Goal: Task Accomplishment & Management: Manage account settings

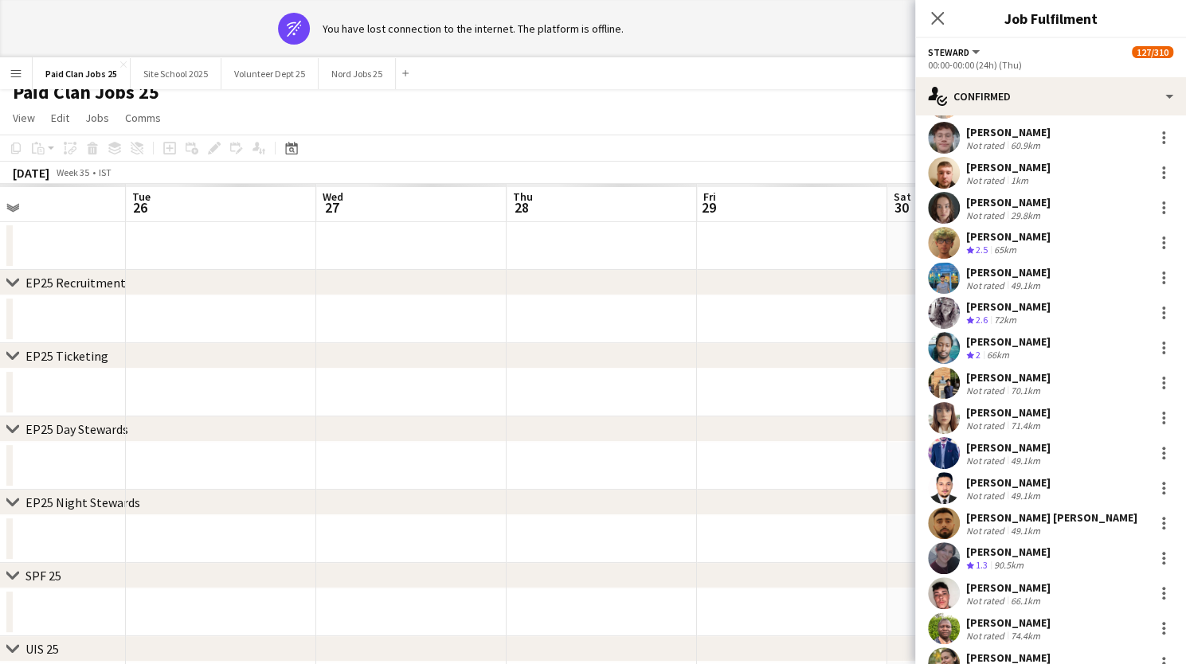
click at [688, 300] on app-date-cell at bounding box center [602, 320] width 190 height 48
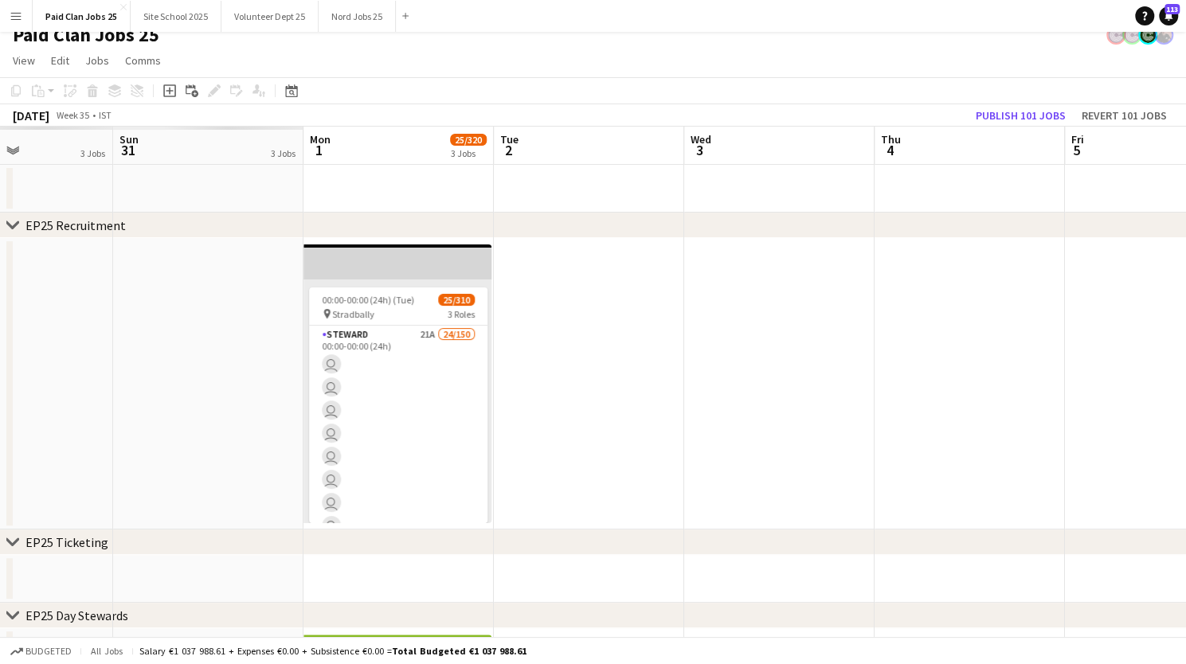
scroll to position [0, 181]
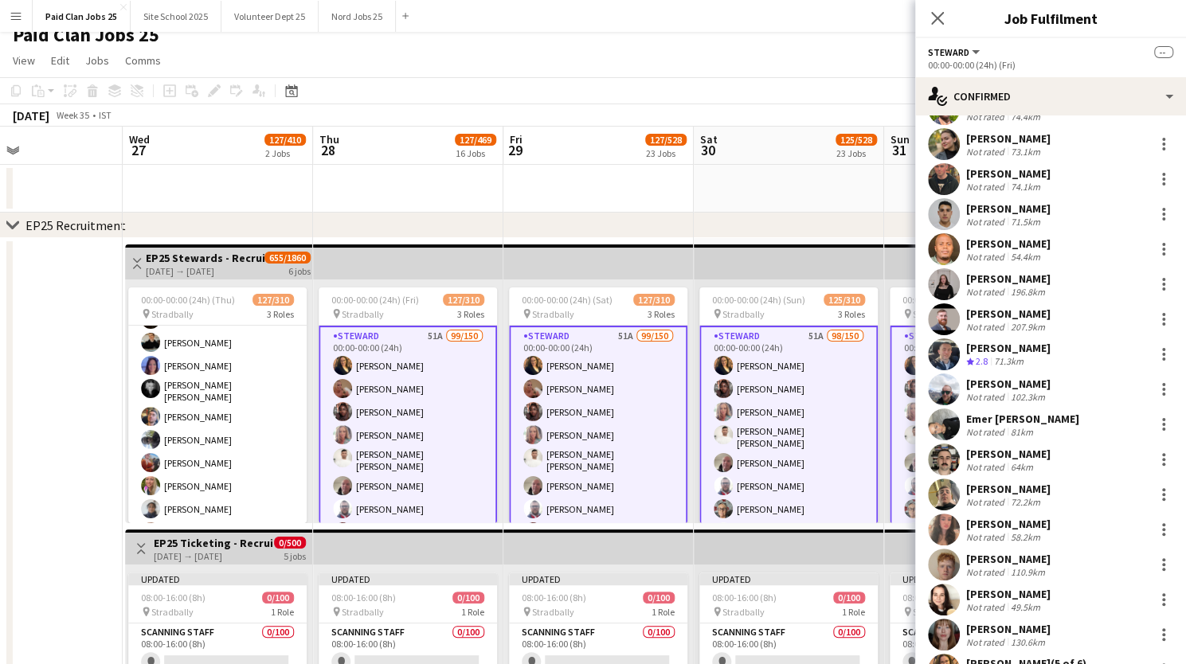
scroll to position [0, 0]
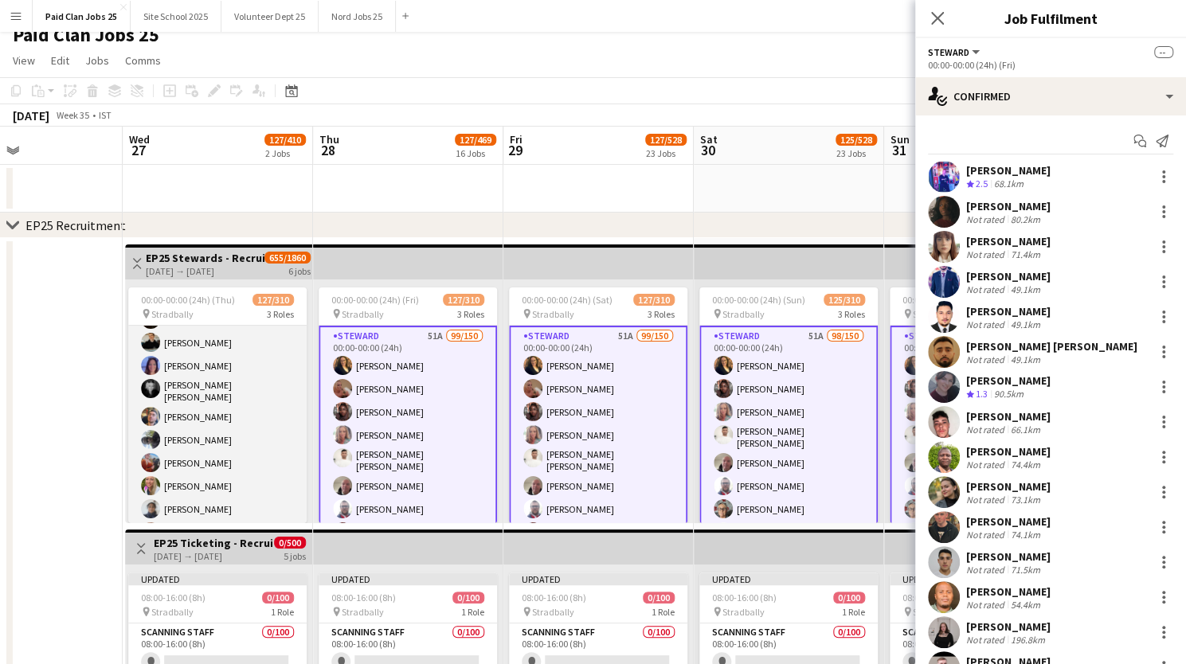
click at [148, 430] on app-user-avatar at bounding box center [150, 439] width 19 height 19
click at [151, 430] on app-user-avatar at bounding box center [150, 439] width 19 height 19
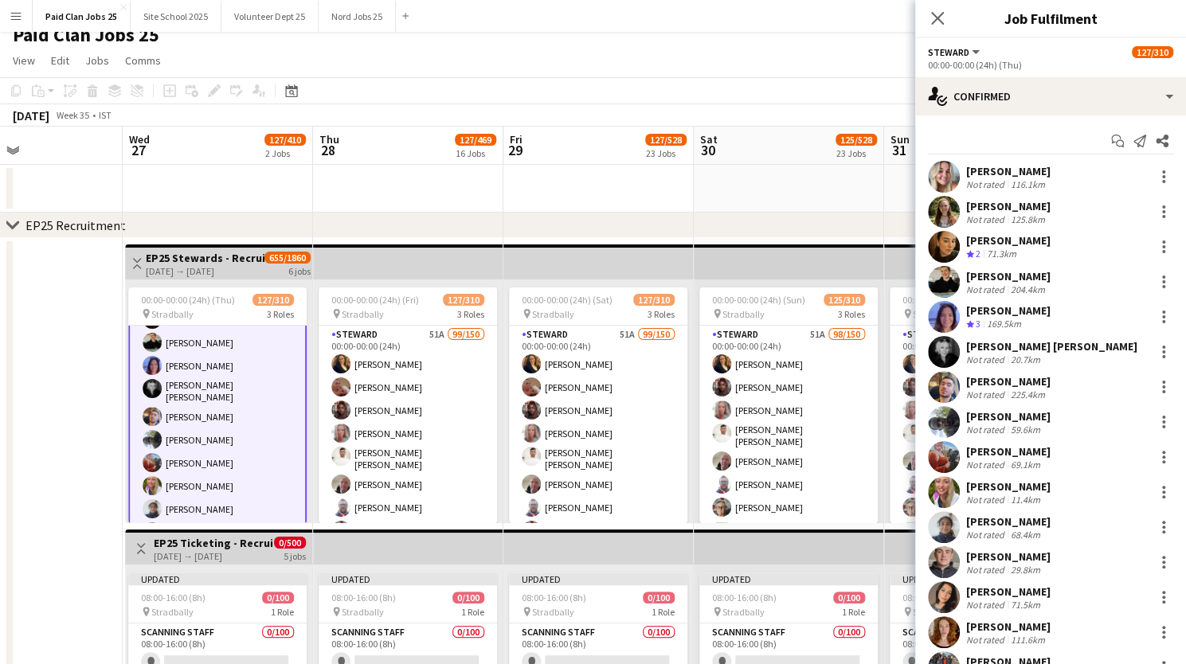
click at [953, 416] on app-user-avatar at bounding box center [944, 422] width 32 height 32
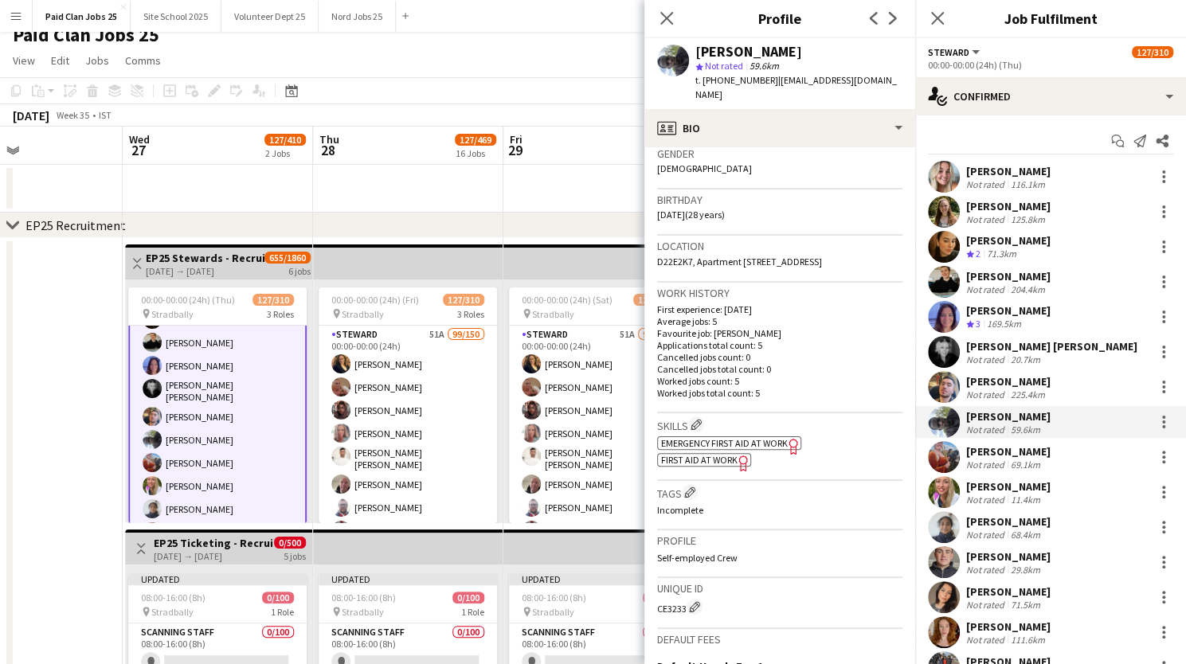
scroll to position [259, 0]
drag, startPoint x: 654, startPoint y: 607, endPoint x: 685, endPoint y: 607, distance: 31.1
click at [685, 607] on app-crew-profile-bio "Gender Male Birthday 16-04-1997 (28 years) Location D22E2K7, Apartment 24, East…" at bounding box center [780, 405] width 271 height 517
copy div "CE3233"
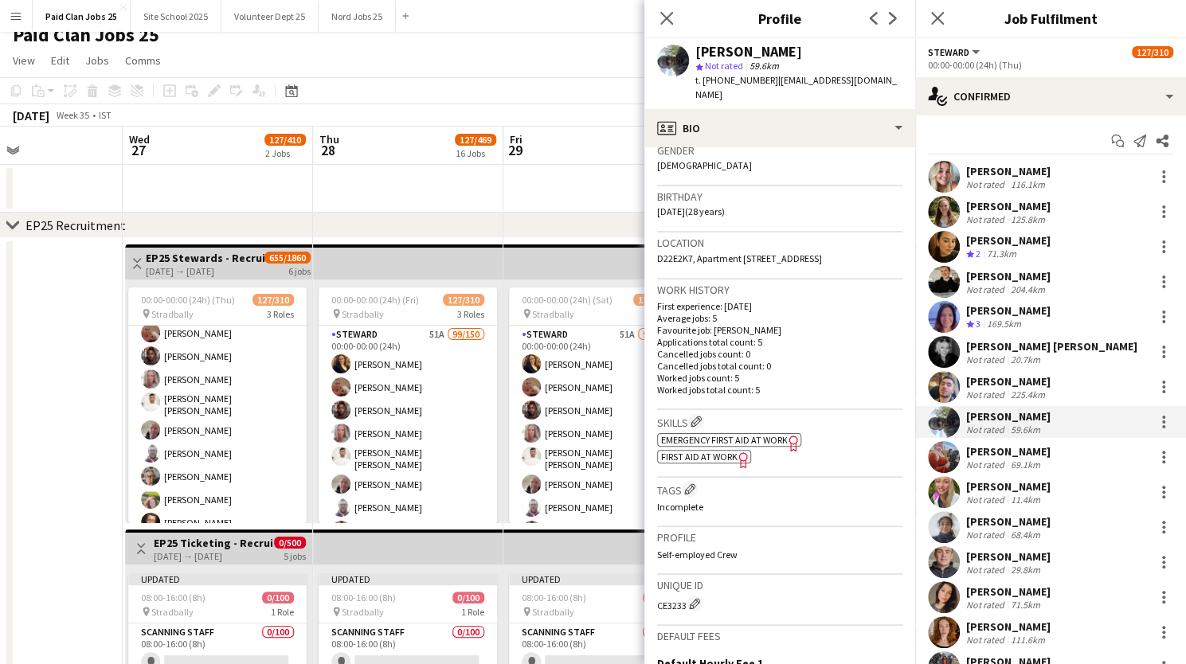
scroll to position [0, 0]
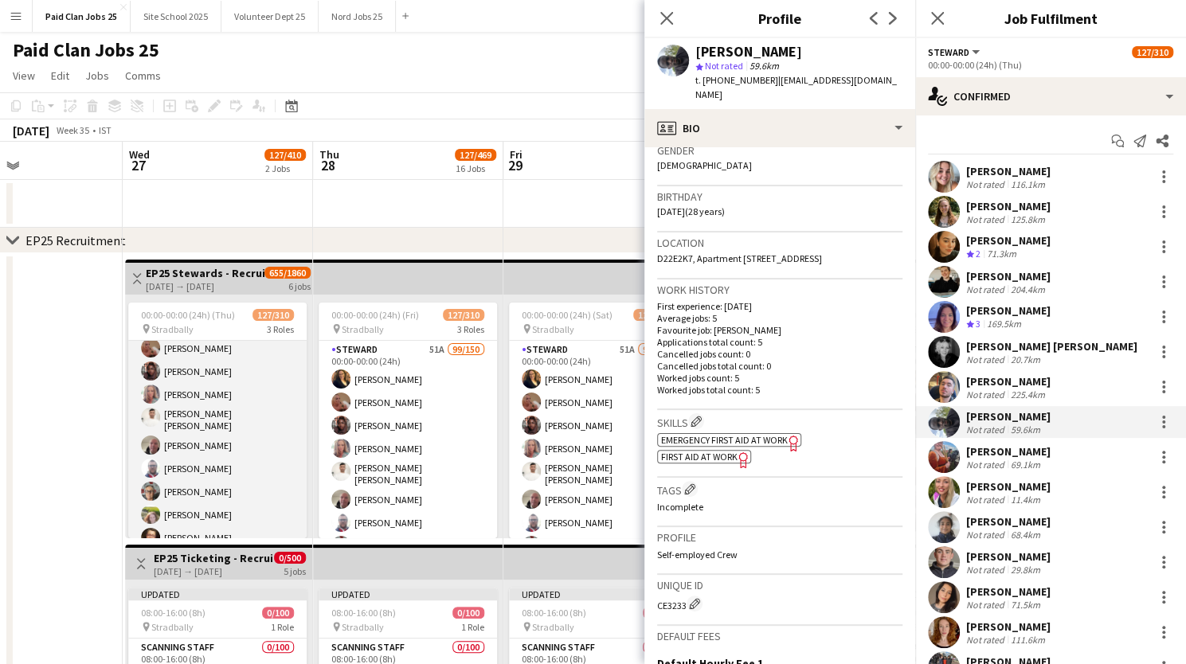
click at [152, 438] on app-user-avatar at bounding box center [150, 445] width 19 height 19
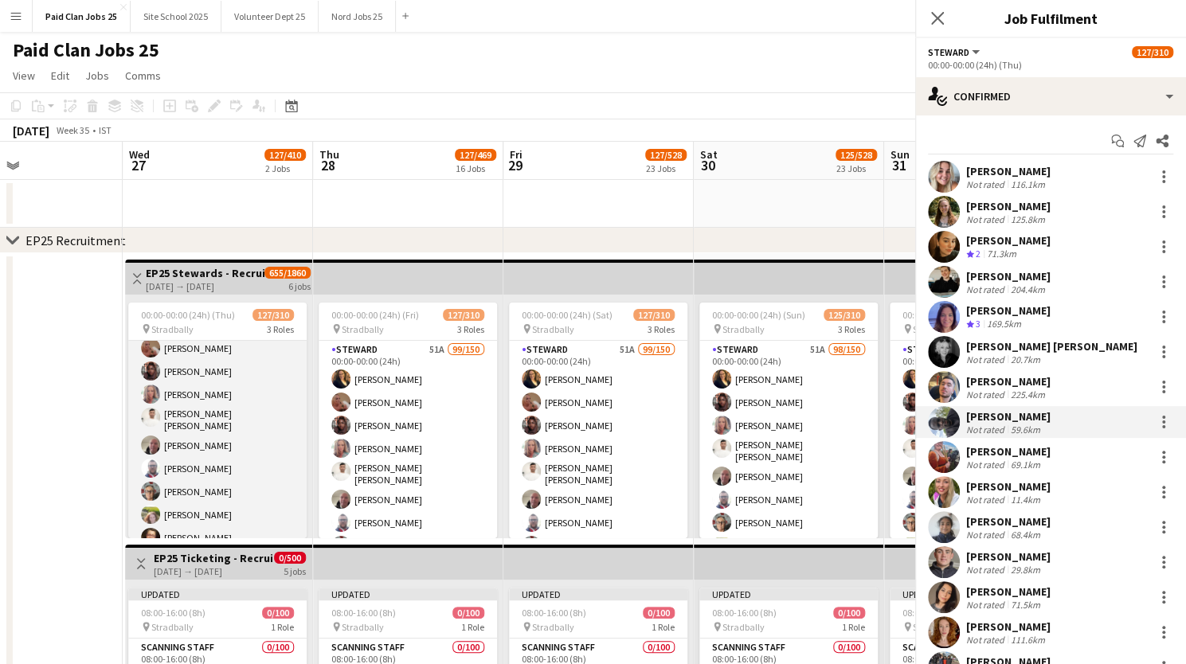
click at [152, 438] on app-user-avatar at bounding box center [150, 445] width 19 height 19
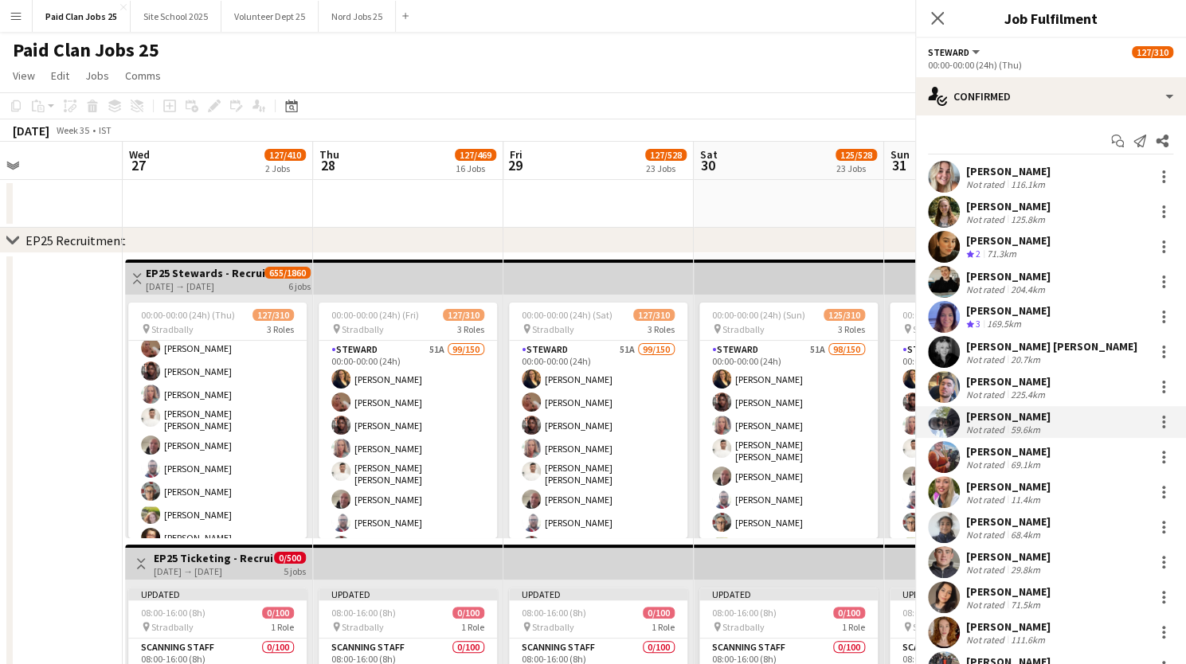
click at [1186, 8] on div "Close pop-in" at bounding box center [1208, 18] width 45 height 37
click at [941, 18] on app-navbar "Menu Boards Boards Boards All jobs Status Workforce Workforce My Workforce Recr…" at bounding box center [593, 16] width 1186 height 32
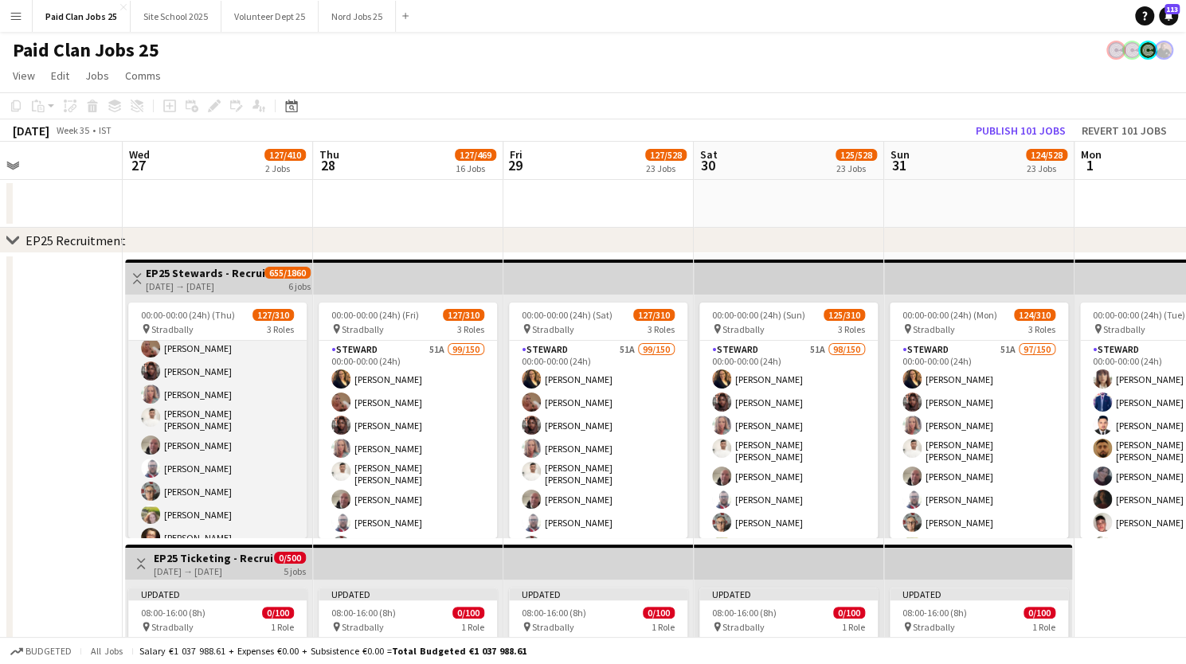
scroll to position [54, 0]
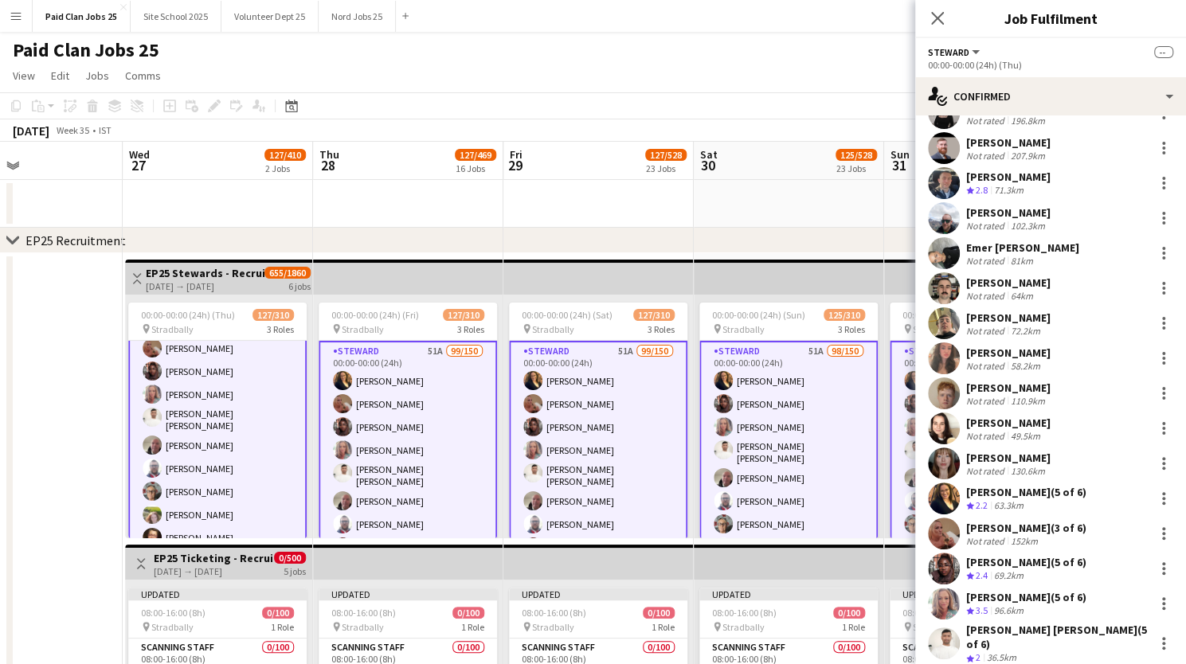
scroll to position [664, 0]
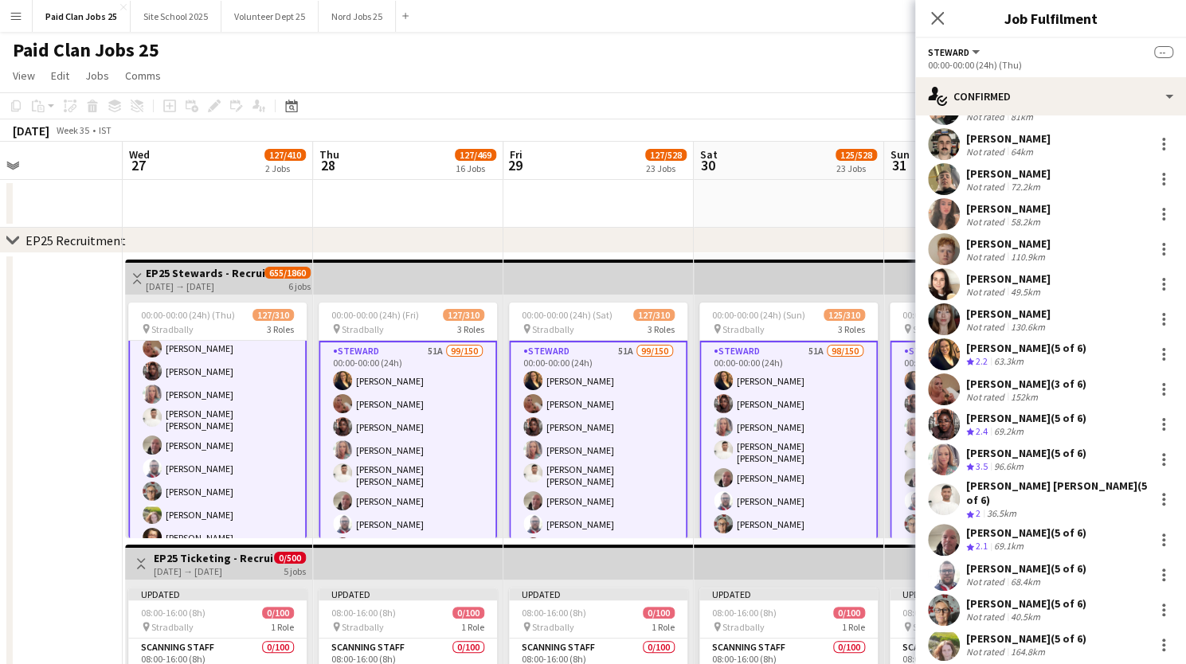
click at [948, 525] on app-user-avatar at bounding box center [944, 540] width 32 height 32
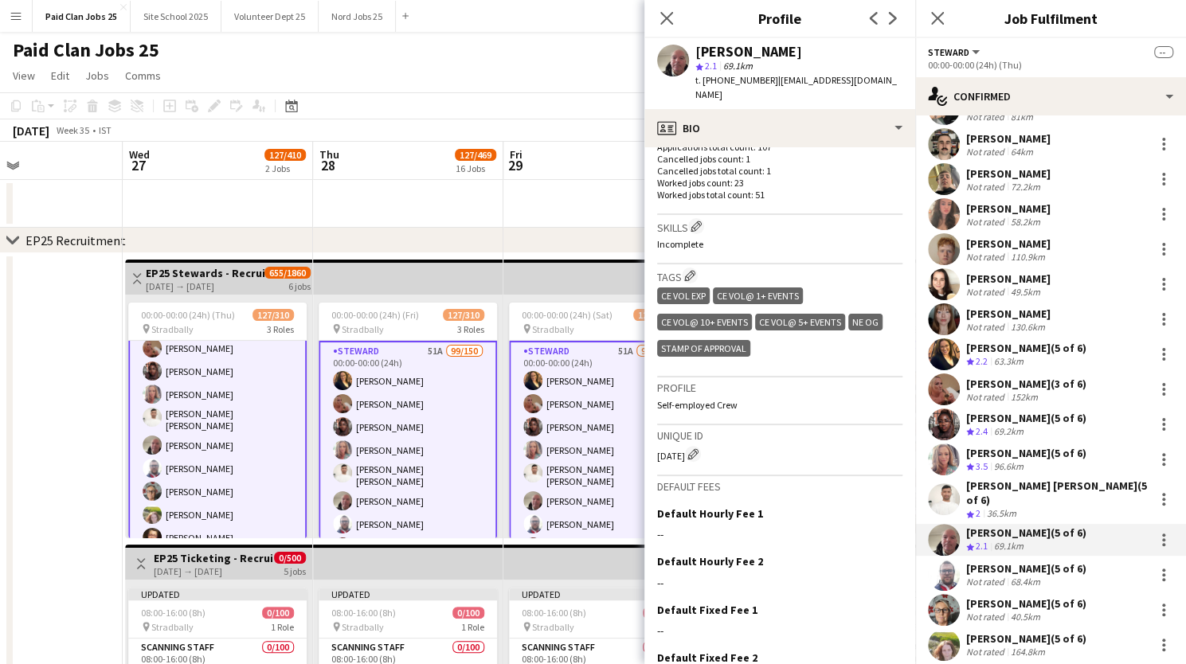
scroll to position [455, 0]
drag, startPoint x: 658, startPoint y: 453, endPoint x: 682, endPoint y: 451, distance: 24.0
click at [682, 451] on div "CE70 Edit crew unique ID" at bounding box center [779, 453] width 245 height 16
copy div "CE70 Edit crew unique ID"
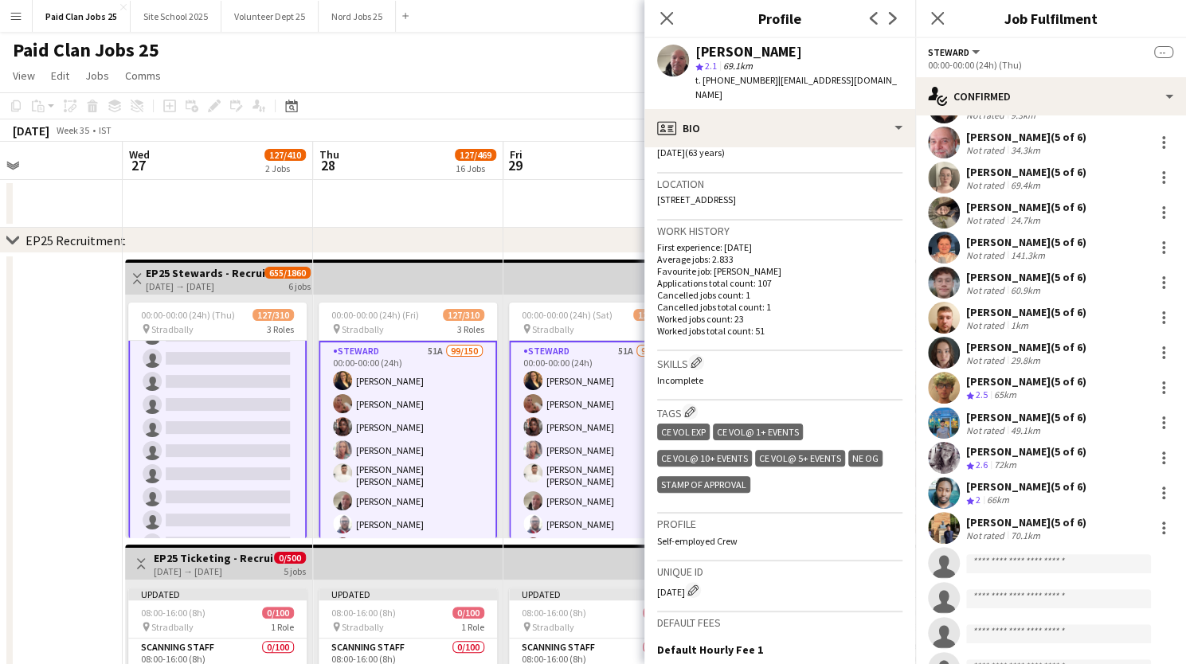
scroll to position [3373, 0]
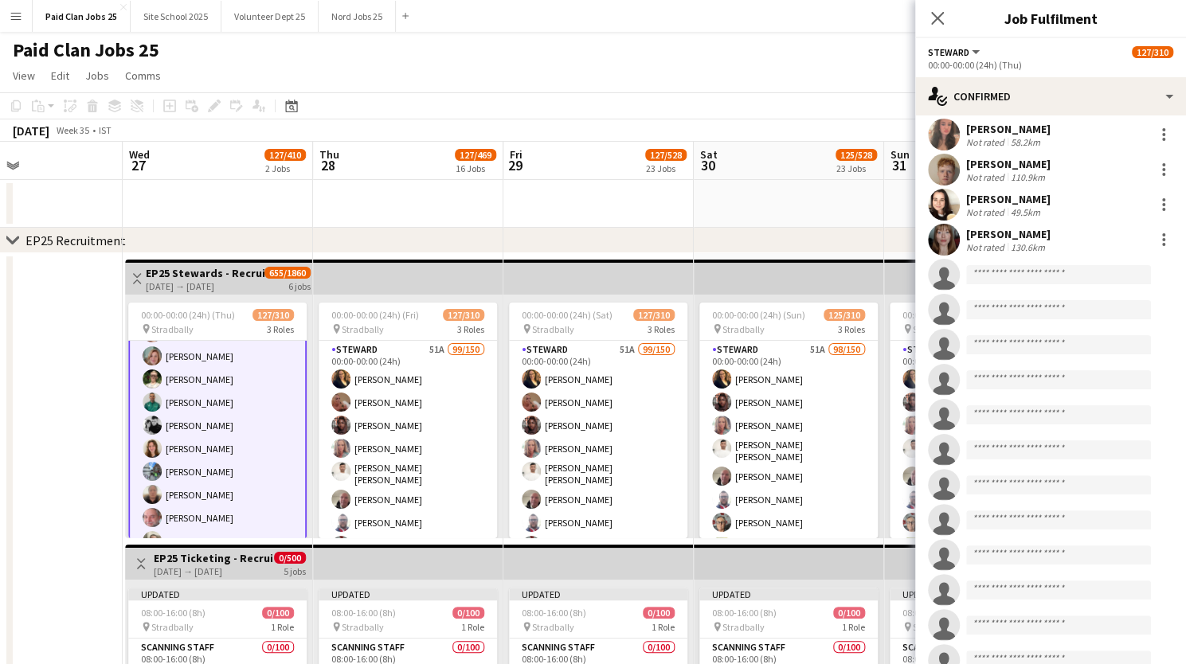
scroll to position [1024, 0]
click at [158, 466] on app-user-avatar at bounding box center [152, 475] width 19 height 19
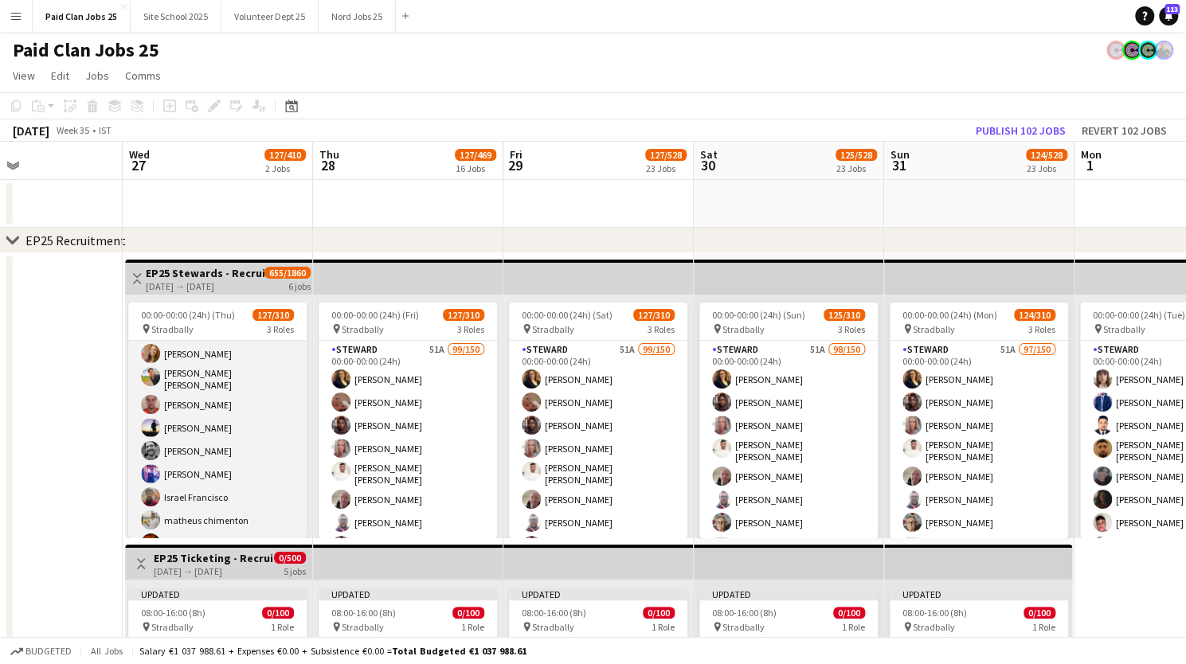
scroll to position [1022, 0]
click at [153, 466] on app-user-avatar at bounding box center [150, 475] width 19 height 19
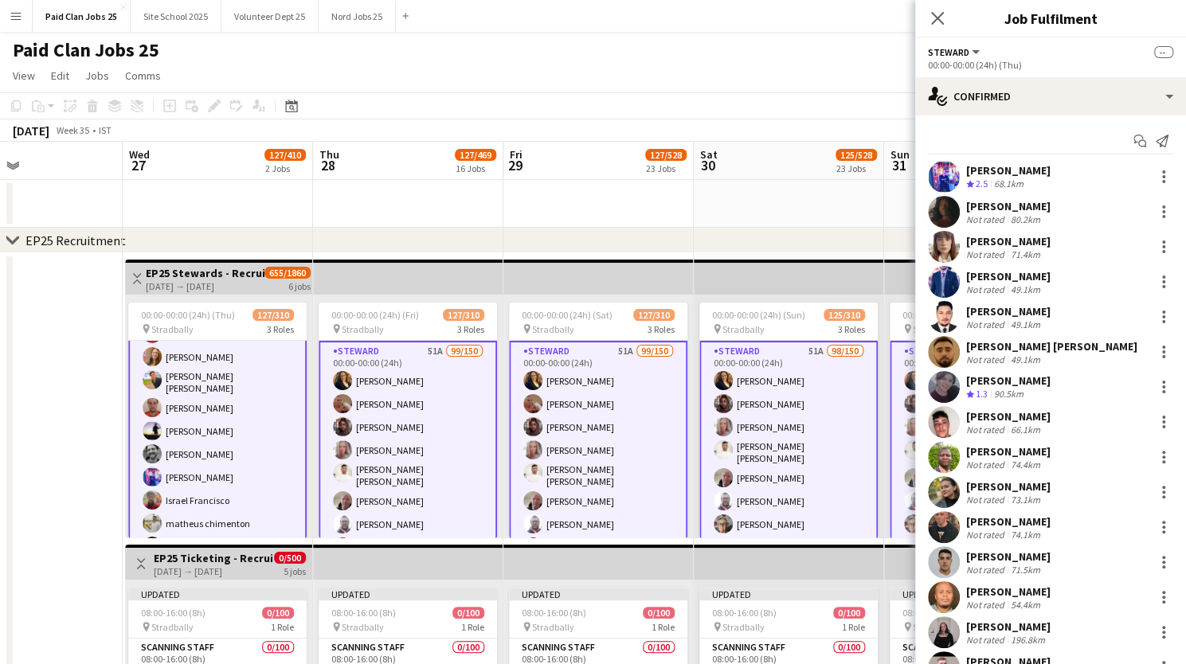
scroll to position [1024, 0]
click at [942, 176] on app-user-avatar at bounding box center [944, 177] width 32 height 32
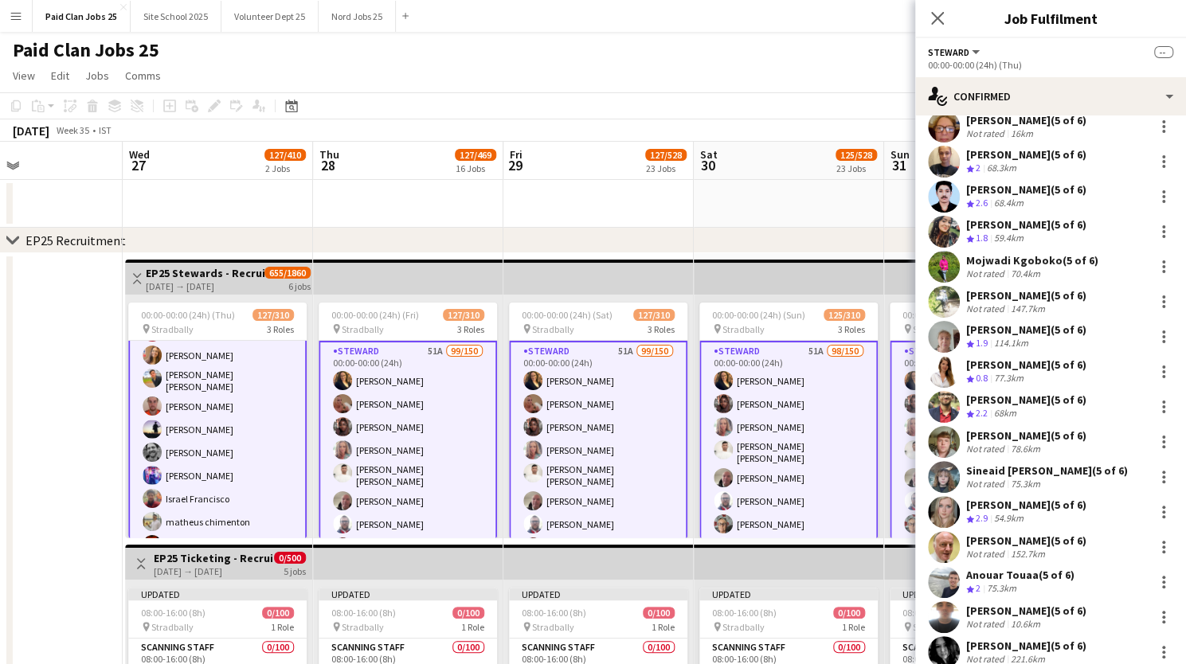
click at [946, 402] on app-user-avatar at bounding box center [944, 407] width 32 height 32
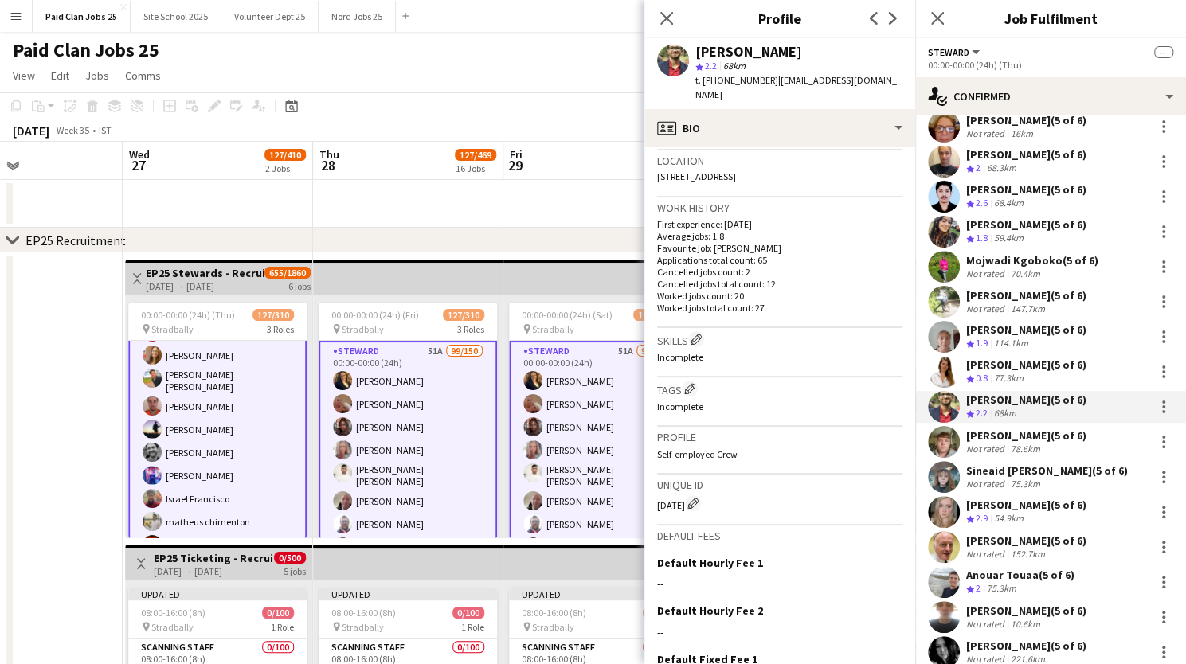
scroll to position [468, 0]
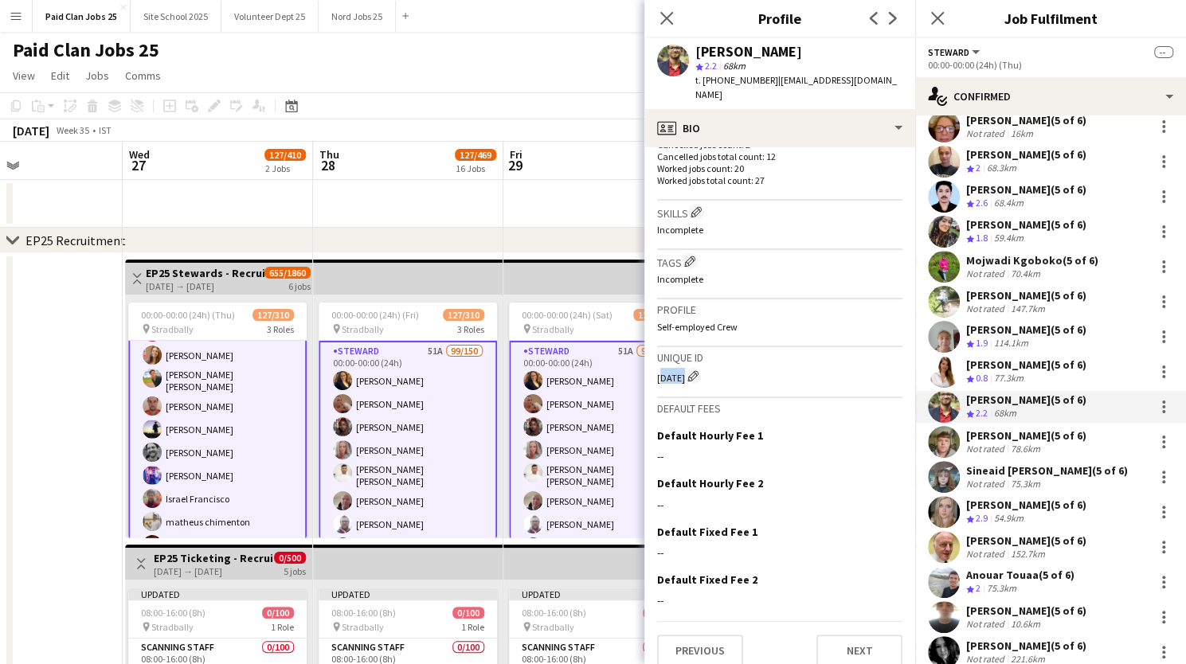
drag, startPoint x: 653, startPoint y: 361, endPoint x: 680, endPoint y: 363, distance: 26.3
click at [680, 363] on app-crew-profile-bio "Gender Male Birthday 02-10-2002 (22 years) Location 2 Herberton Walk, Rialto, D…" at bounding box center [780, 405] width 271 height 517
copy div "CE484"
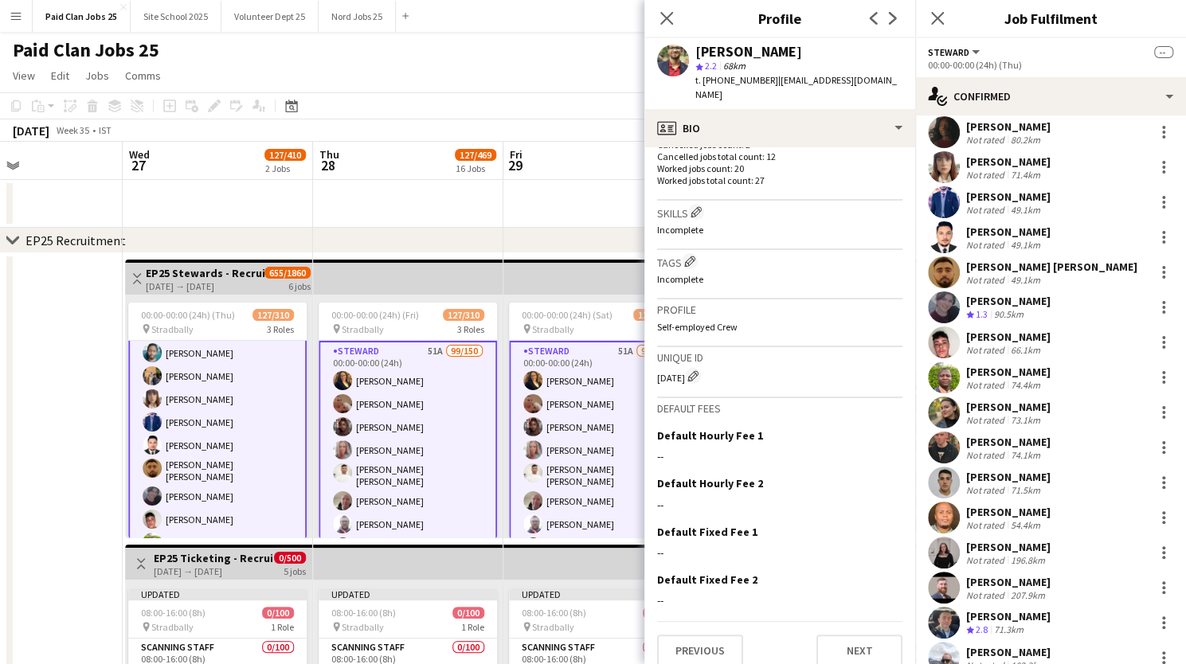
scroll to position [0, 0]
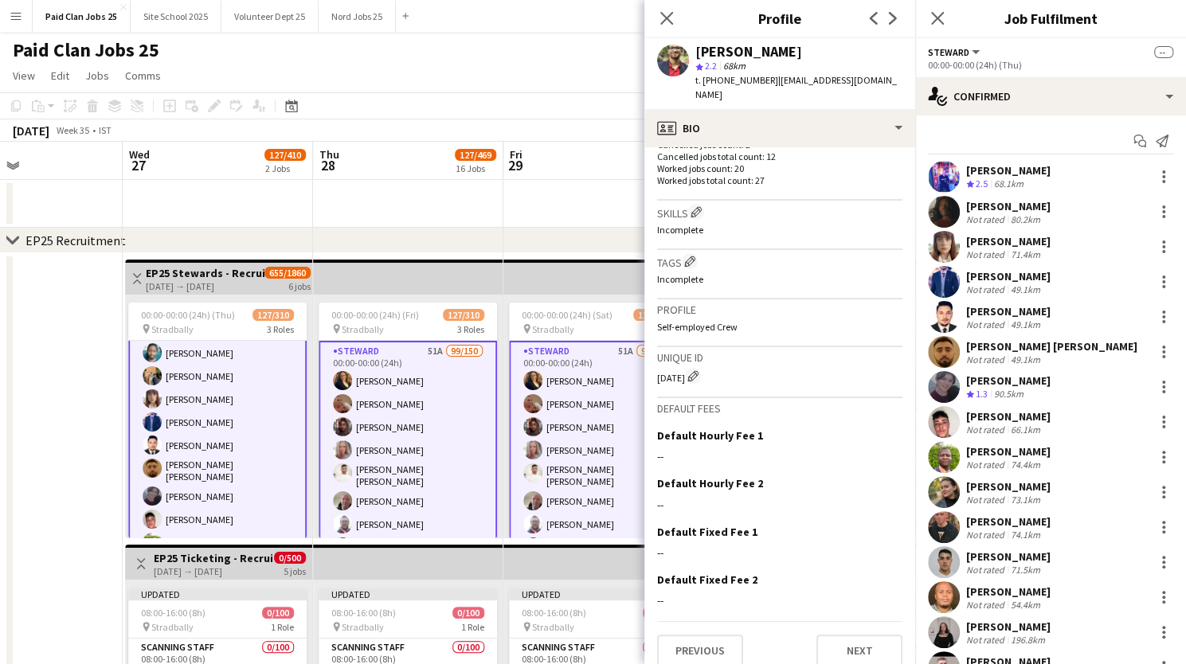
click at [940, 315] on app-user-avatar at bounding box center [944, 317] width 32 height 32
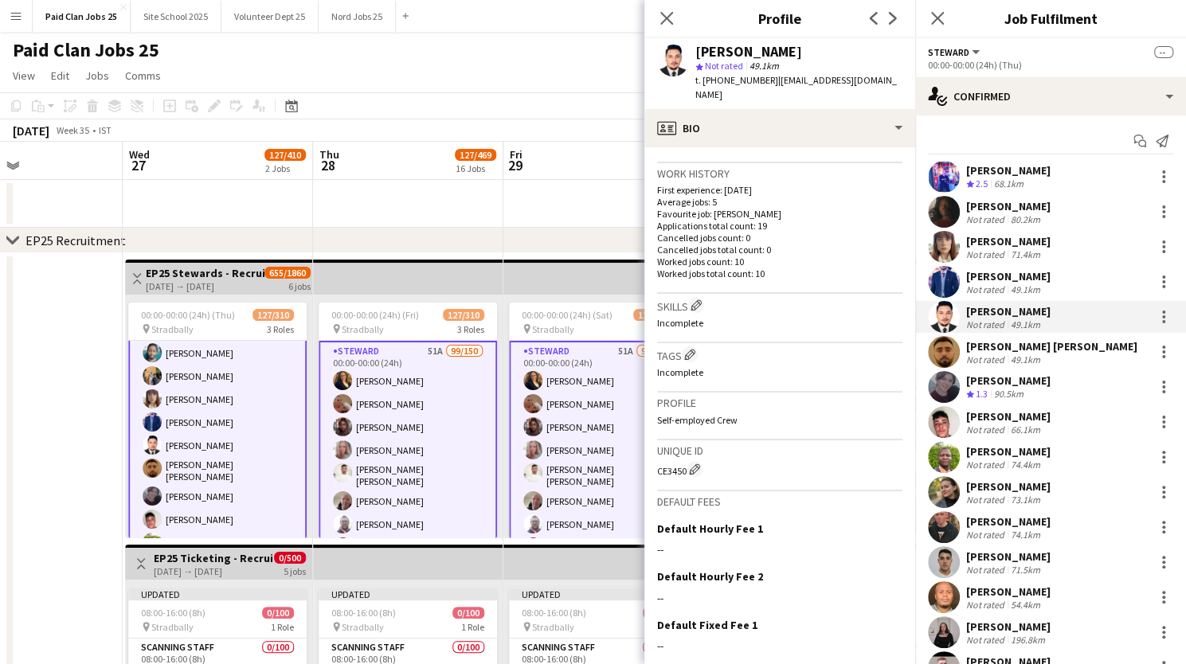
scroll to position [376, 0]
drag, startPoint x: 657, startPoint y: 460, endPoint x: 686, endPoint y: 458, distance: 28.7
click at [686, 461] on div "CE3450 Edit crew unique ID" at bounding box center [779, 469] width 245 height 16
copy div "CE3450"
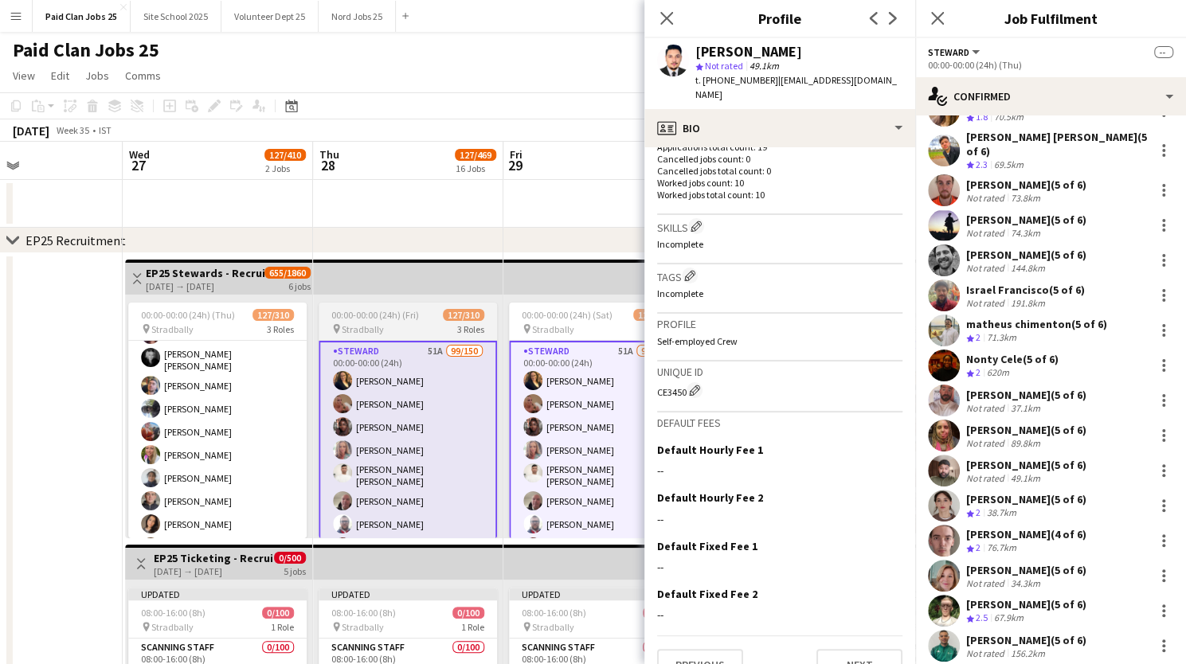
scroll to position [2325, 0]
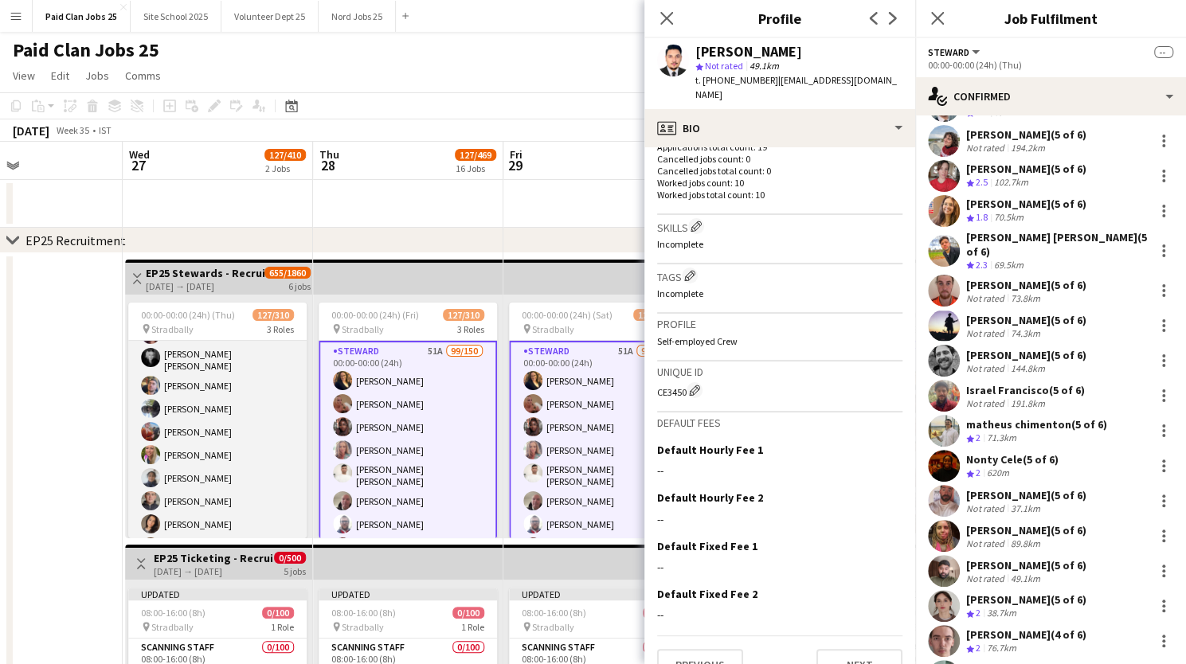
click at [156, 445] on app-user-avatar at bounding box center [150, 454] width 19 height 19
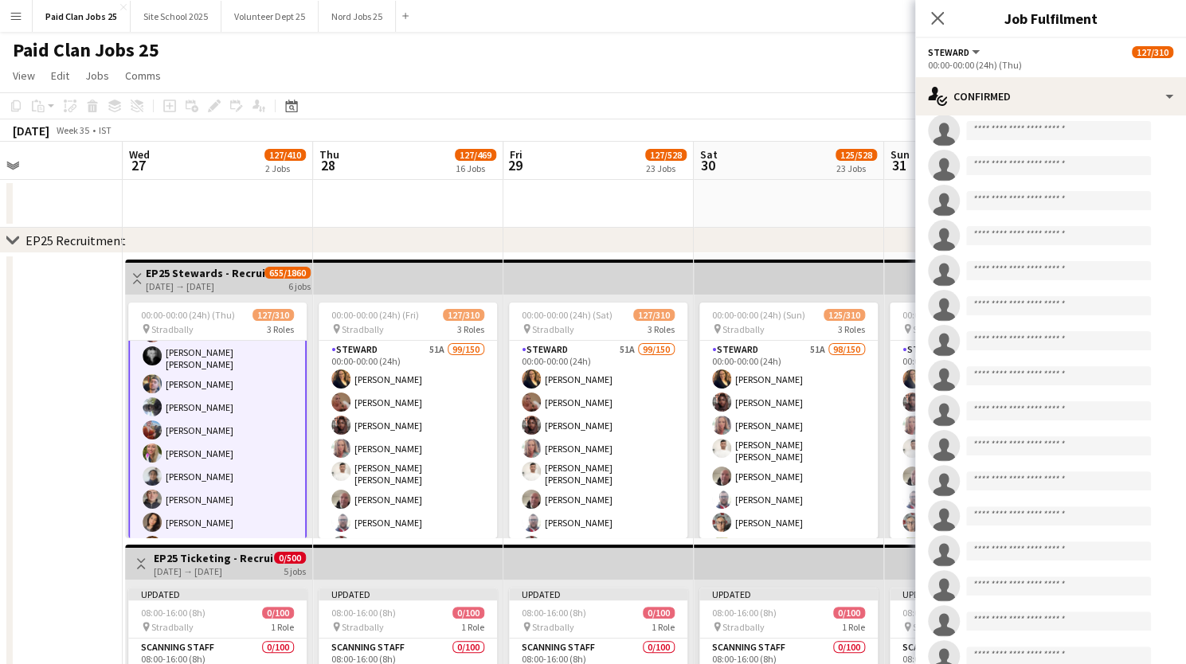
scroll to position [3650, 0]
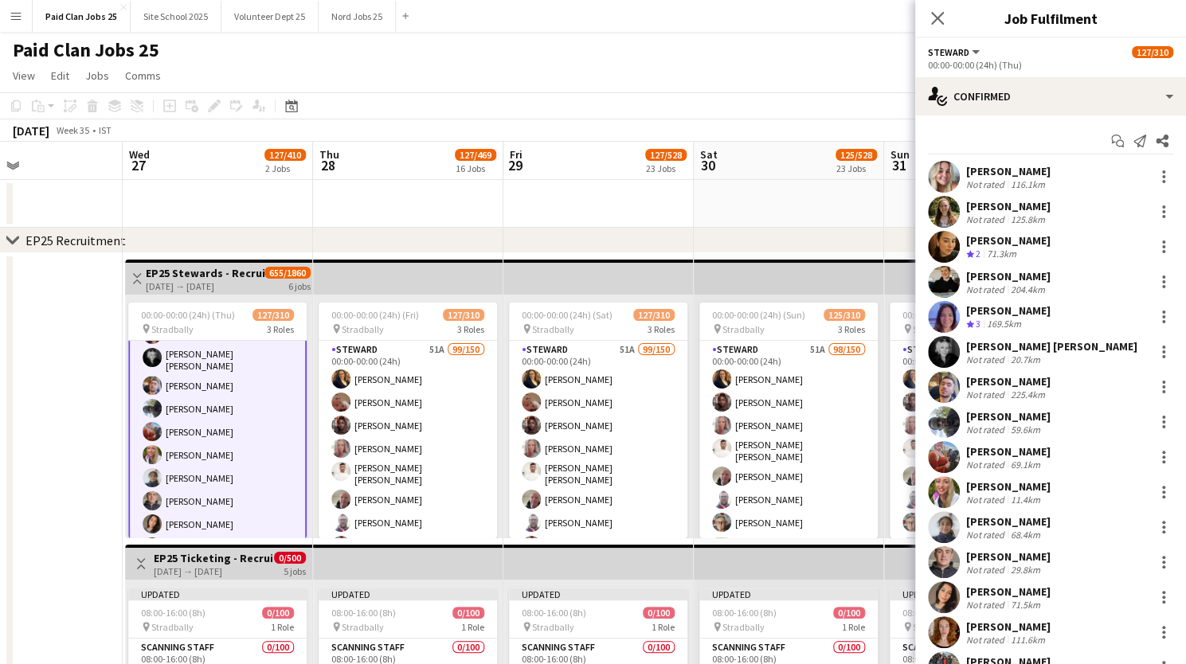
click at [940, 492] on app-user-avatar at bounding box center [944, 492] width 32 height 32
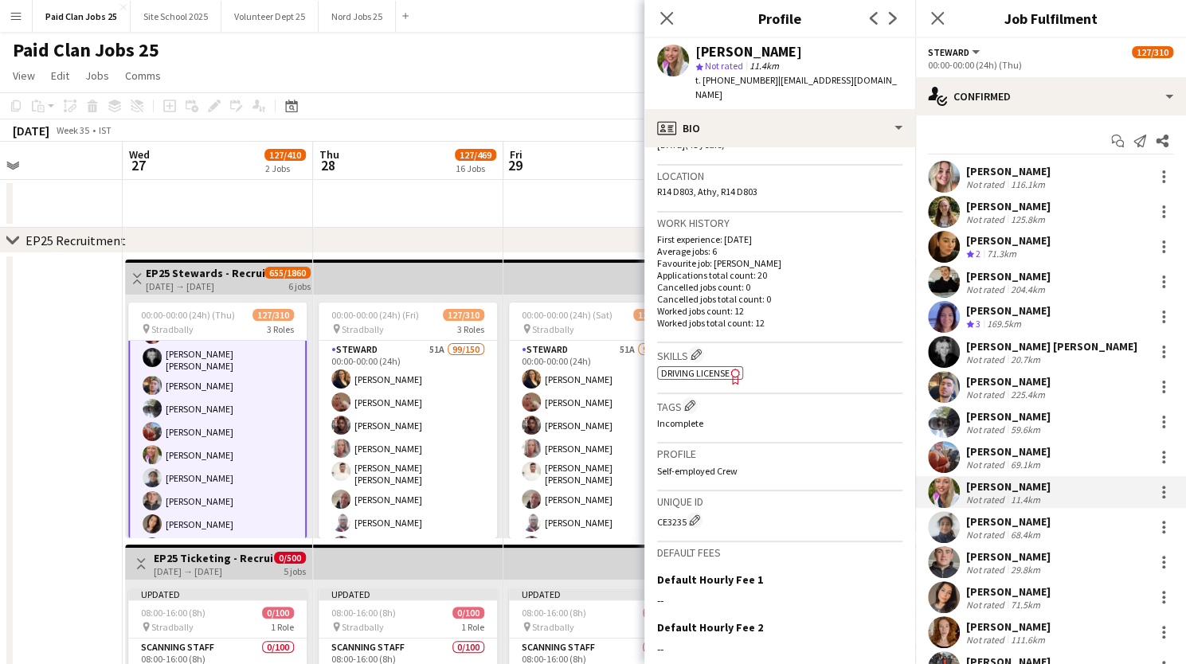
scroll to position [327, 0]
drag, startPoint x: 658, startPoint y: 506, endPoint x: 684, endPoint y: 508, distance: 26.3
click at [684, 511] on div "CE3235 Edit crew unique ID" at bounding box center [779, 519] width 245 height 16
copy div "CE3235"
click at [674, 15] on app-icon "Close pop-in" at bounding box center [667, 18] width 23 height 23
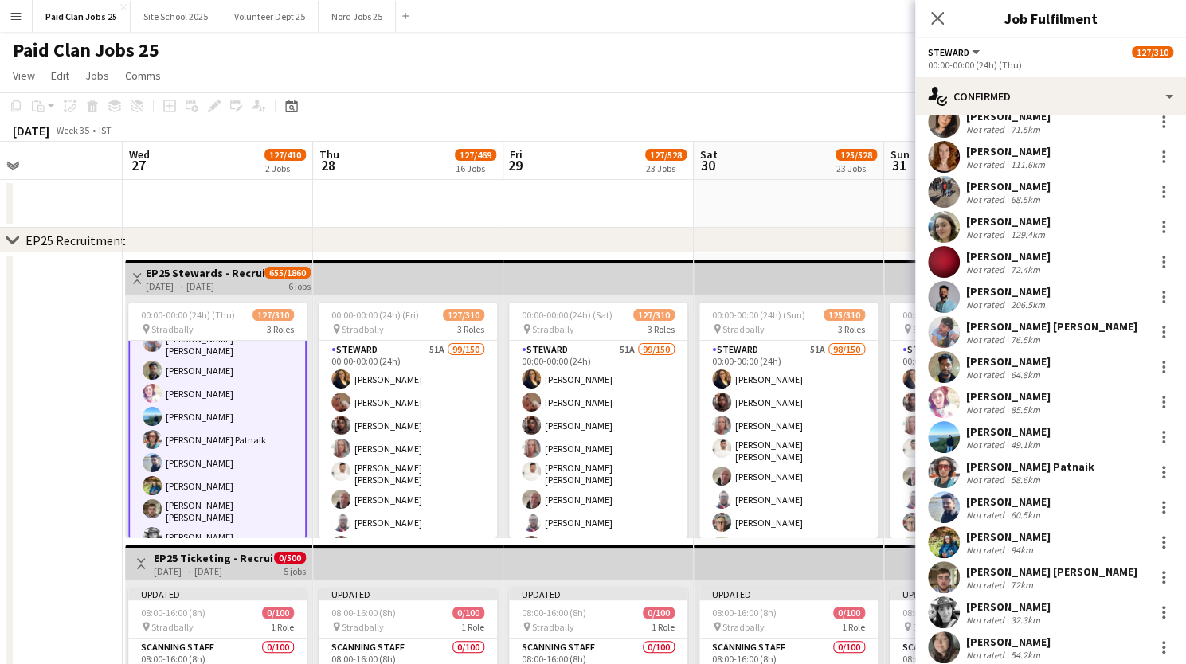
scroll to position [476, 0]
click at [947, 501] on app-user-avatar at bounding box center [944, 507] width 32 height 32
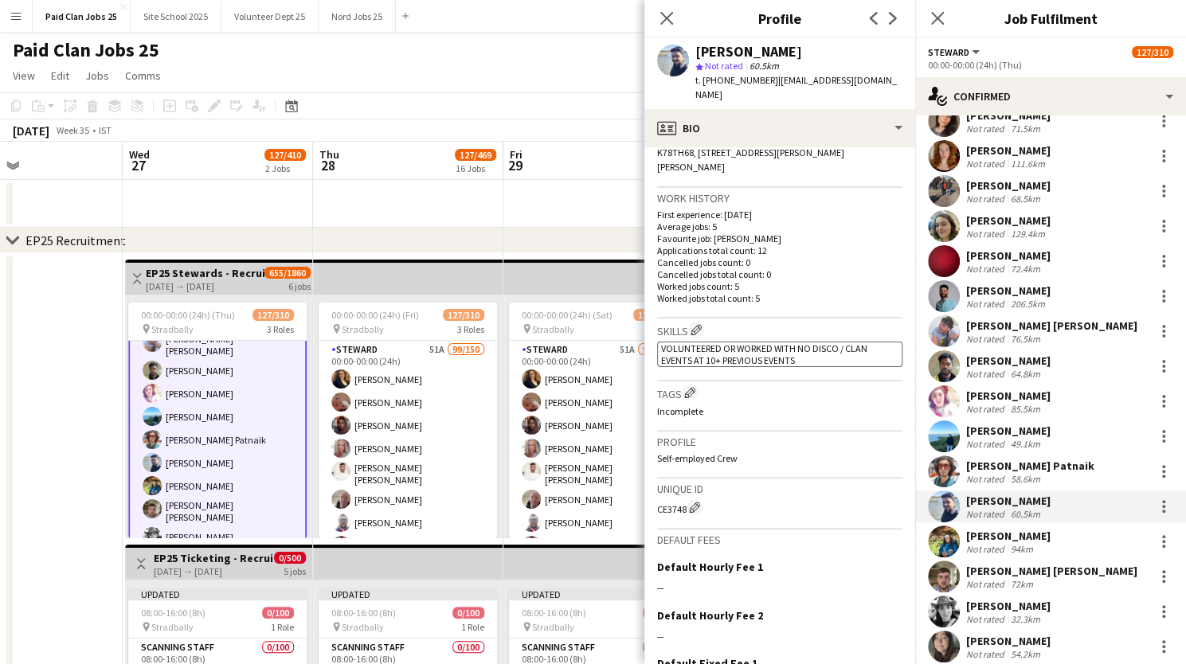
scroll to position [483, 0]
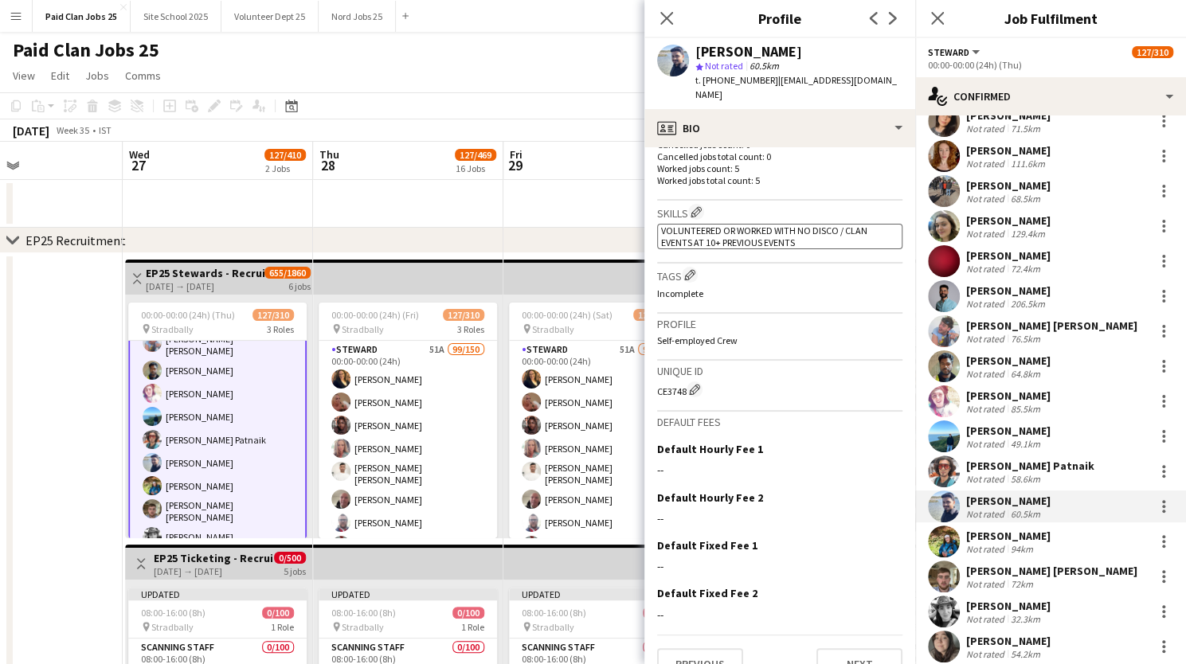
drag, startPoint x: 658, startPoint y: 364, endPoint x: 687, endPoint y: 359, distance: 29.1
click at [687, 382] on div "CE3748 Edit crew unique ID" at bounding box center [779, 390] width 245 height 16
copy div "CE3748"
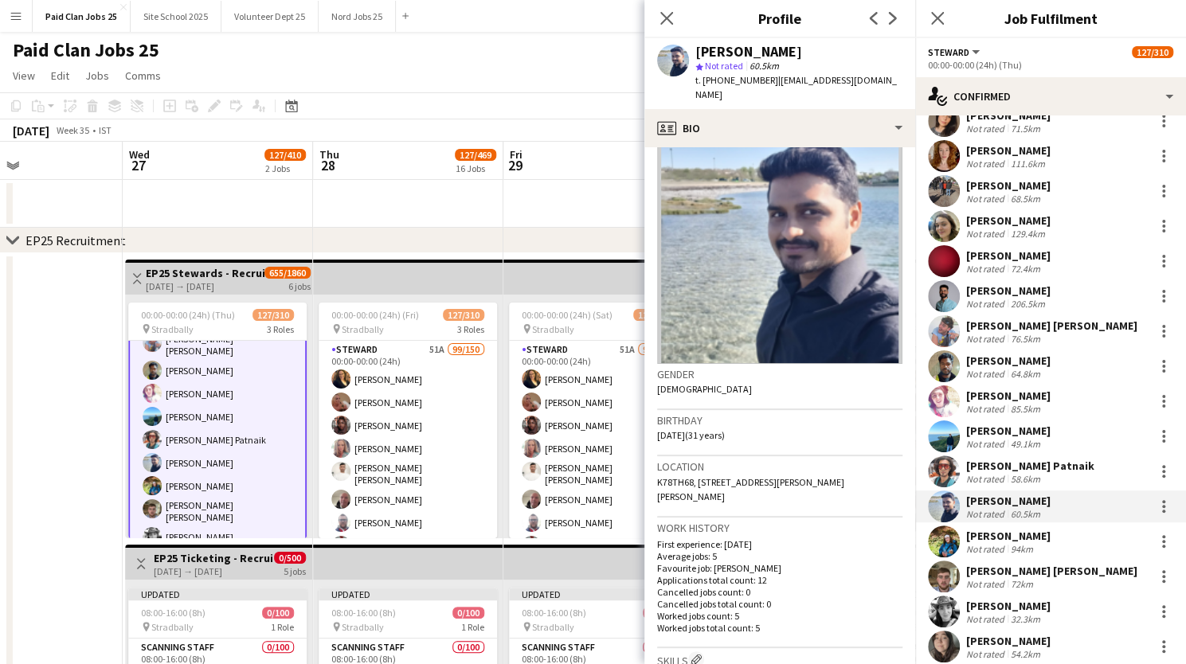
scroll to position [32, 0]
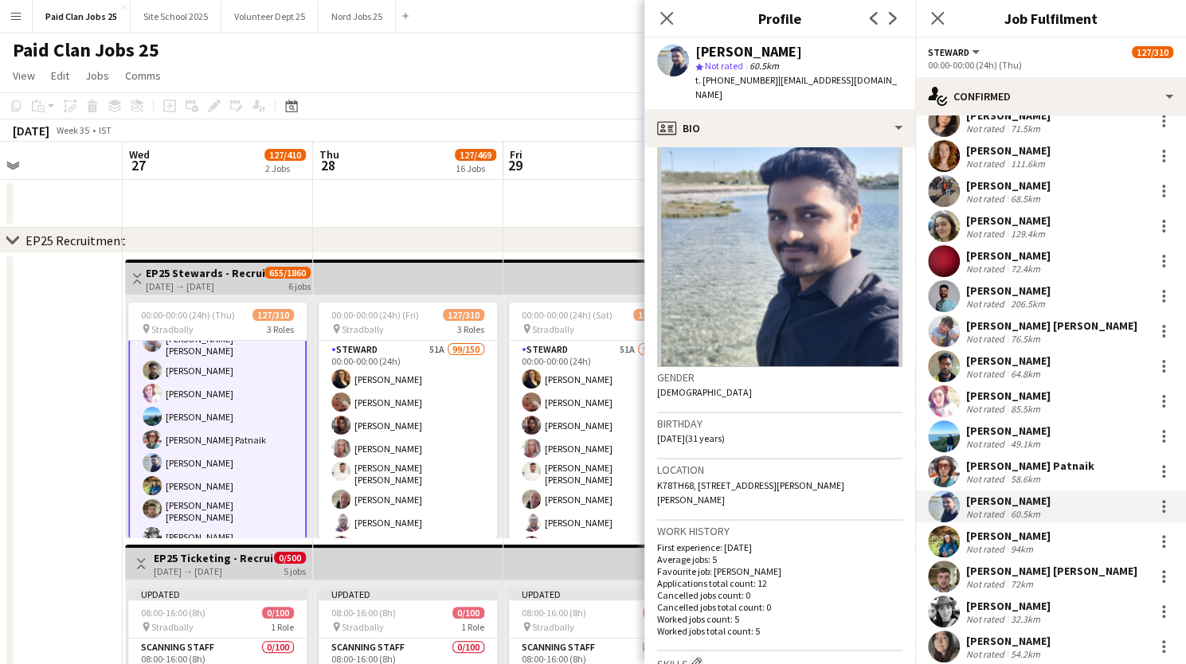
click at [947, 474] on app-user-avatar at bounding box center [944, 472] width 32 height 32
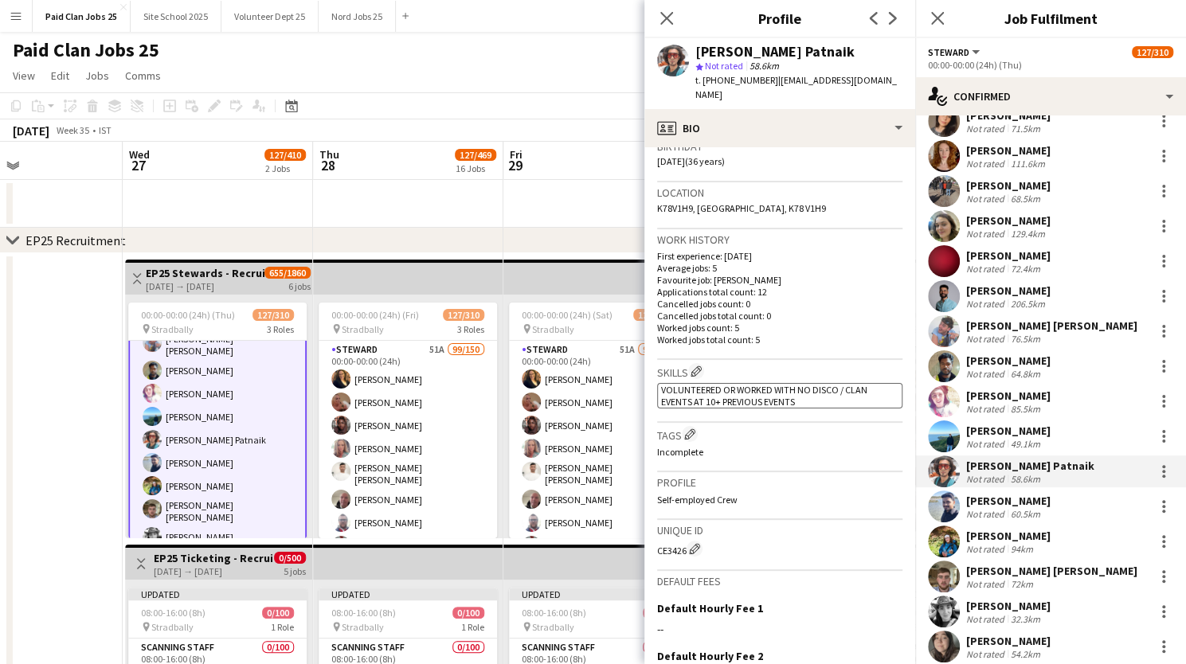
scroll to position [318, 0]
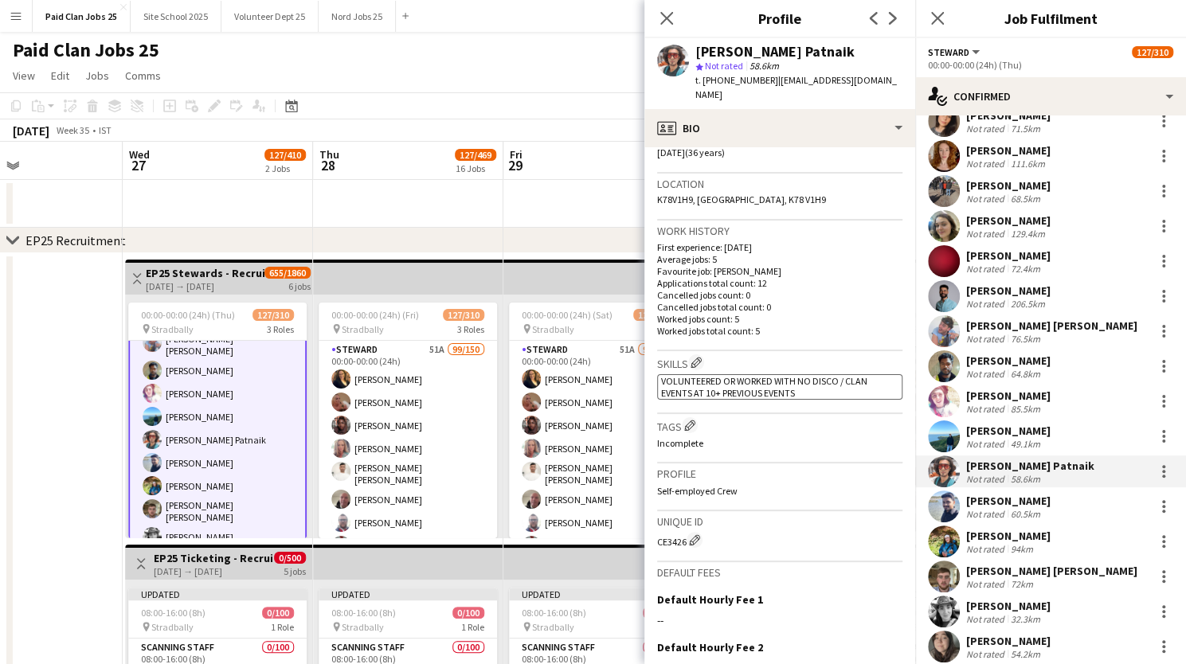
drag, startPoint x: 657, startPoint y: 528, endPoint x: 687, endPoint y: 531, distance: 30.4
click at [687, 531] on app-crew-profile-bio "Gender Male Birthday 11-08-1989 (36 years) Location K78V1H9, Dublin, K78 V1H9 W…" at bounding box center [780, 405] width 271 height 517
copy div "CE3426"
click at [668, 20] on icon at bounding box center [666, 17] width 15 height 15
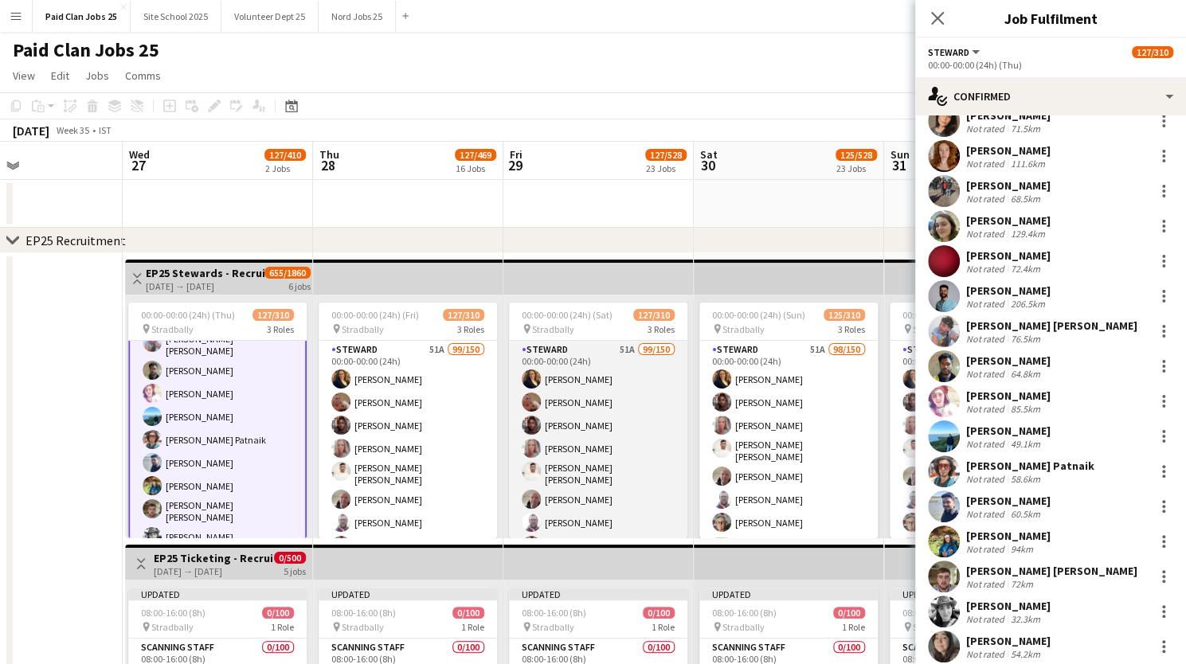
scroll to position [3442, 0]
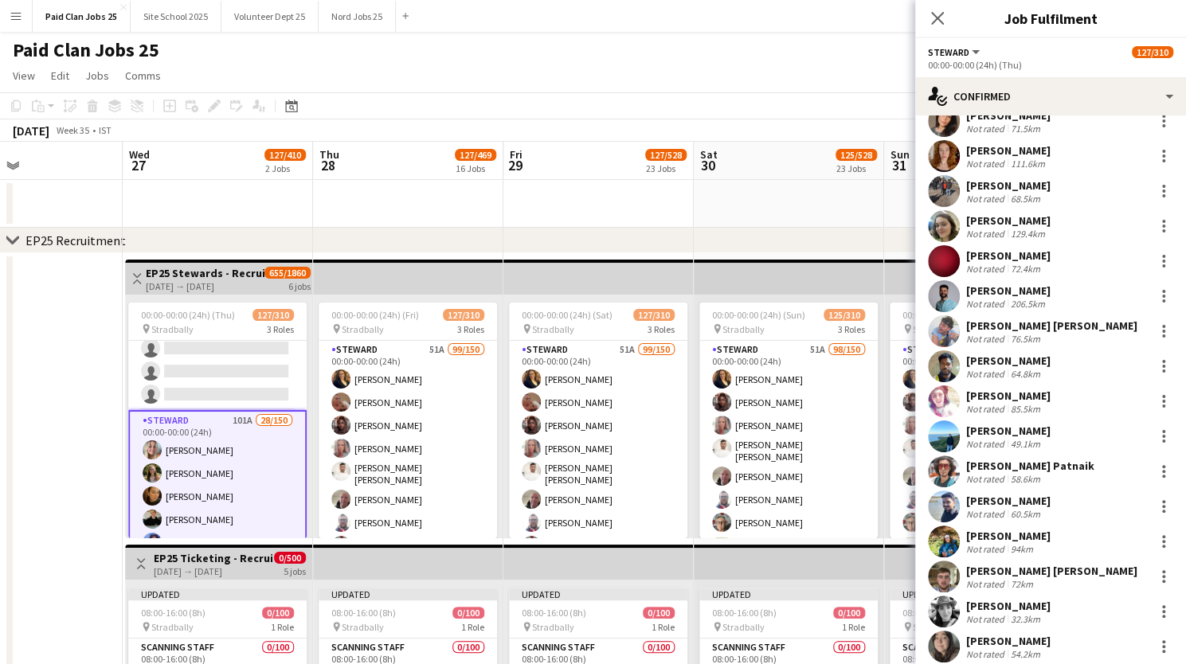
click at [153, 441] on app-user-avatar at bounding box center [152, 450] width 19 height 19
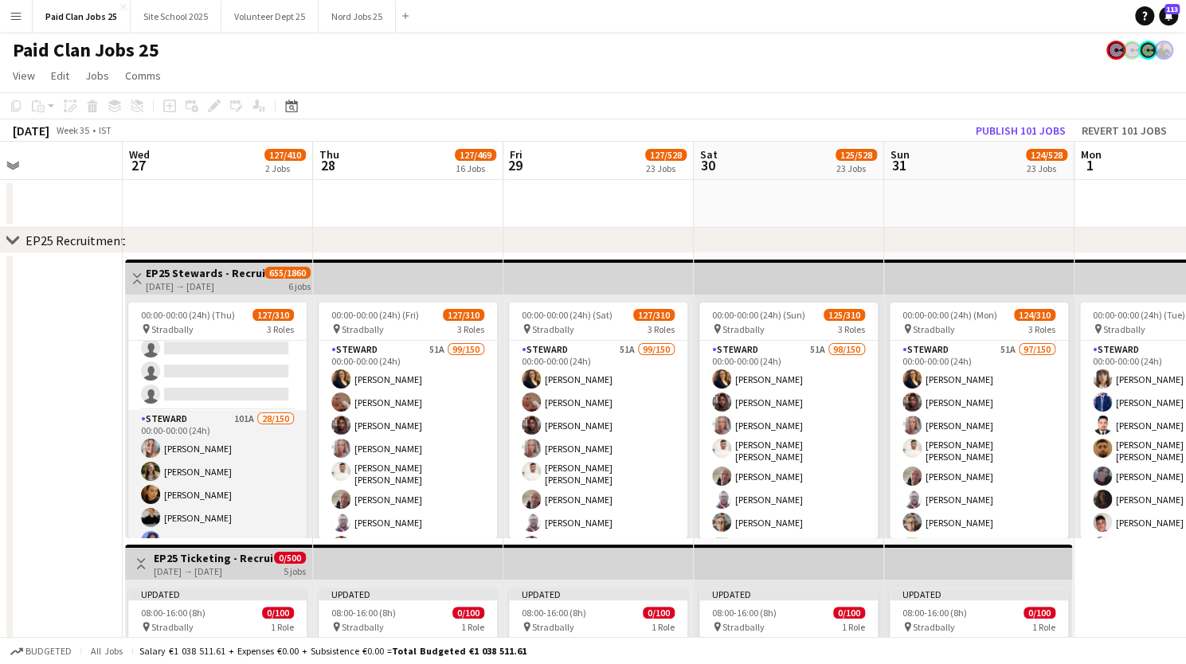
scroll to position [3440, 0]
click at [153, 441] on app-user-avatar at bounding box center [150, 450] width 19 height 19
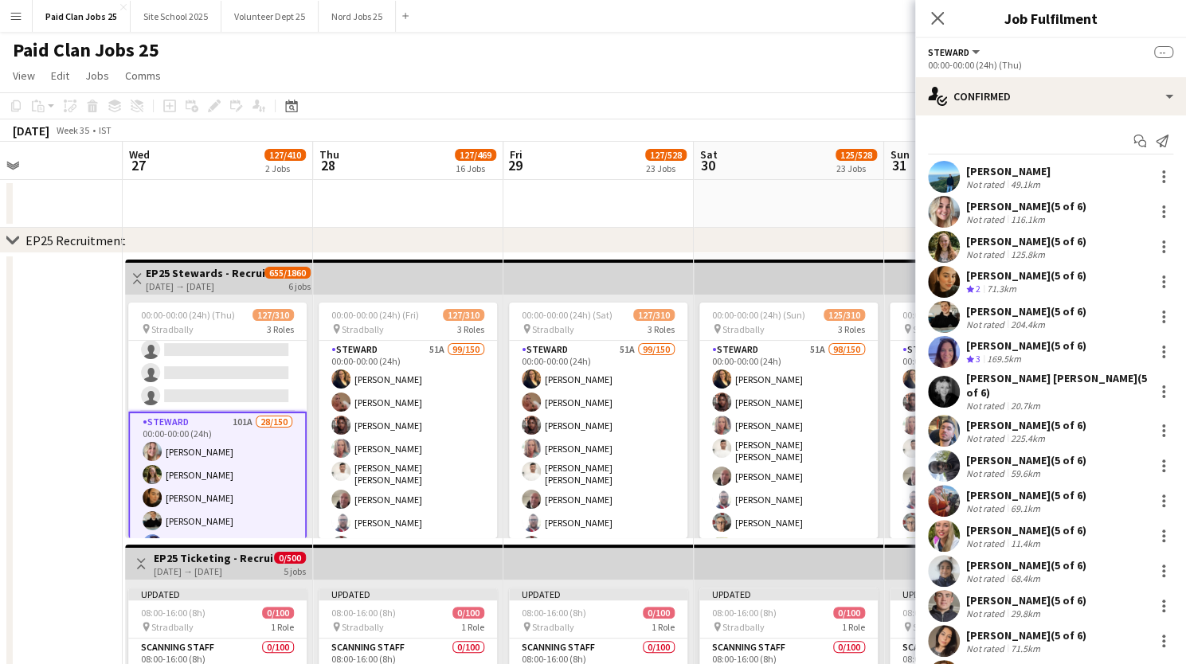
scroll to position [3442, 0]
click at [935, 212] on app-user-avatar at bounding box center [944, 212] width 32 height 32
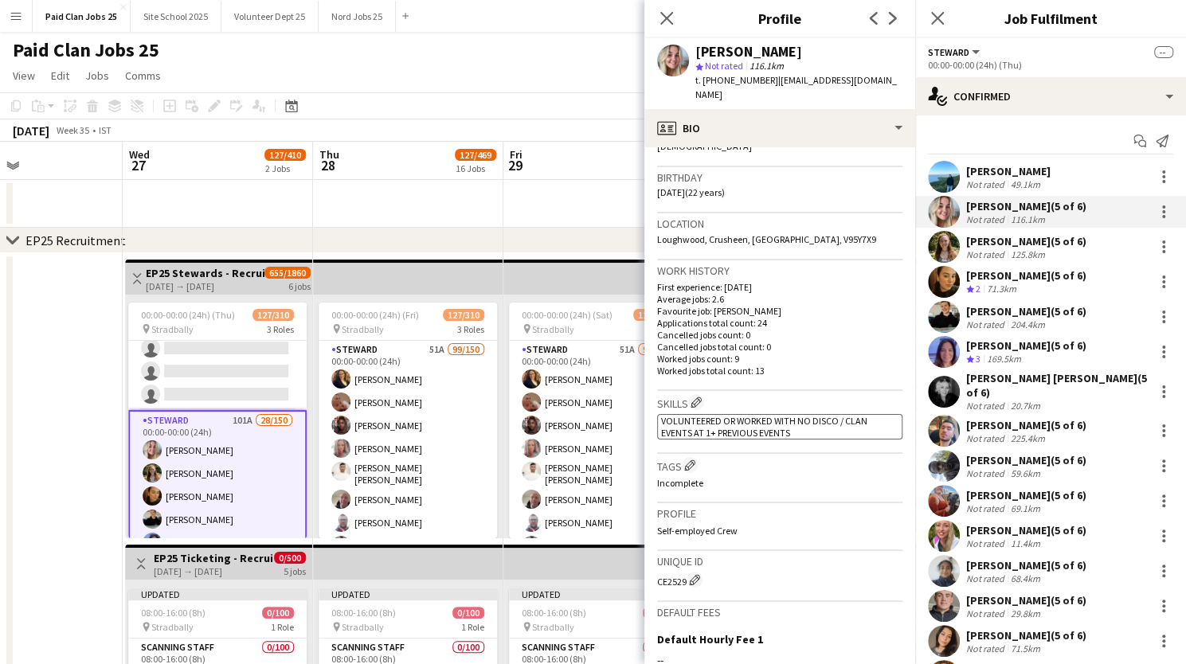
scroll to position [279, 0]
drag, startPoint x: 655, startPoint y: 565, endPoint x: 688, endPoint y: 566, distance: 32.7
click at [688, 566] on app-crew-profile-bio "Gender Female Birthday 31-07-2003 (22 years) Location Loughwood, Crusheen, Clar…" at bounding box center [780, 405] width 271 height 517
copy div "CE2529"
click at [658, 18] on app-icon "Close pop-in" at bounding box center [667, 18] width 23 height 23
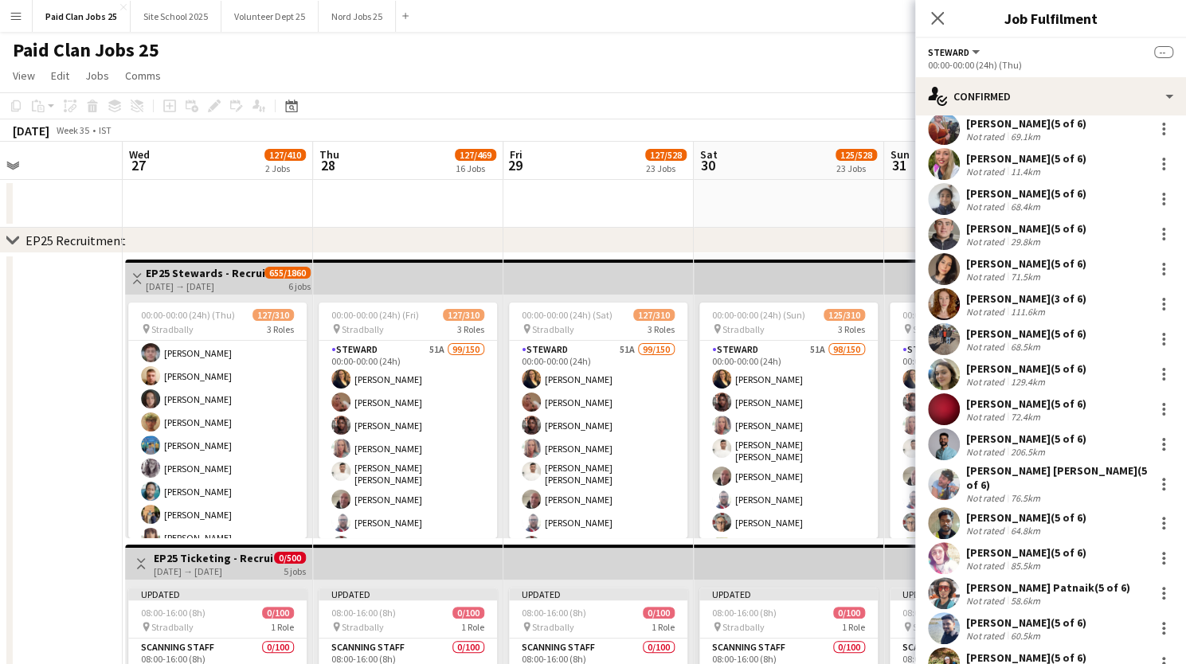
scroll to position [0, 0]
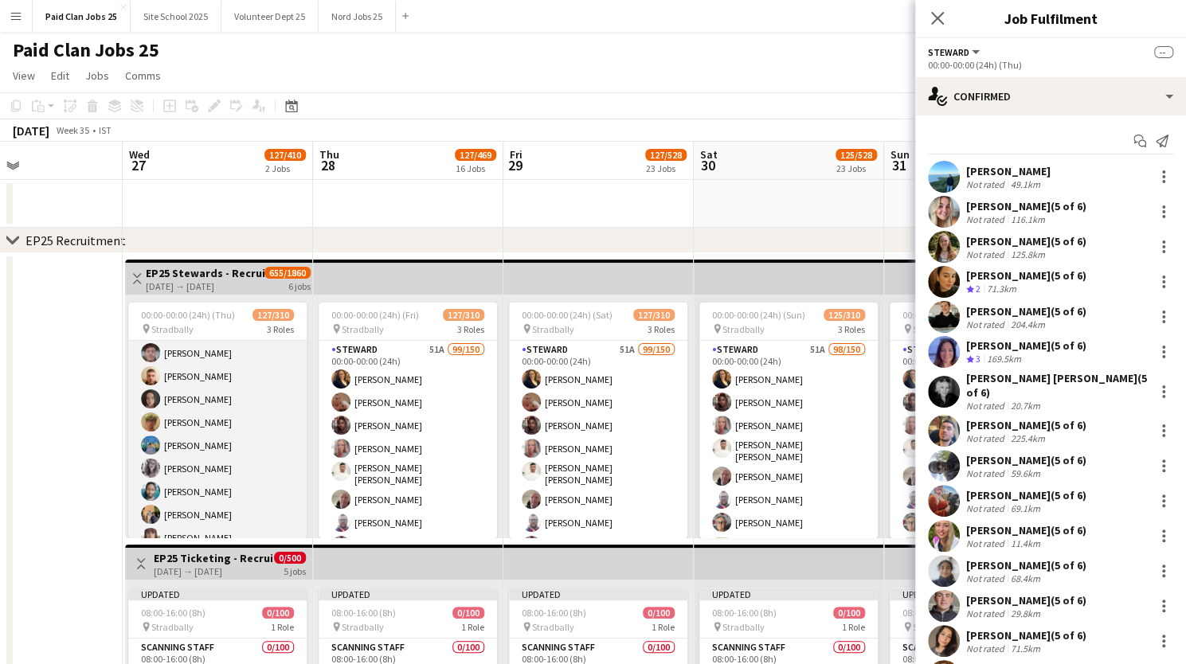
click at [153, 437] on app-user-avatar at bounding box center [150, 445] width 19 height 19
click at [160, 439] on app-user-avatar at bounding box center [150, 445] width 19 height 19
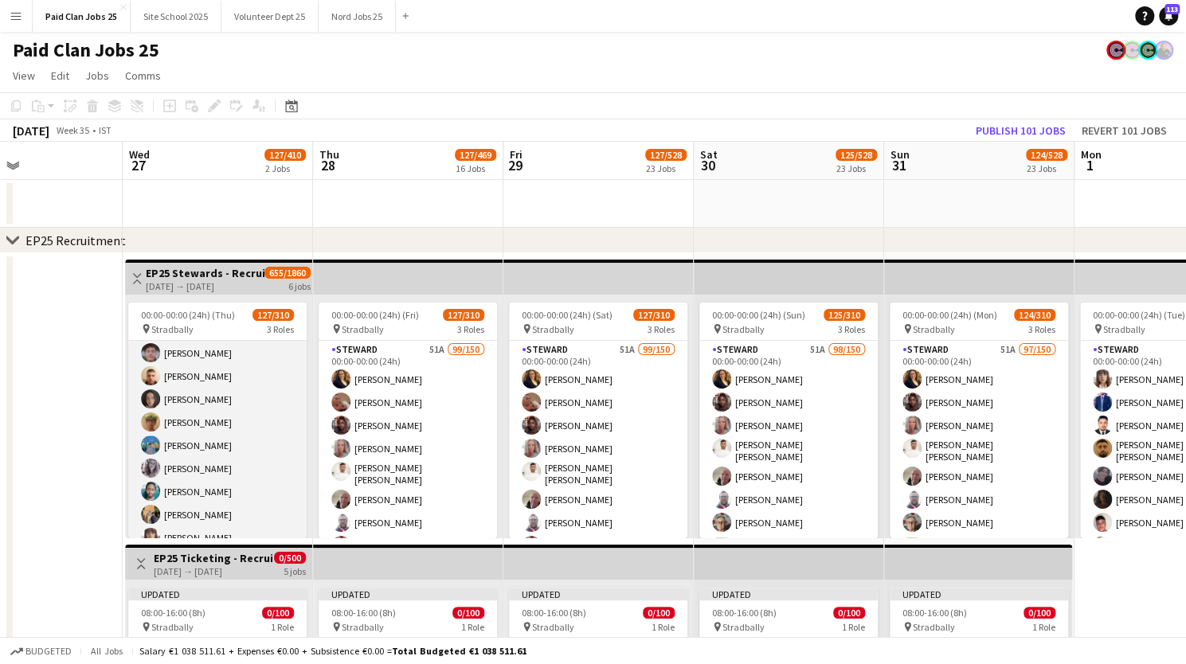
scroll to position [1630, 0]
click at [160, 439] on app-card-role "Steward 51A 99/150 00:00-00:00 (24h) Daniele Martins da Silva Patricia McGurn T…" at bounding box center [217, 466] width 178 height 3511
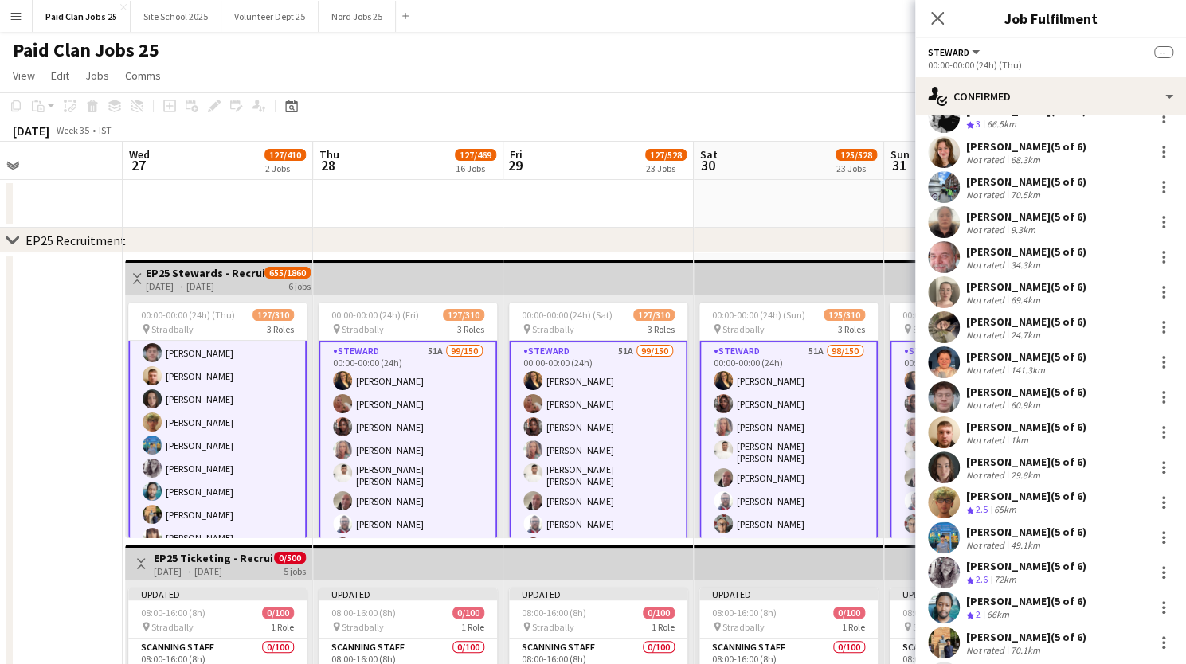
scroll to position [2998, 0]
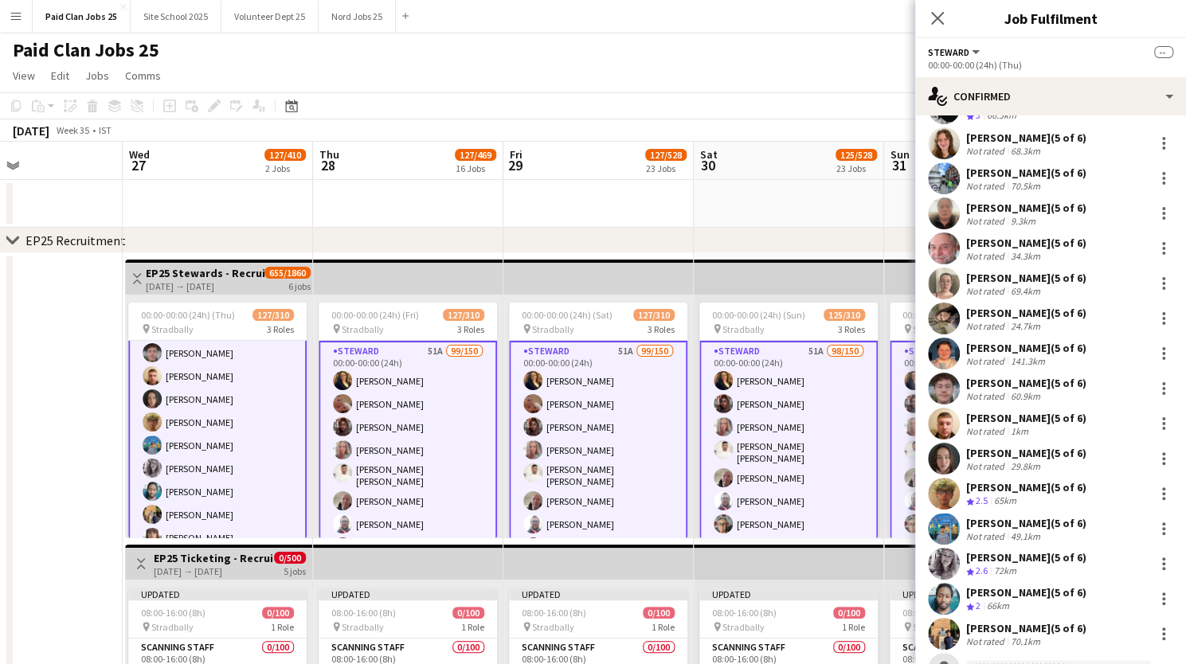
click at [944, 514] on app-user-avatar at bounding box center [944, 529] width 32 height 32
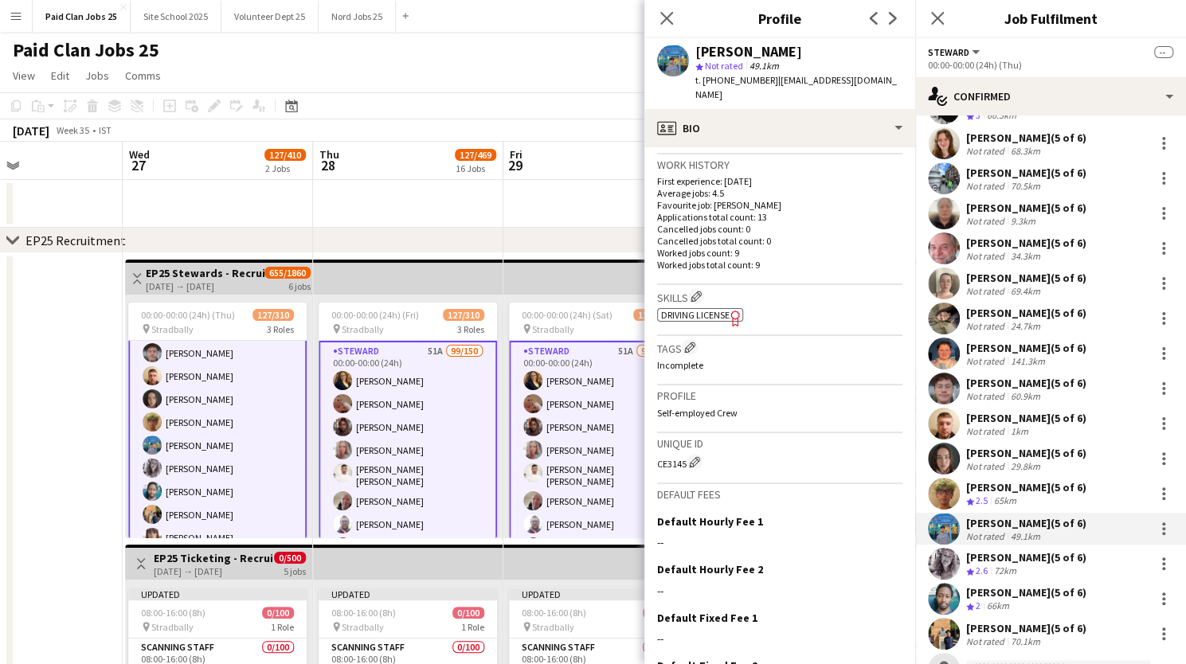
scroll to position [386, 0]
drag, startPoint x: 657, startPoint y: 461, endPoint x: 686, endPoint y: 465, distance: 29.9
click at [686, 465] on div "CE3145 Edit crew unique ID" at bounding box center [779, 461] width 245 height 16
copy div "CE3145"
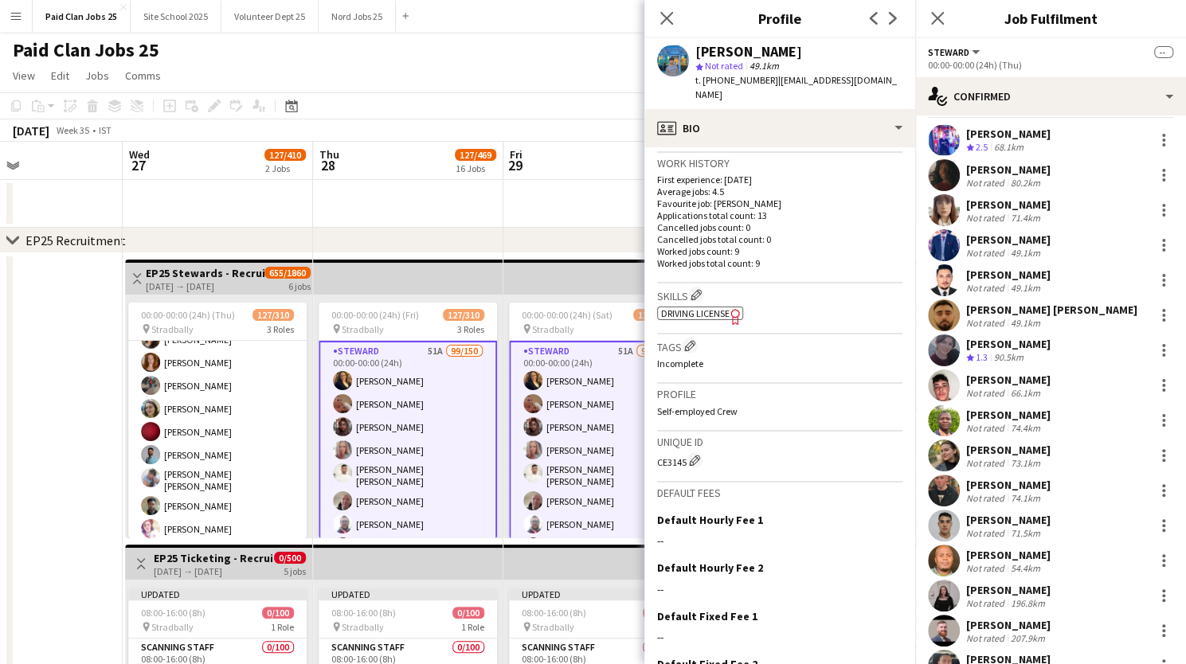
scroll to position [0, 0]
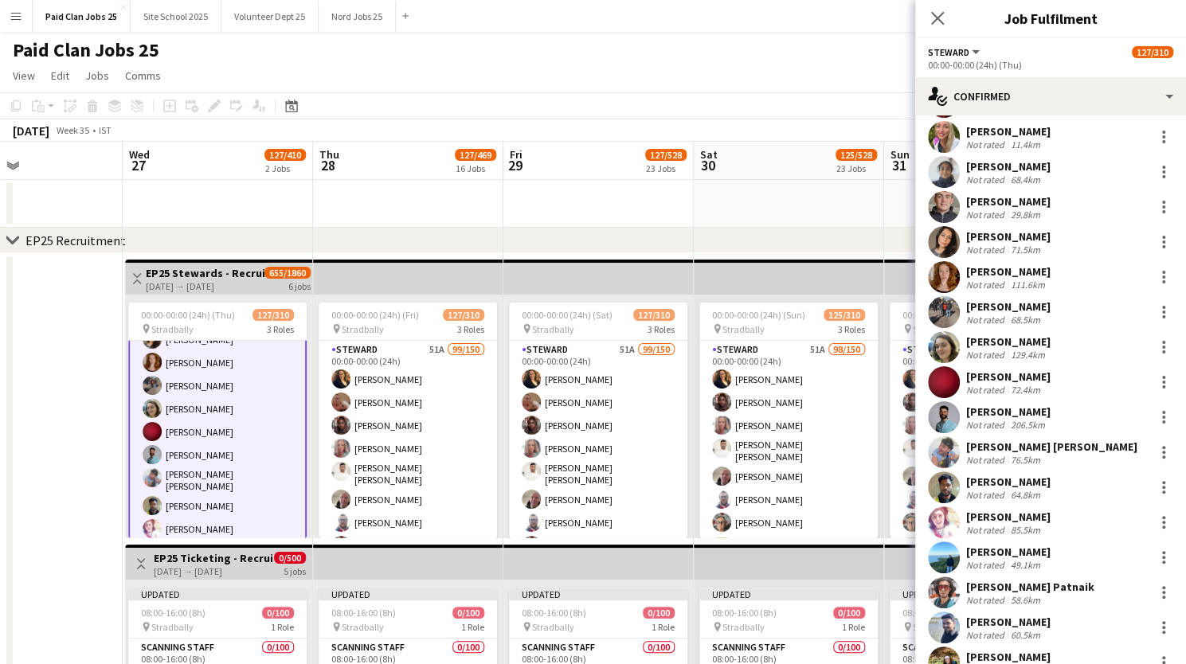
scroll to position [356, 0]
click at [950, 423] on app-user-avatar at bounding box center [944, 417] width 32 height 32
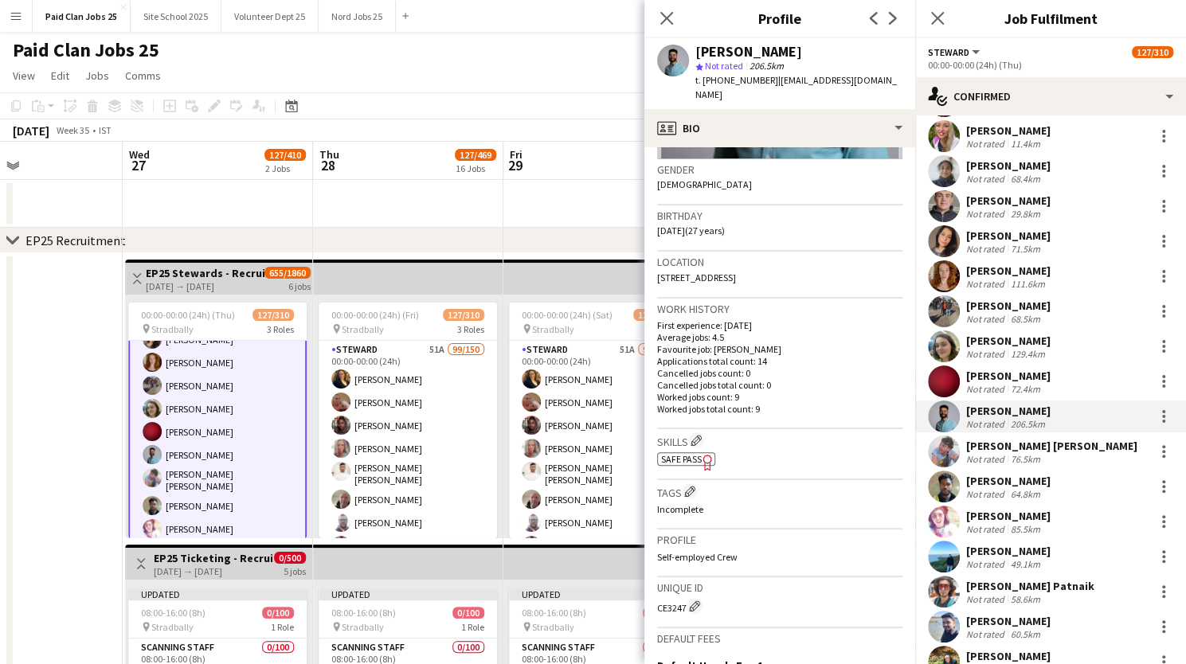
scroll to position [241, 0]
drag, startPoint x: 657, startPoint y: 590, endPoint x: 688, endPoint y: 587, distance: 32.0
click at [688, 597] on div "CE3247 Edit crew unique ID" at bounding box center [779, 605] width 245 height 16
copy div "CE3247"
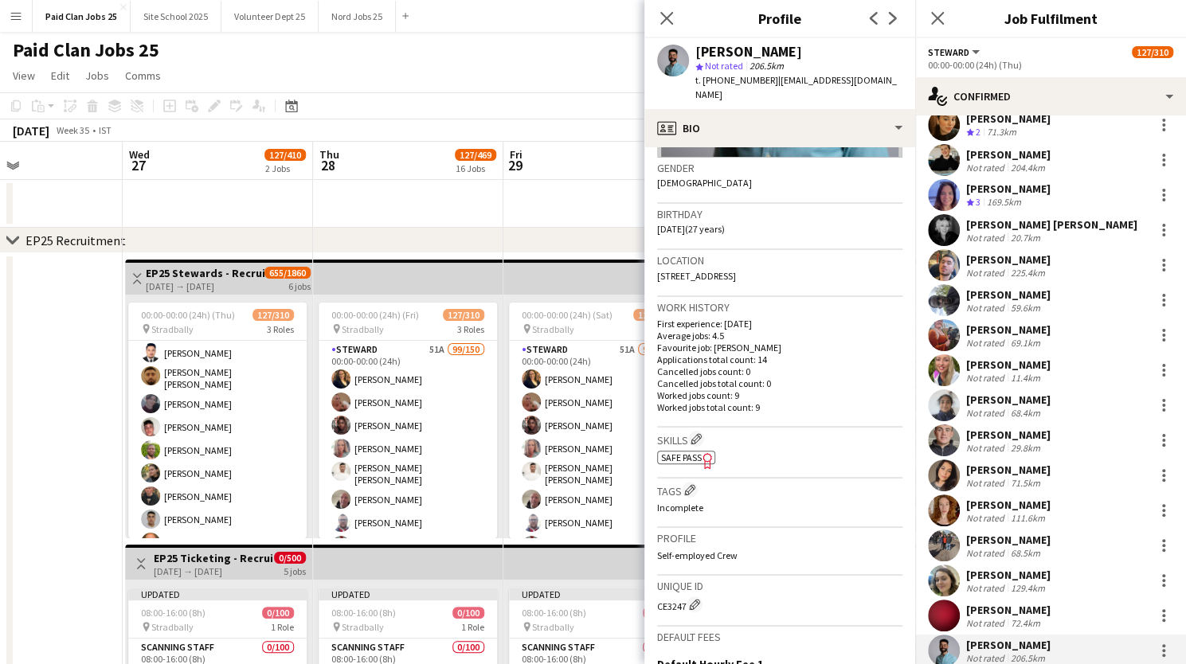
scroll to position [0, 0]
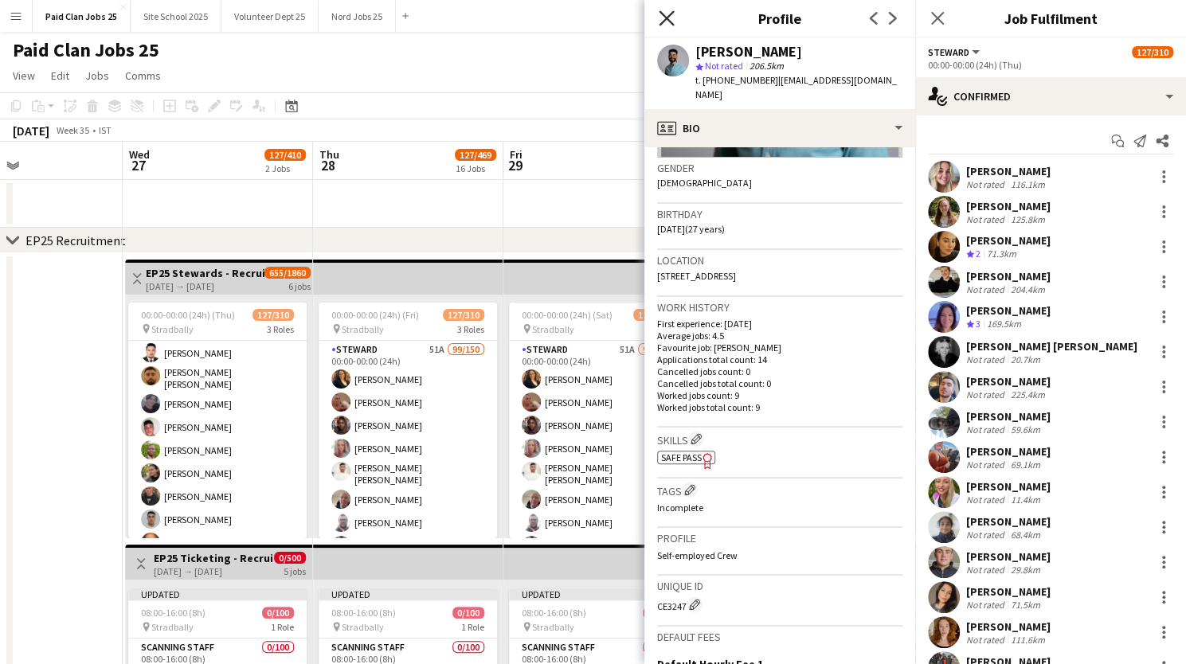
click at [672, 14] on icon "Close pop-in" at bounding box center [666, 17] width 15 height 15
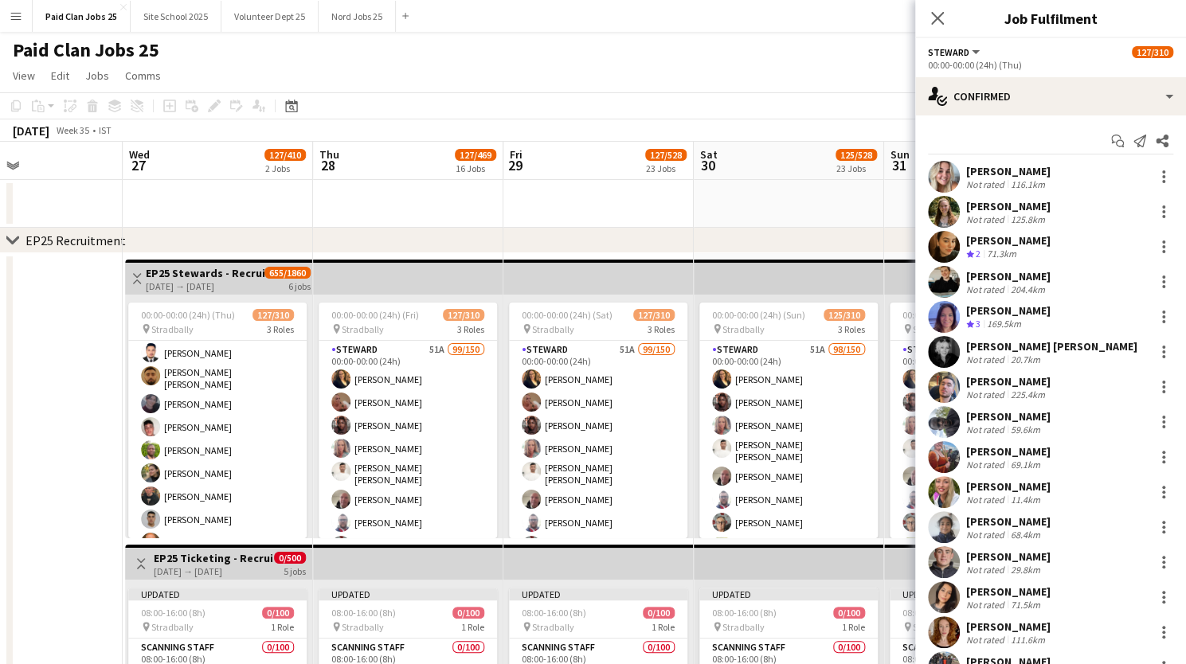
click at [258, 410] on app-card-role "Steward 51A 99/150 00:00-00:00 (24h) Daniele Martins da Silva Patricia McGurn T…" at bounding box center [217, 235] width 178 height 3511
click at [181, 432] on app-card-role "Steward 51A 99/150 00:00-00:00 (24h) Daniele Martins da Silva Patricia McGurn T…" at bounding box center [217, 235] width 178 height 3511
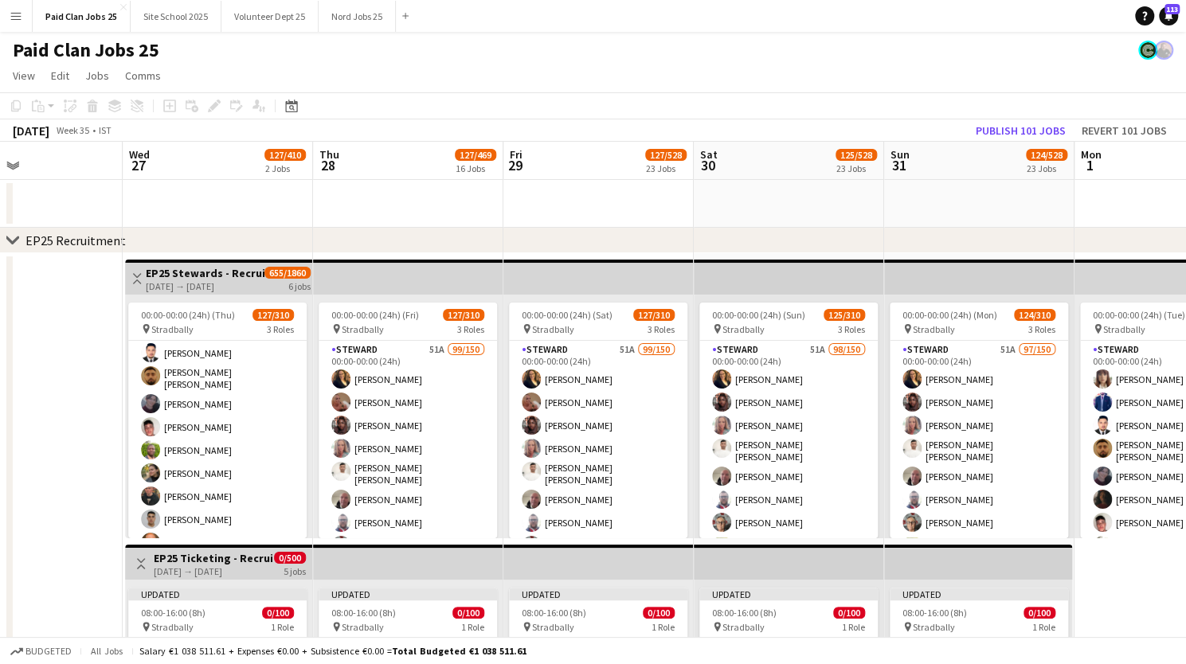
scroll to position [1861, 0]
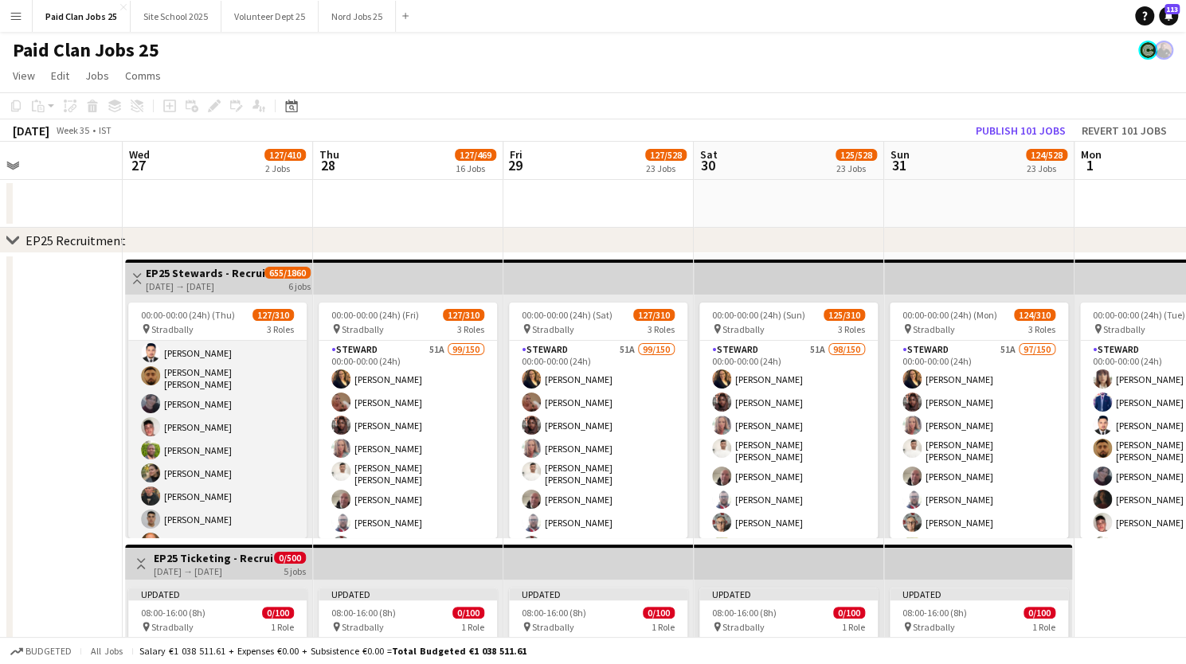
click at [145, 441] on app-user-avatar at bounding box center [150, 450] width 19 height 19
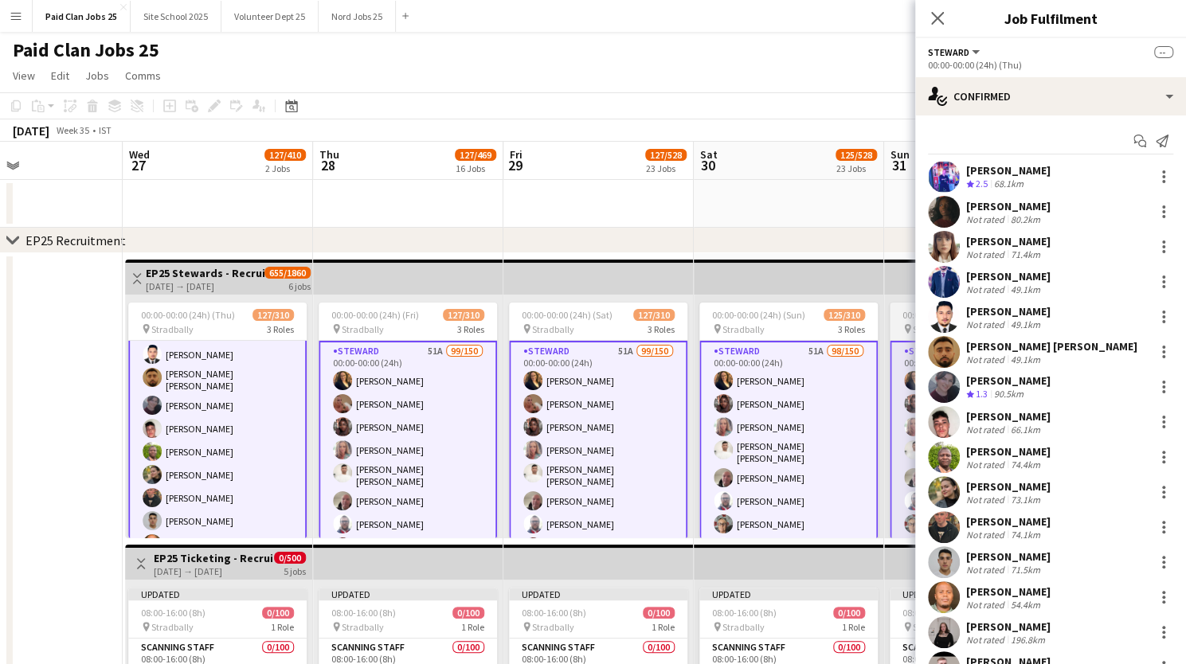
scroll to position [1863, 0]
click at [945, 460] on app-user-avatar at bounding box center [944, 457] width 32 height 32
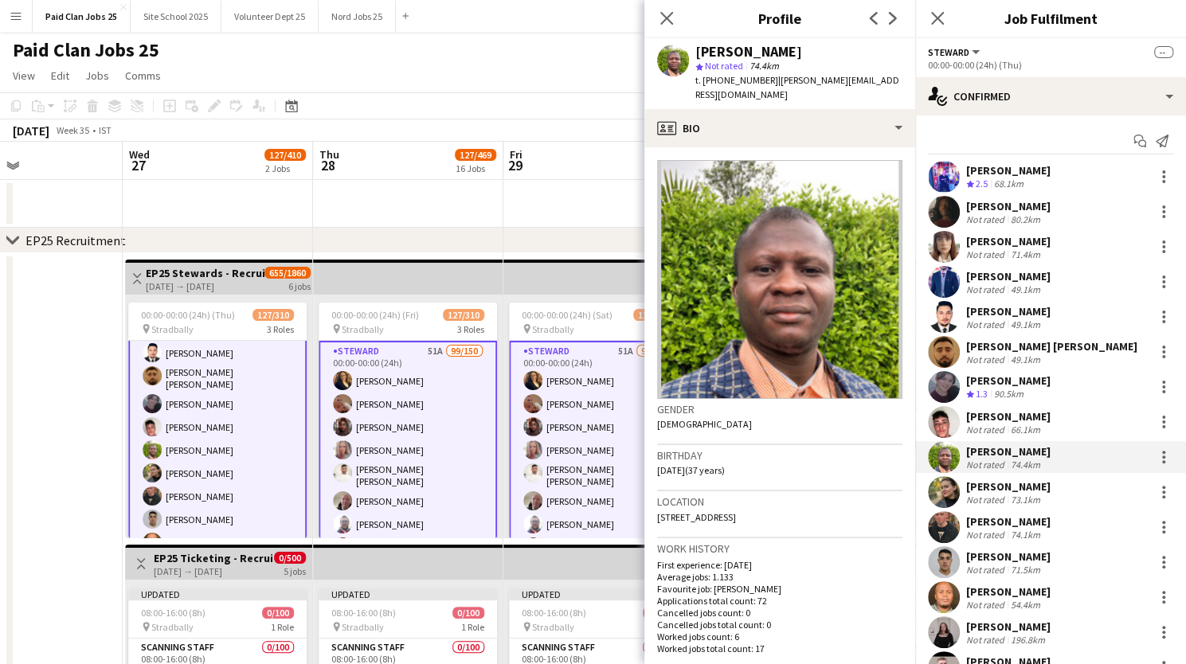
scroll to position [316, 0]
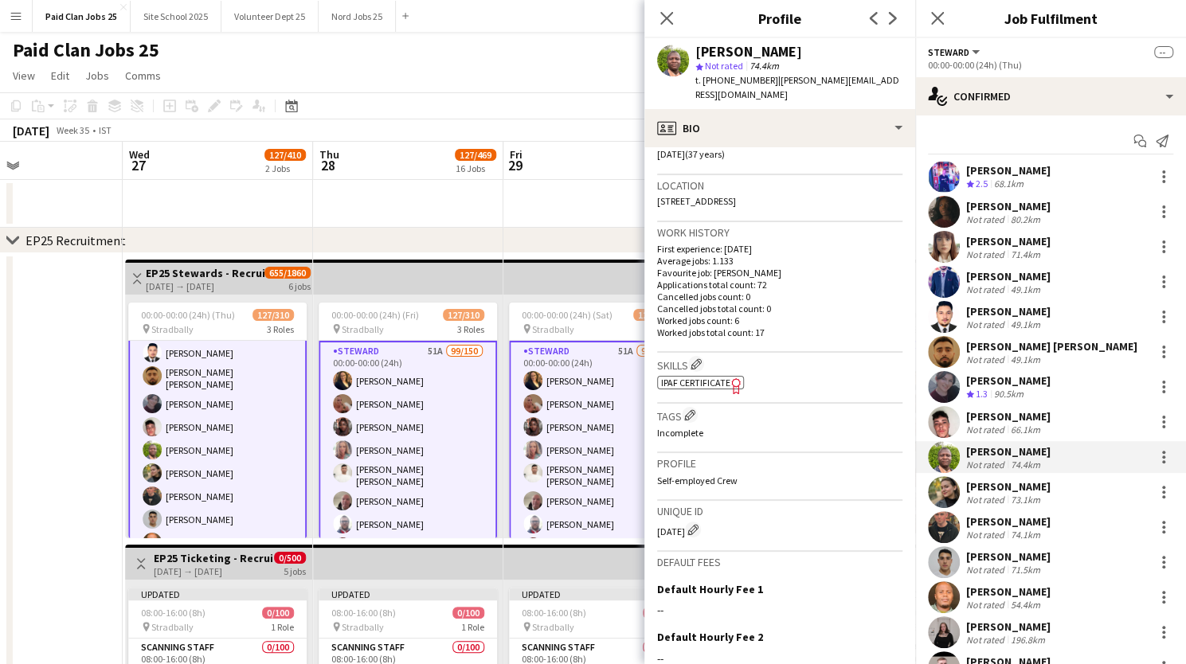
drag, startPoint x: 656, startPoint y: 514, endPoint x: 683, endPoint y: 520, distance: 27.8
click at [683, 520] on app-crew-profile-bio "Gender Male Birthday 24-10-1987 (37 years) Location Coolatree Close, Beaumont, …" at bounding box center [780, 405] width 271 height 517
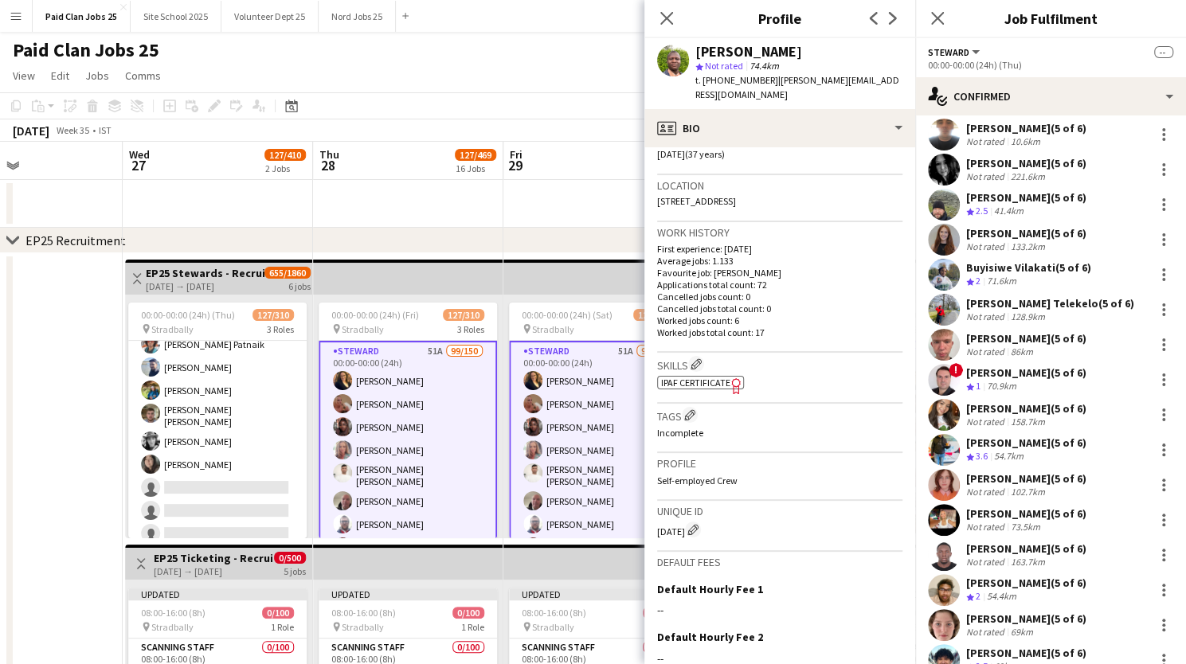
scroll to position [1609, 0]
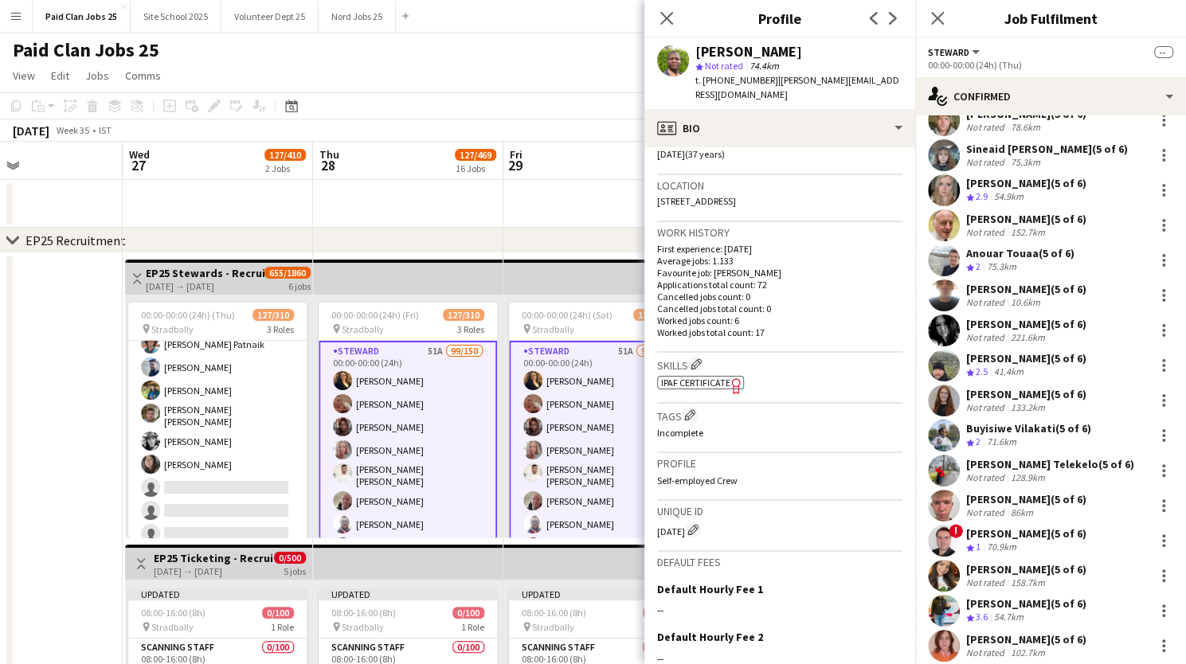
click at [664, 6] on div "Close pop-in" at bounding box center [667, 18] width 45 height 37
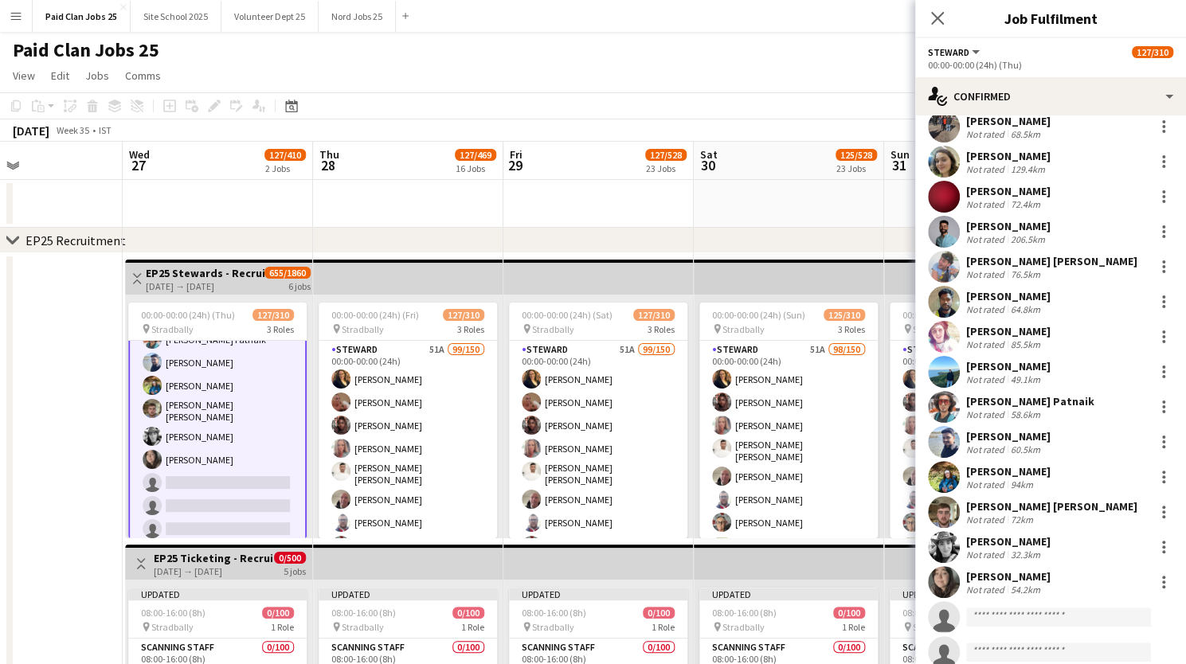
scroll to position [553, 0]
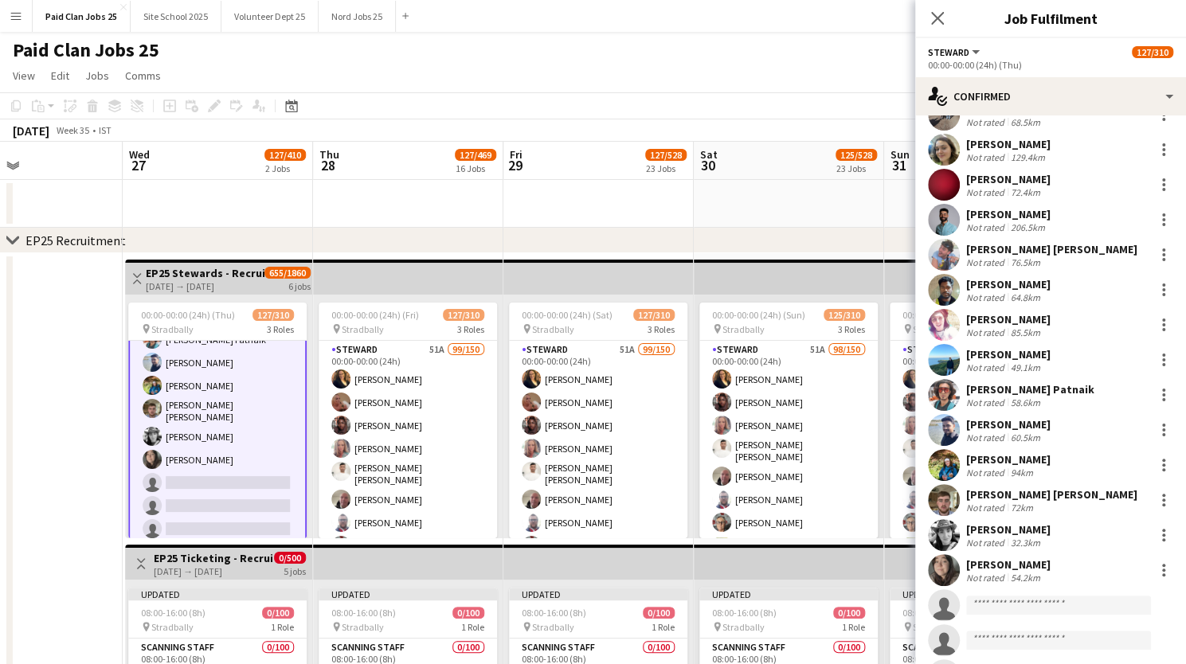
click at [943, 569] on app-user-avatar at bounding box center [944, 571] width 32 height 32
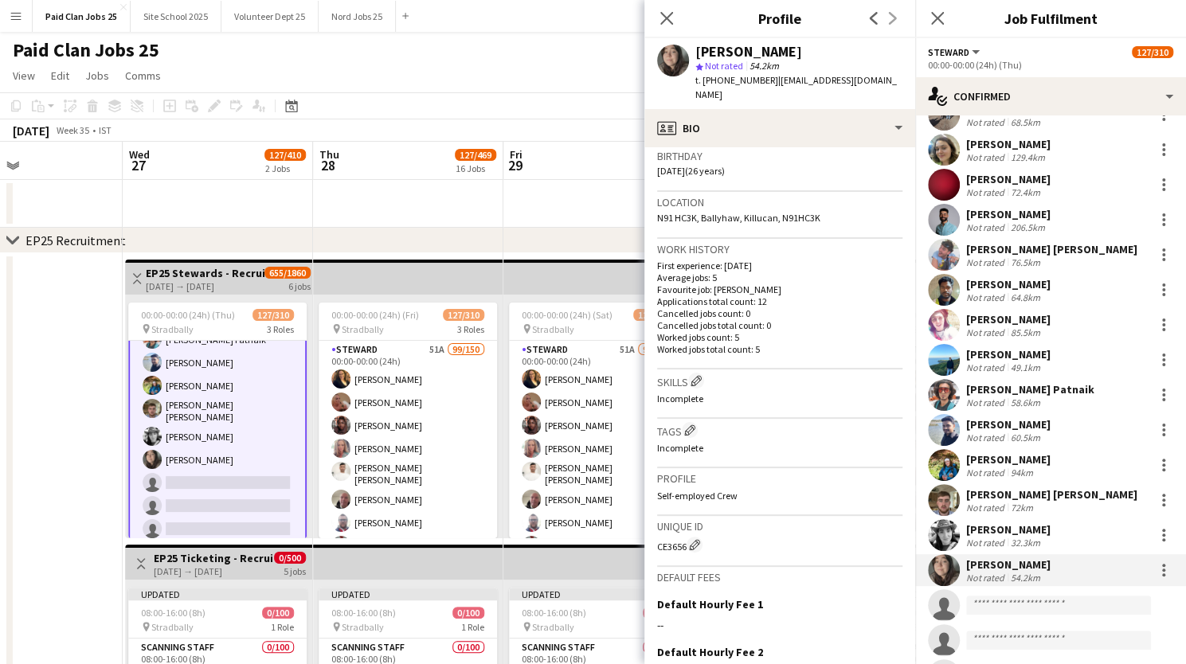
scroll to position [300, 0]
drag, startPoint x: 657, startPoint y: 530, endPoint x: 688, endPoint y: 531, distance: 31.1
click at [688, 536] on div "CE3656 Edit crew unique ID" at bounding box center [779, 544] width 245 height 16
click at [688, 536] on button "Edit crew unique ID" at bounding box center [695, 544] width 16 height 16
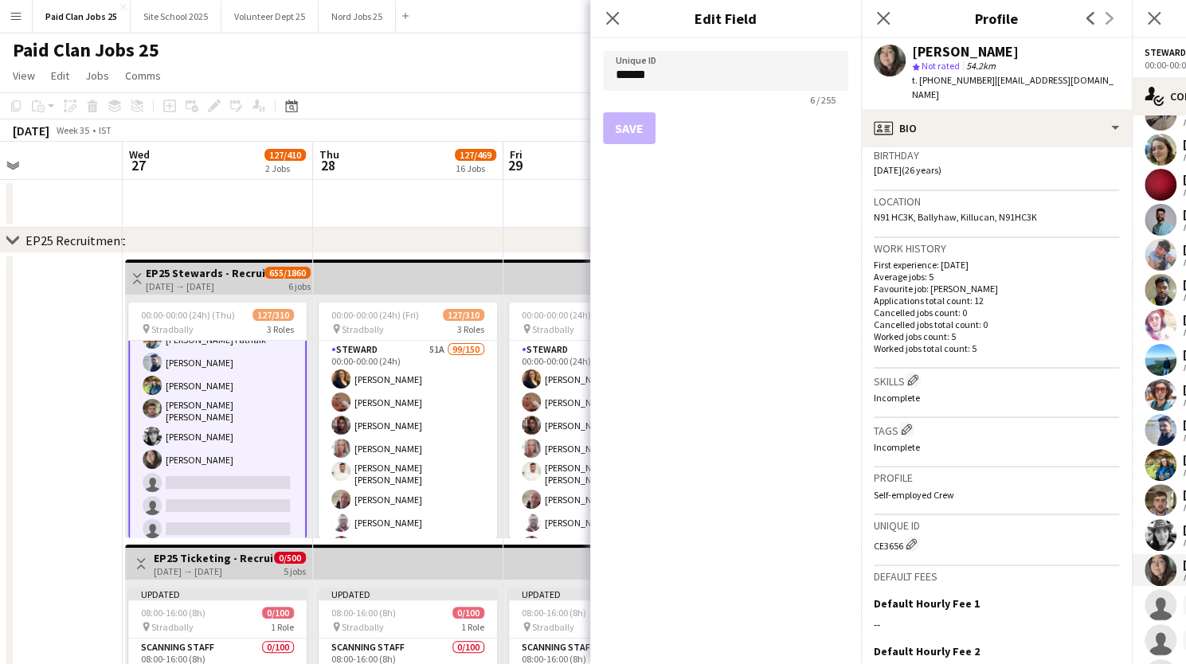
click at [607, 1] on div "Close pop-in" at bounding box center [612, 18] width 45 height 37
click at [610, 20] on icon at bounding box center [612, 17] width 15 height 15
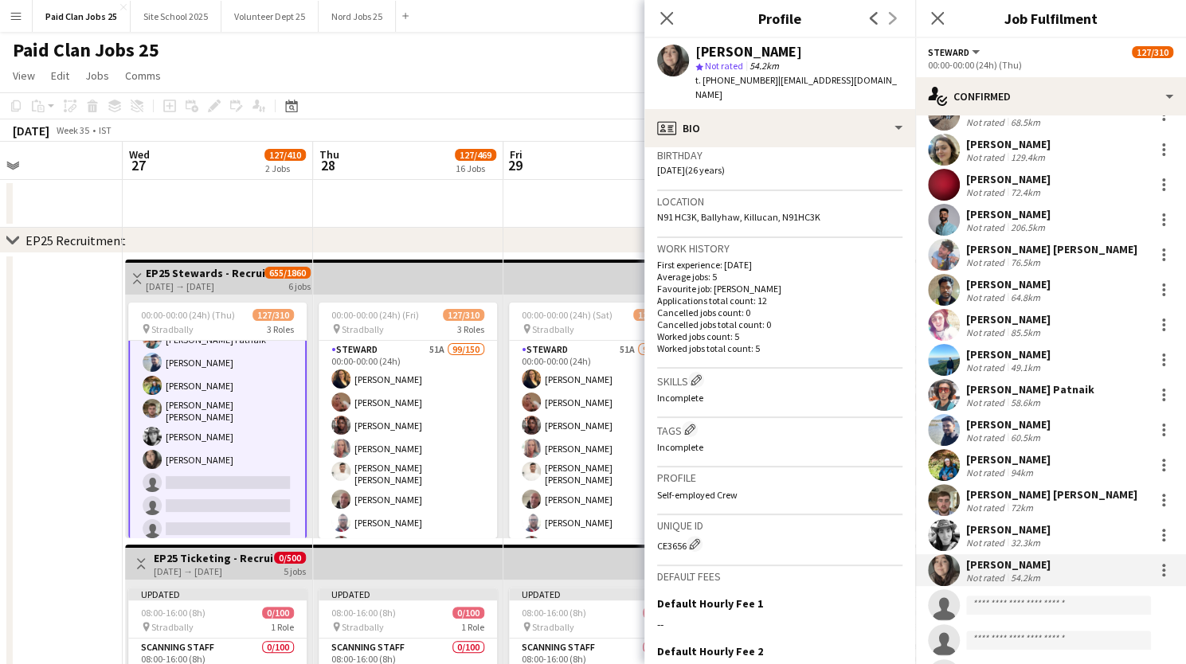
scroll to position [840, 0]
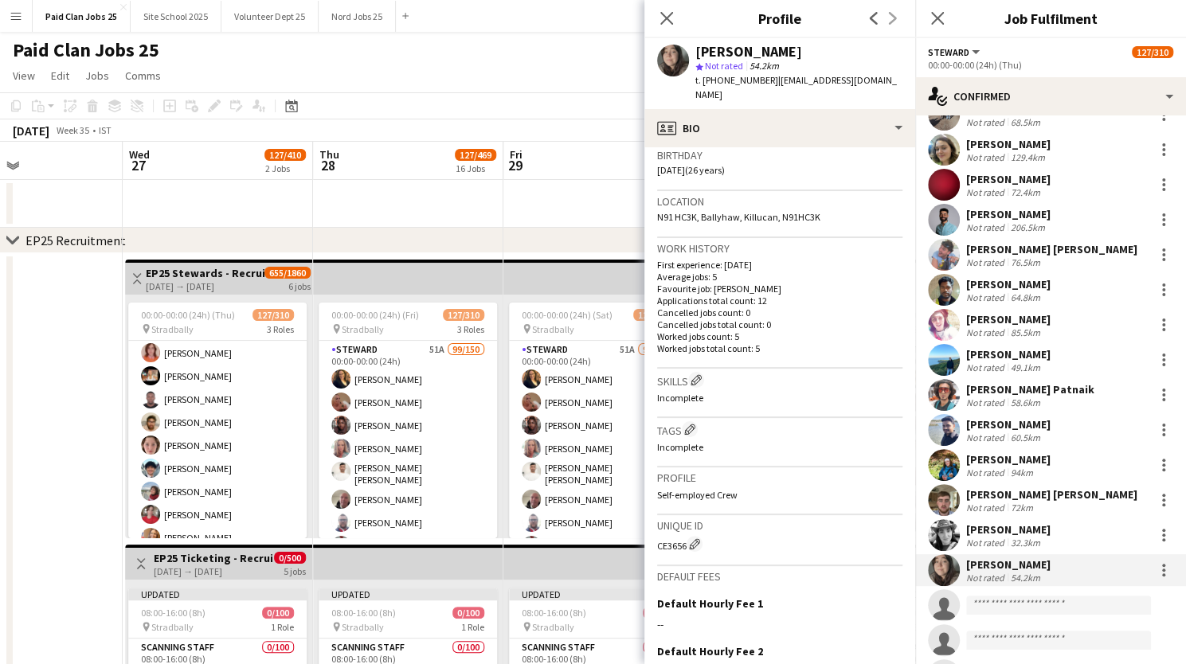
click at [940, 323] on app-user-avatar at bounding box center [944, 325] width 32 height 32
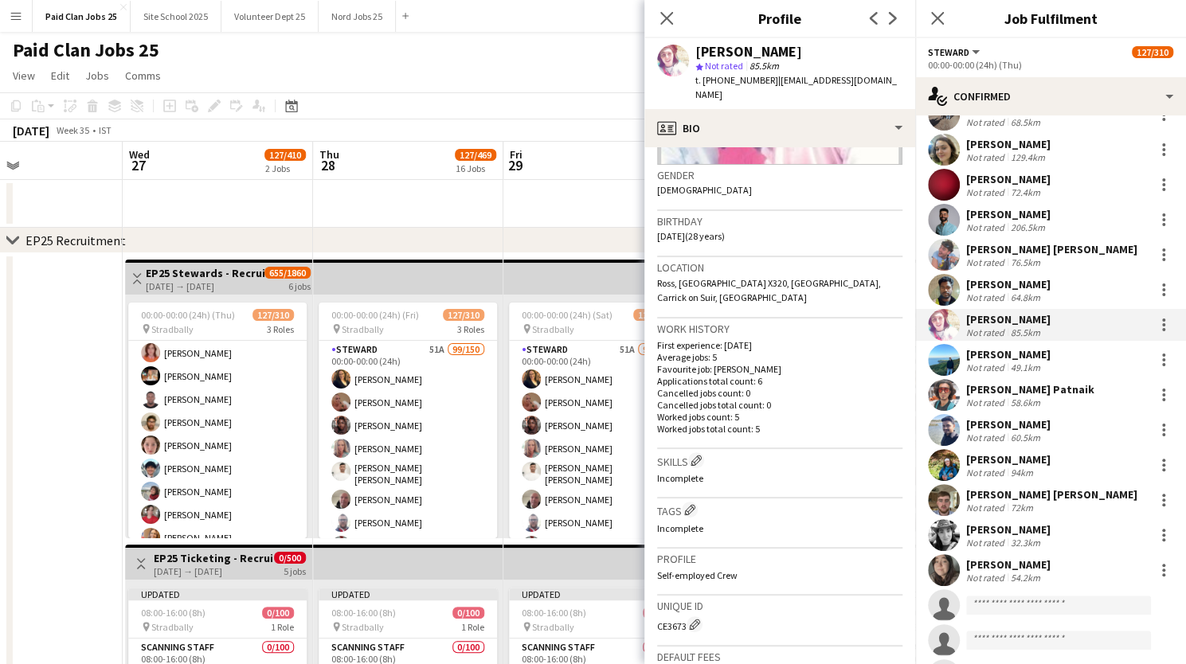
scroll to position [249, 0]
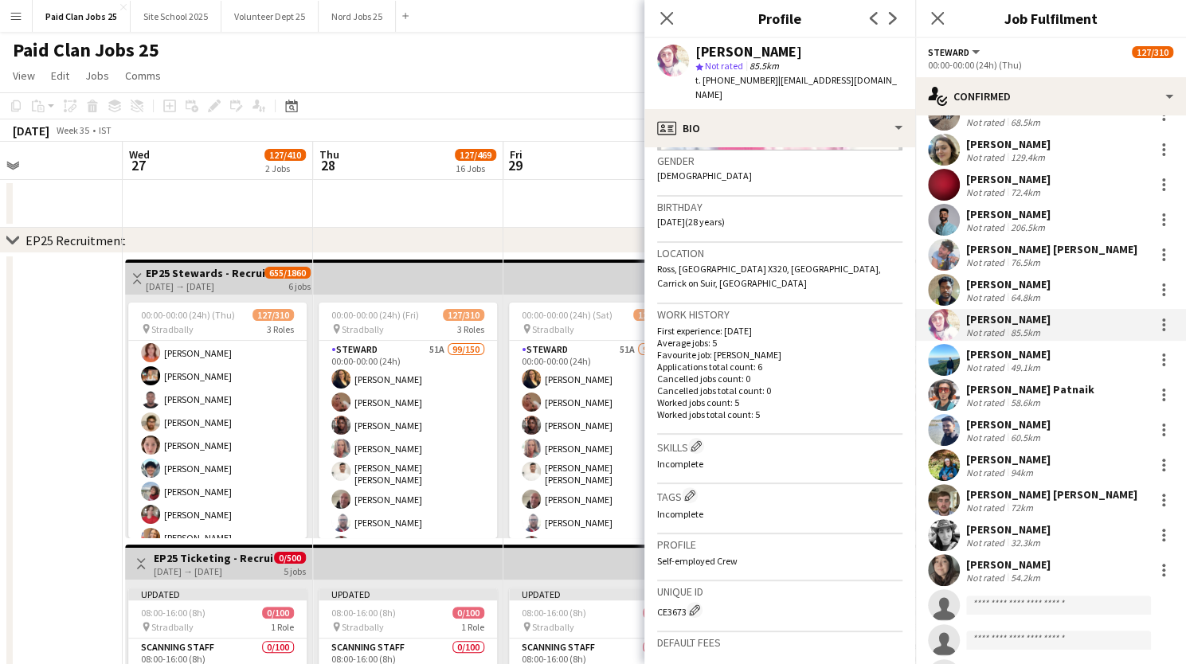
drag, startPoint x: 658, startPoint y: 598, endPoint x: 687, endPoint y: 596, distance: 28.8
click at [687, 602] on div "CE3673 Edit crew unique ID" at bounding box center [779, 610] width 245 height 16
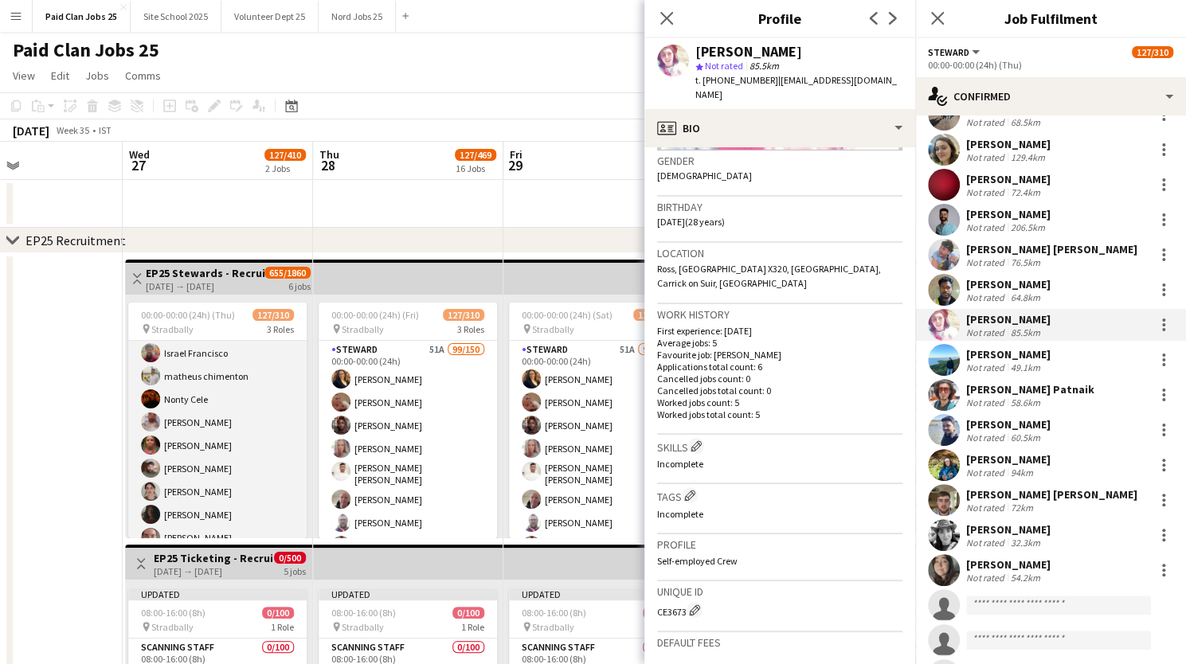
click at [154, 441] on app-user-avatar at bounding box center [150, 445] width 19 height 19
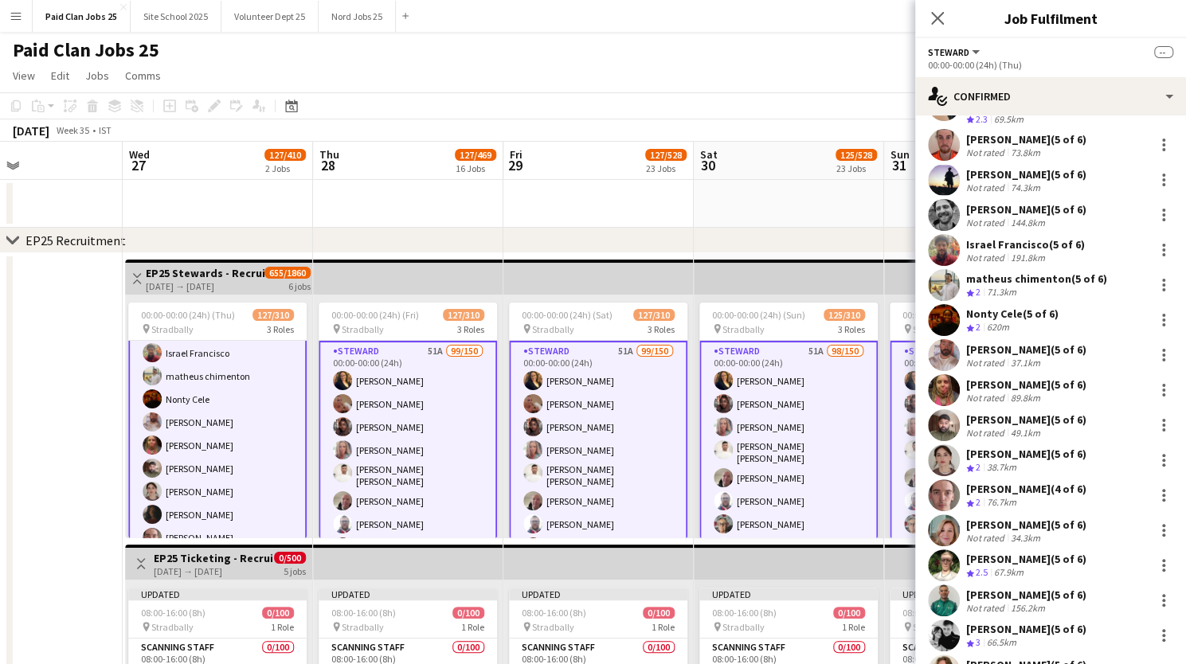
scroll to position [2471, 0]
click at [943, 374] on app-user-avatar at bounding box center [944, 390] width 32 height 32
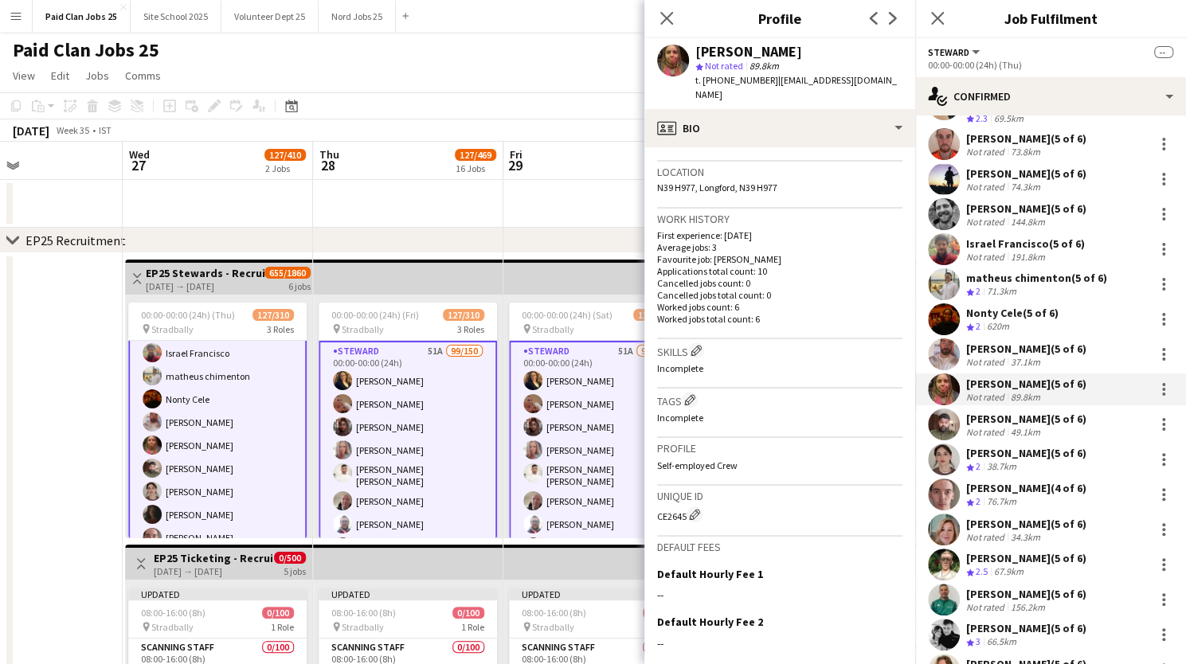
scroll to position [335, 0]
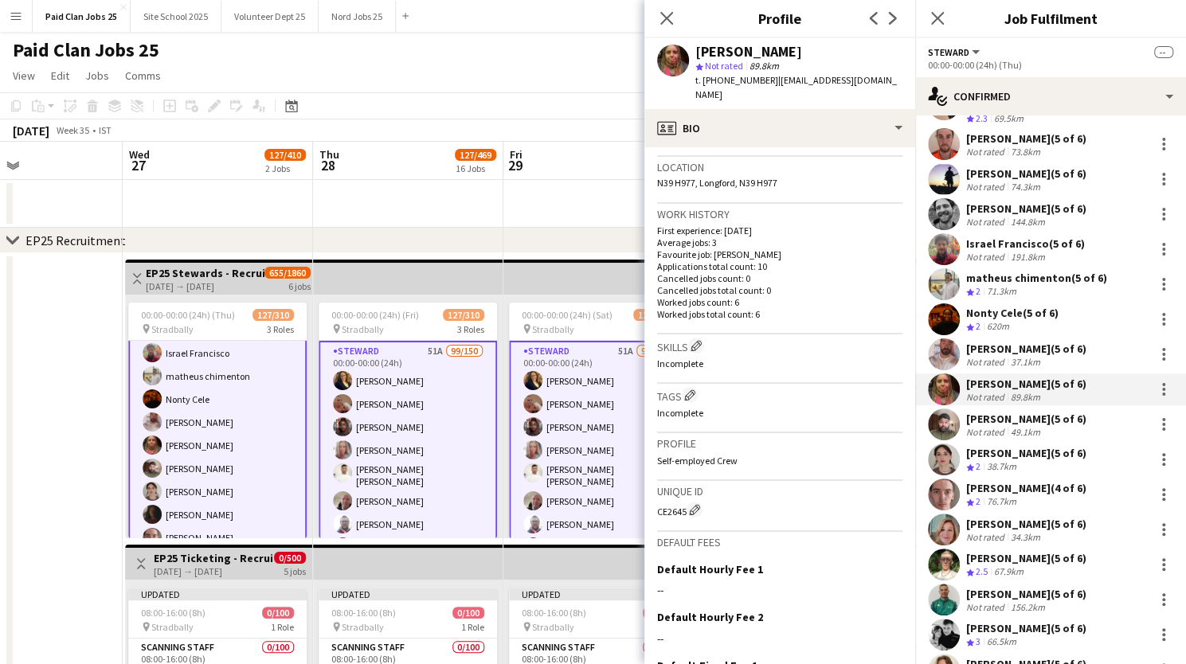
drag, startPoint x: 658, startPoint y: 498, endPoint x: 686, endPoint y: 501, distance: 28.1
click at [686, 502] on div "CE2645 Edit crew unique ID" at bounding box center [779, 510] width 245 height 16
click at [945, 549] on app-user-avatar at bounding box center [944, 565] width 32 height 32
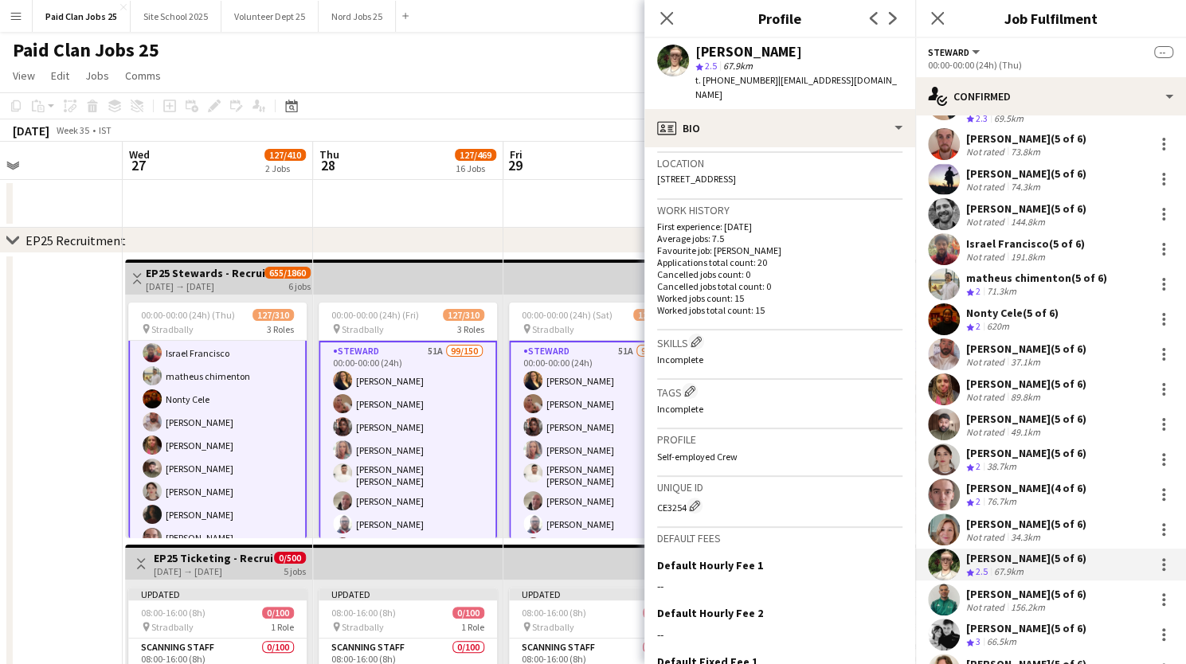
scroll to position [339, 0]
drag, startPoint x: 657, startPoint y: 493, endPoint x: 686, endPoint y: 494, distance: 28.7
click at [686, 497] on div "CE3254 Edit crew unique ID" at bounding box center [779, 505] width 245 height 16
click at [155, 445] on app-user-avatar at bounding box center [152, 445] width 19 height 19
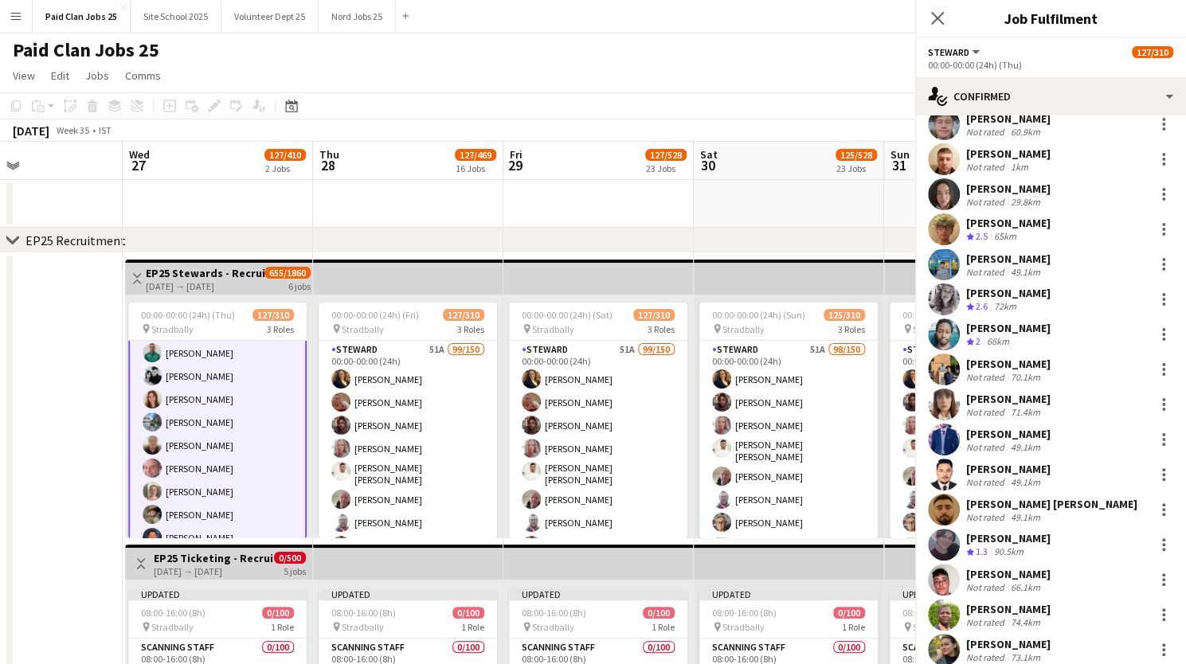
click at [155, 445] on app-user-avatar at bounding box center [152, 445] width 19 height 19
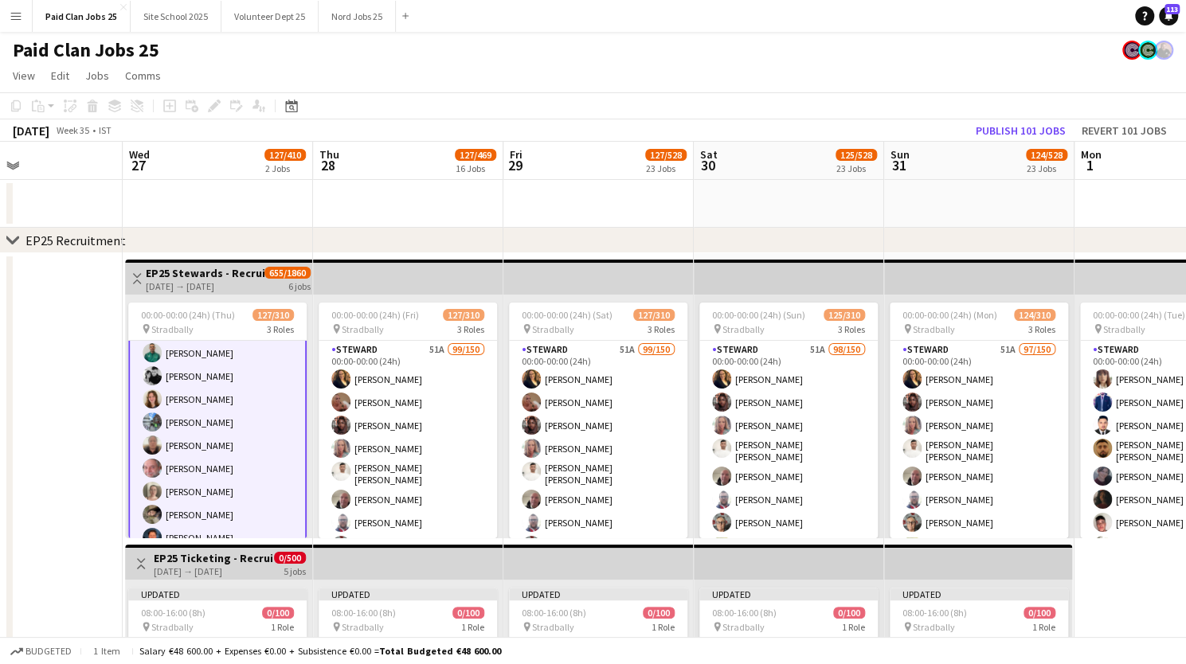
scroll to position [1422, 0]
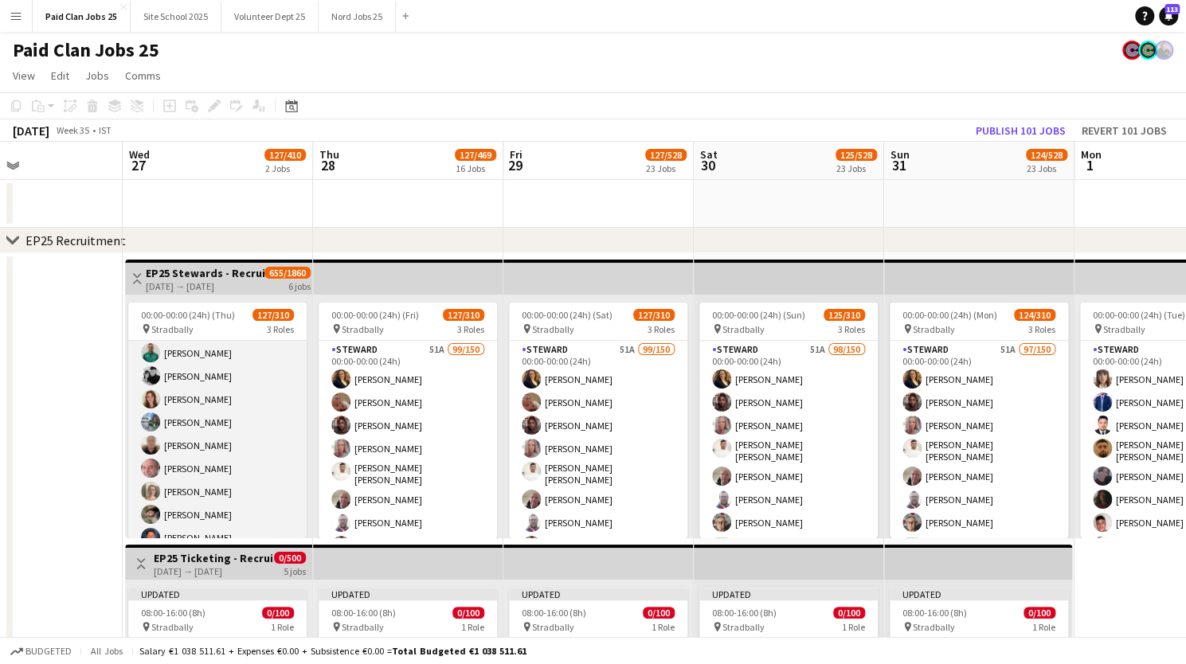
click at [155, 445] on app-user-avatar at bounding box center [150, 445] width 19 height 19
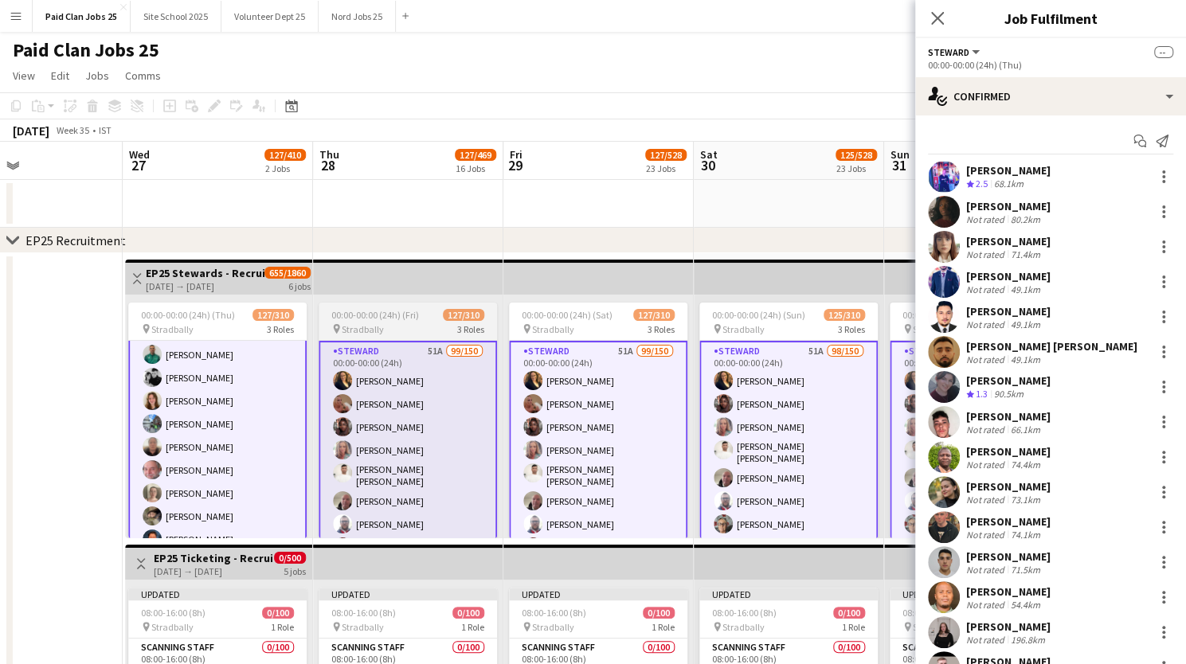
scroll to position [1424, 0]
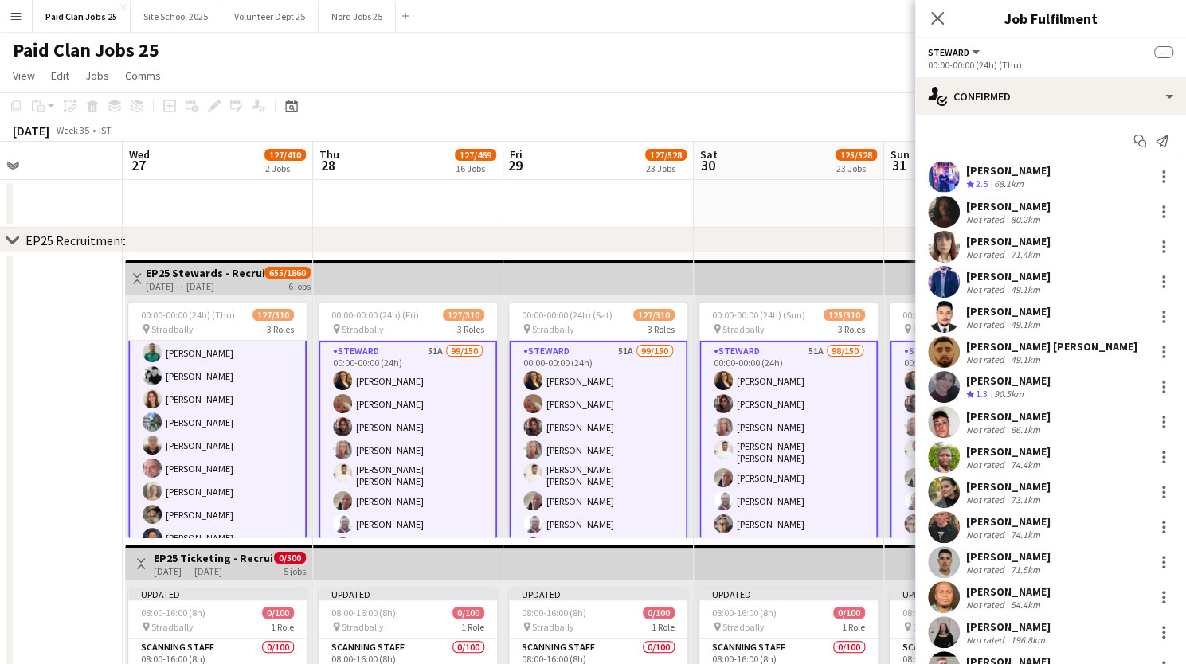
click at [155, 441] on app-user-avatar at bounding box center [152, 445] width 19 height 19
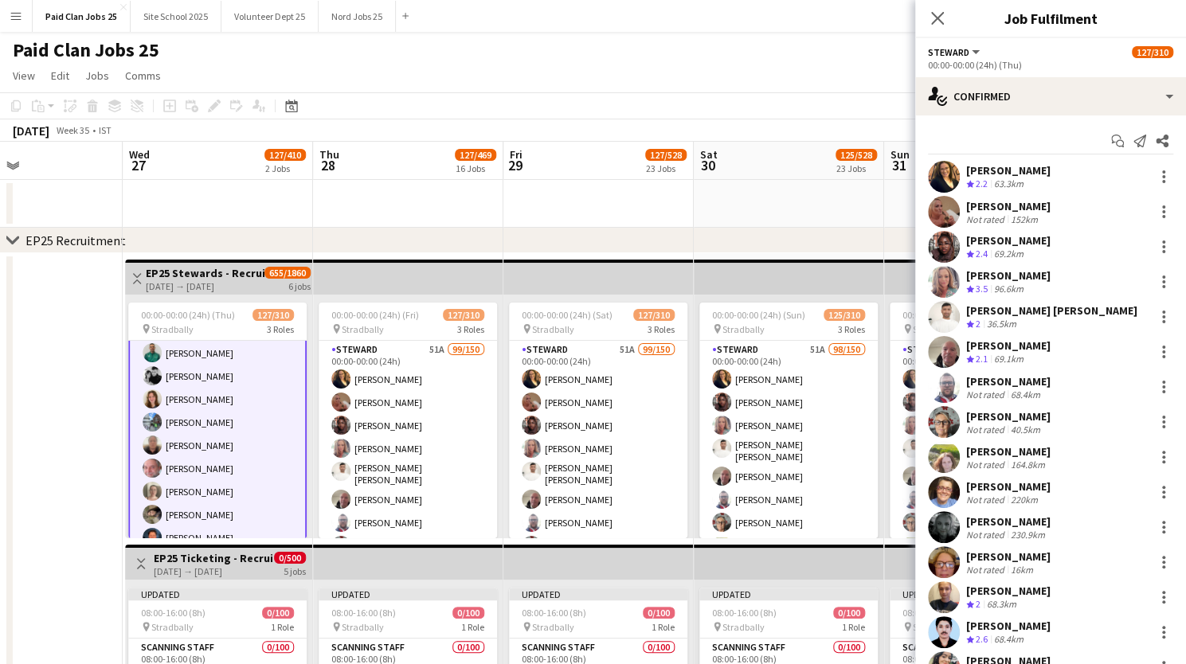
click at [155, 441] on app-user-avatar at bounding box center [152, 445] width 19 height 19
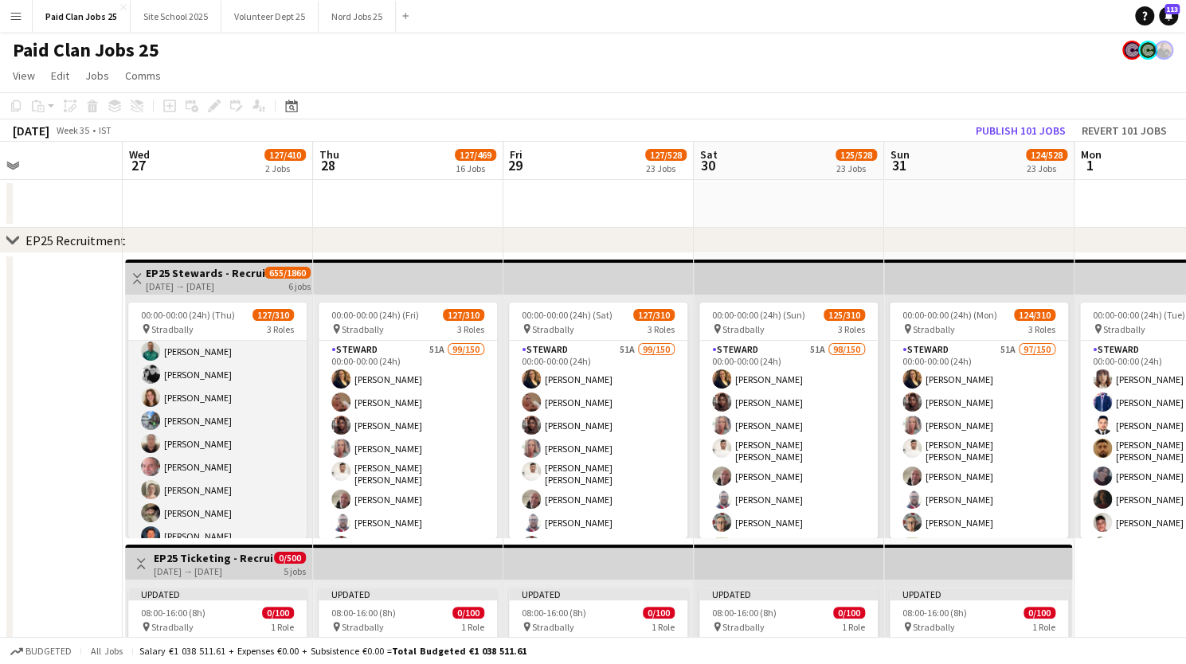
scroll to position [1422, 0]
click at [155, 441] on app-user-avatar at bounding box center [150, 445] width 19 height 19
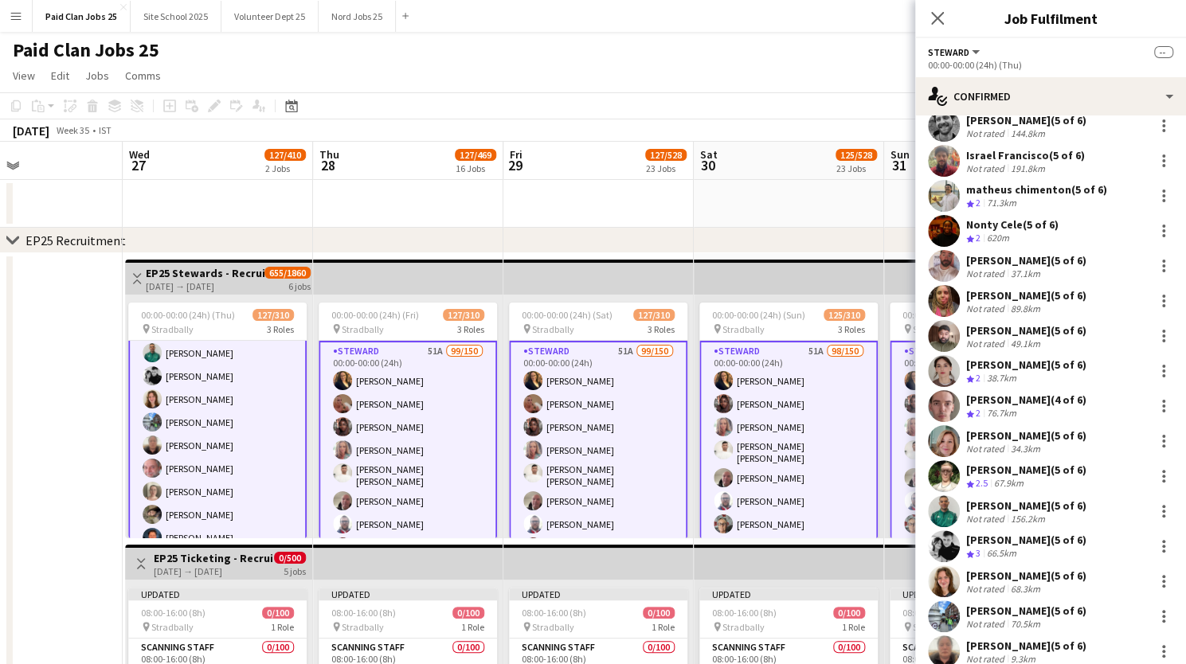
scroll to position [2701, 0]
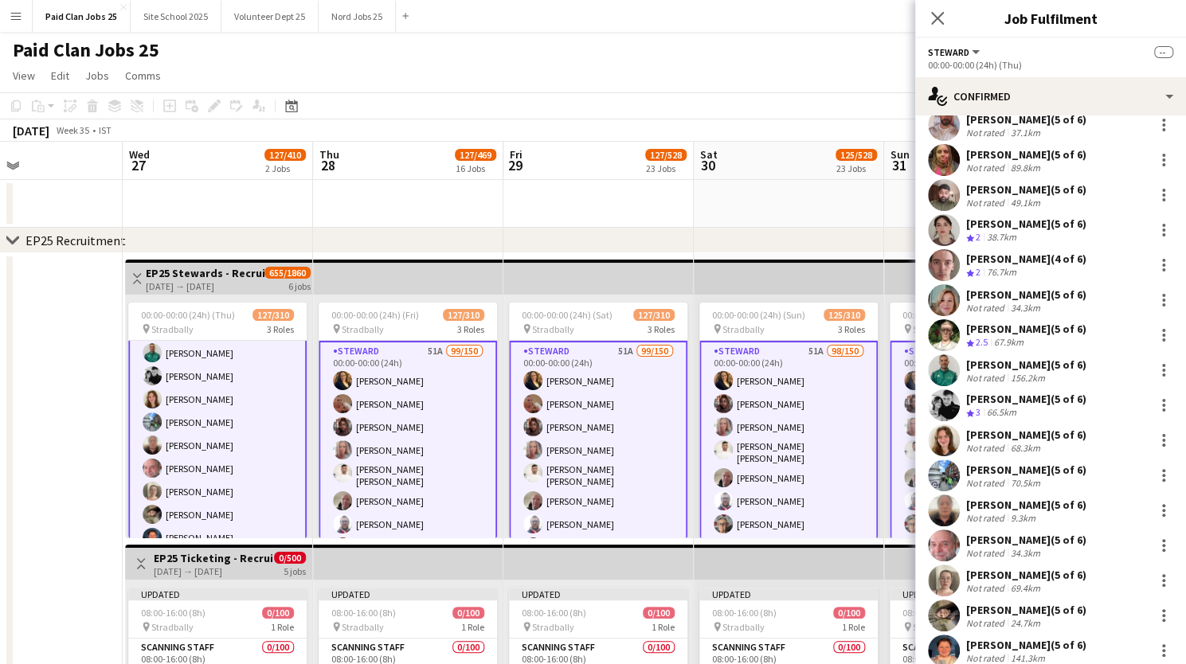
click at [948, 495] on app-user-avatar at bounding box center [944, 511] width 32 height 32
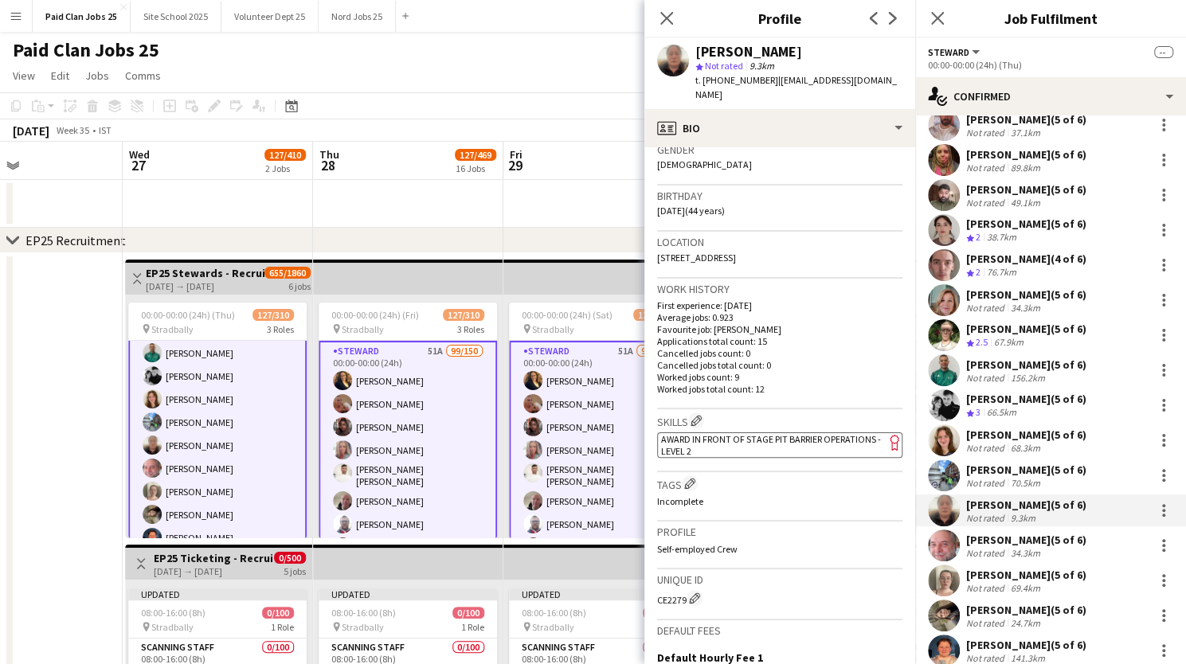
scroll to position [262, 0]
drag, startPoint x: 658, startPoint y: 586, endPoint x: 698, endPoint y: 583, distance: 40.0
click at [698, 588] on div "CE2279 Edit crew unique ID" at bounding box center [779, 596] width 245 height 16
click at [665, 16] on icon "Close pop-in" at bounding box center [666, 17] width 15 height 15
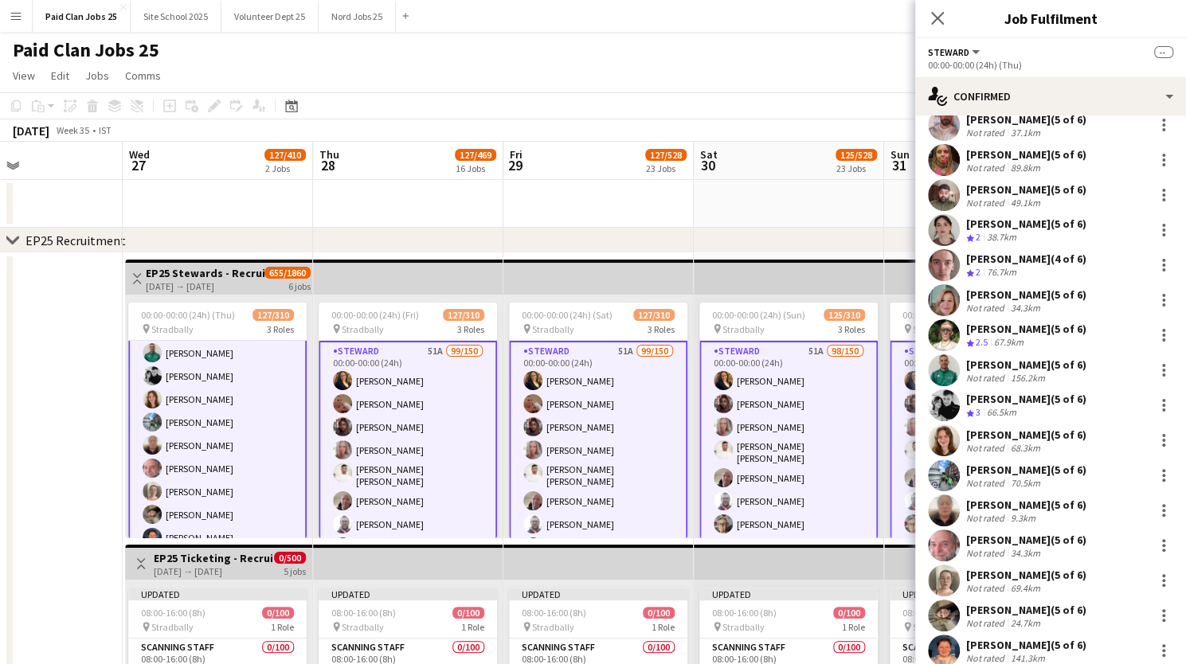
click at [29, 15] on button "Menu" at bounding box center [16, 16] width 32 height 32
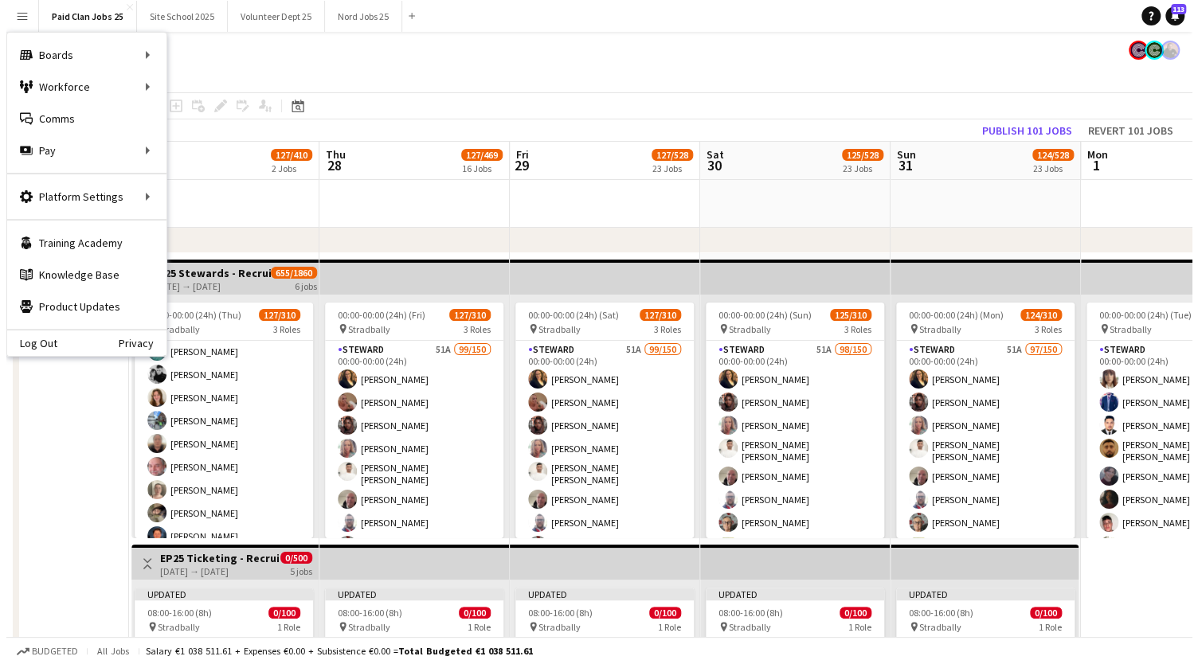
scroll to position [1422, 0]
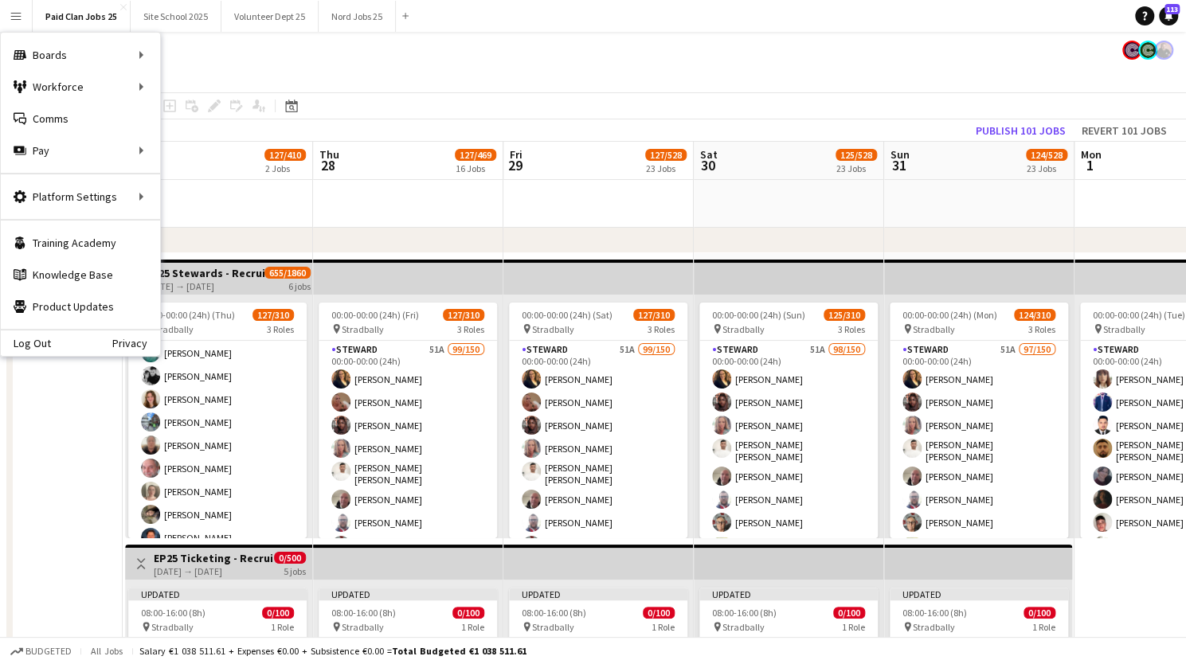
click at [18, 16] on app-icon "Menu" at bounding box center [16, 16] width 13 height 13
click at [190, 88] on link "My Workforce" at bounding box center [240, 87] width 159 height 32
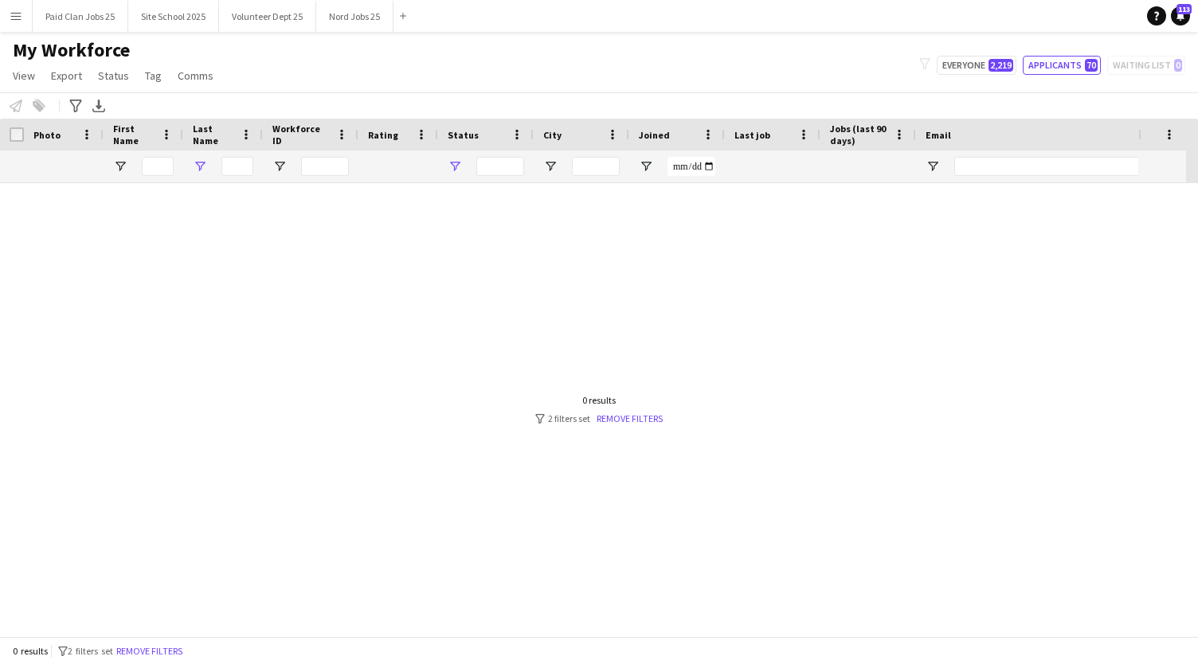
type input "****"
type input "**********"
click at [245, 166] on input "****" at bounding box center [237, 166] width 32 height 19
drag, startPoint x: 245, startPoint y: 166, endPoint x: 212, endPoint y: 167, distance: 33.5
click at [212, 167] on div "****" at bounding box center [223, 167] width 80 height 32
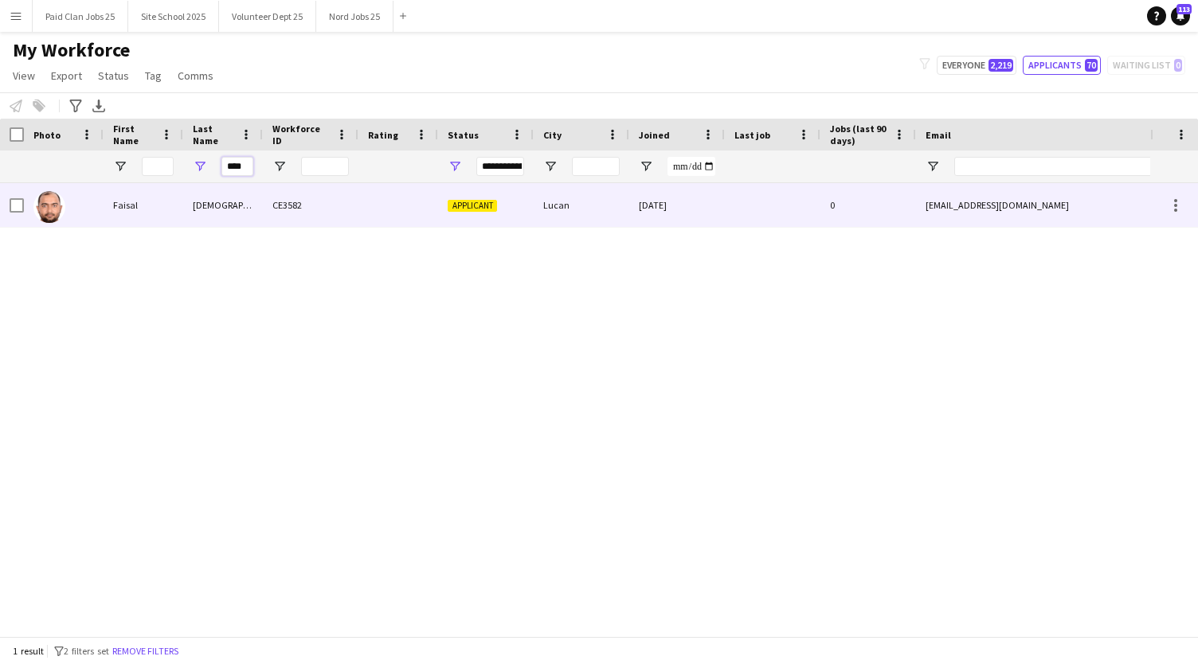
type input "****"
click at [107, 206] on div "Faisal" at bounding box center [144, 205] width 80 height 44
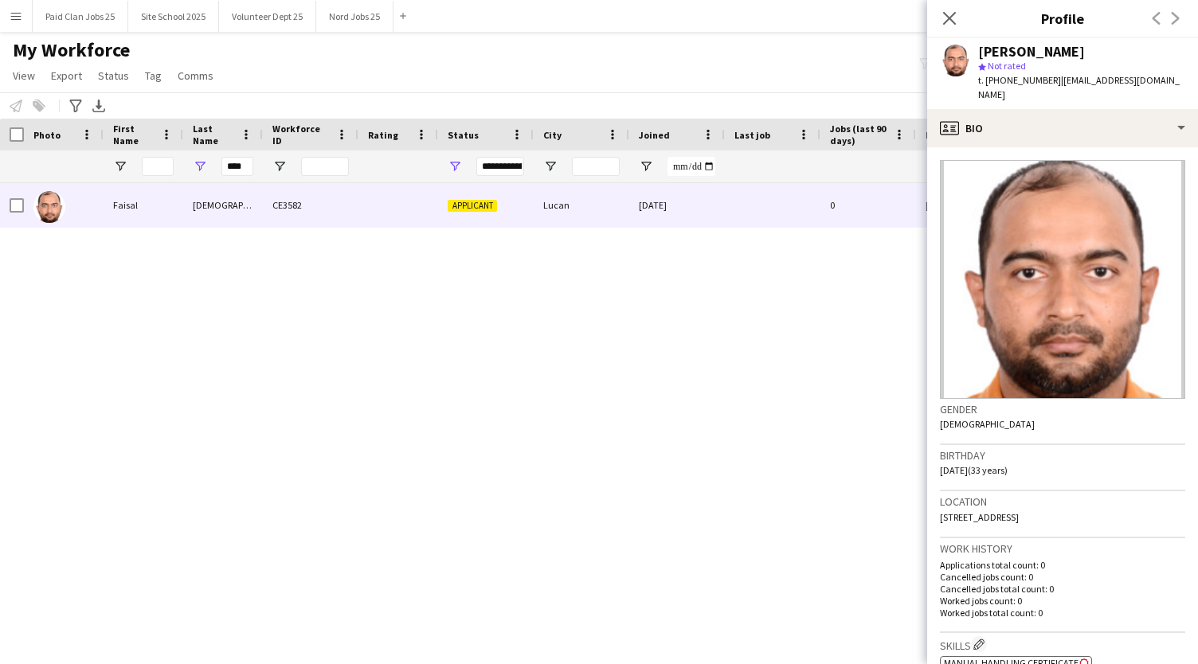
scroll to position [451, 0]
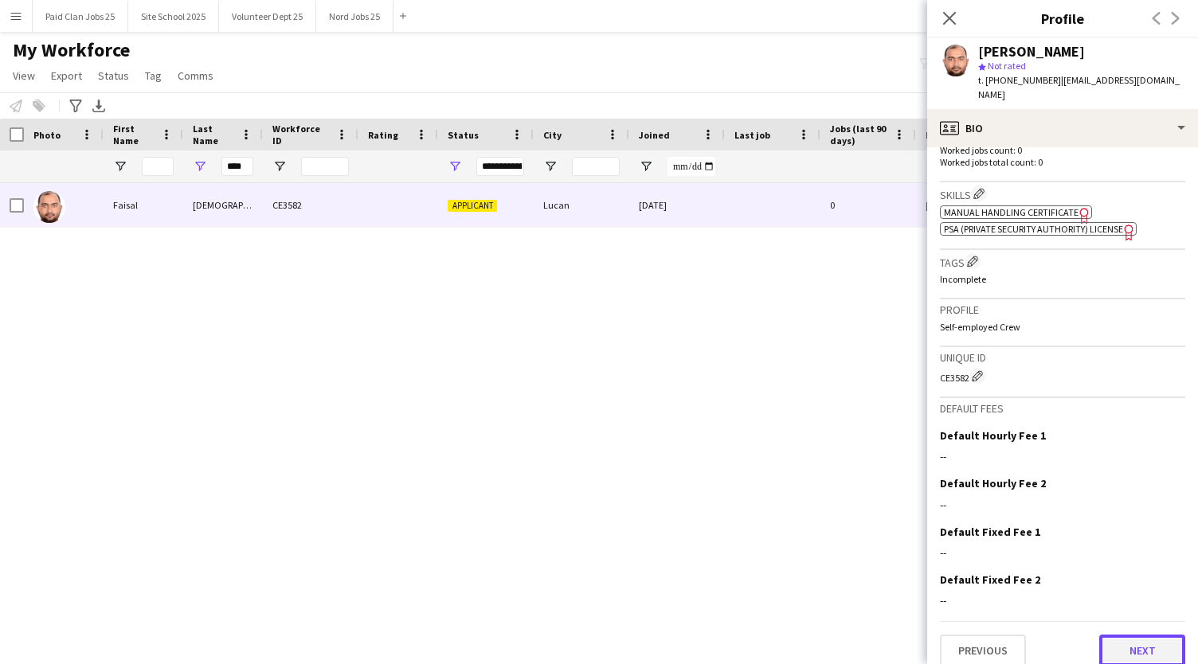
click at [1139, 643] on button "Next" at bounding box center [1142, 651] width 86 height 32
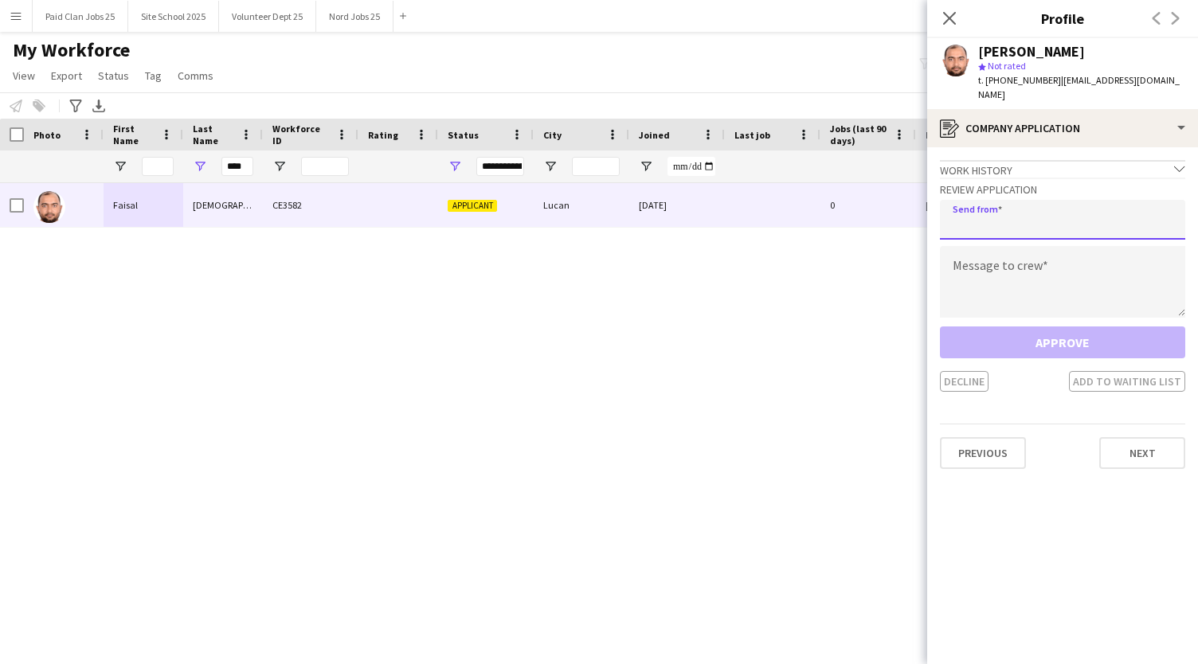
click at [1033, 200] on input "email" at bounding box center [1062, 220] width 245 height 40
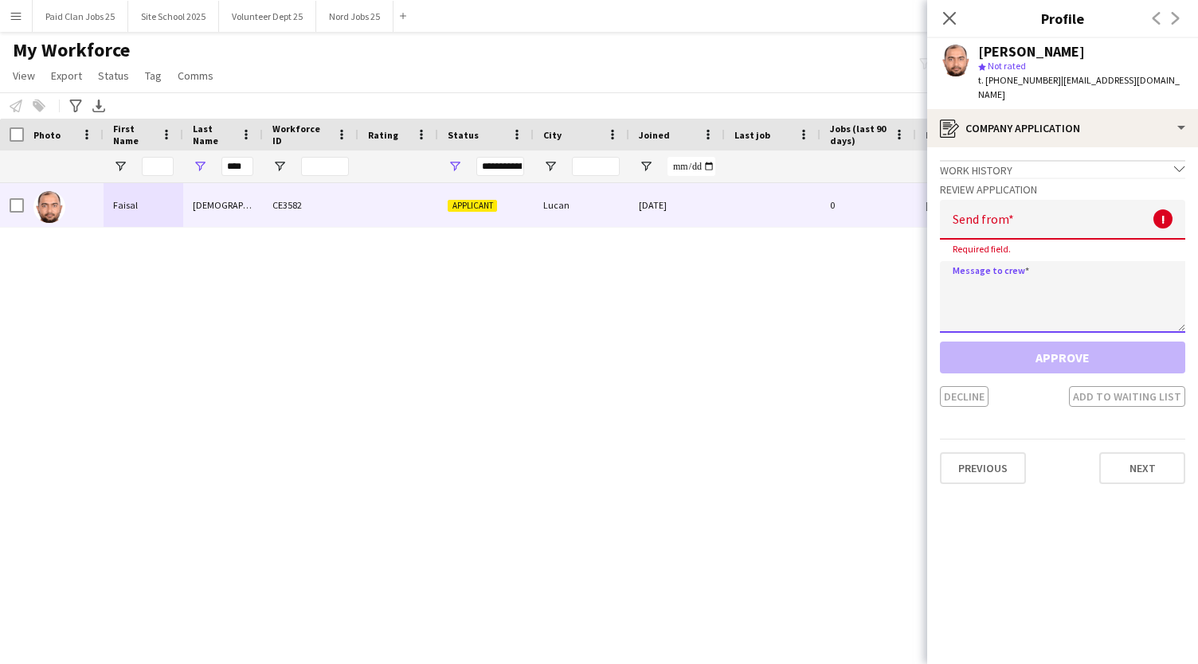
click at [969, 270] on textarea at bounding box center [1062, 297] width 245 height 72
paste textarea "**********"
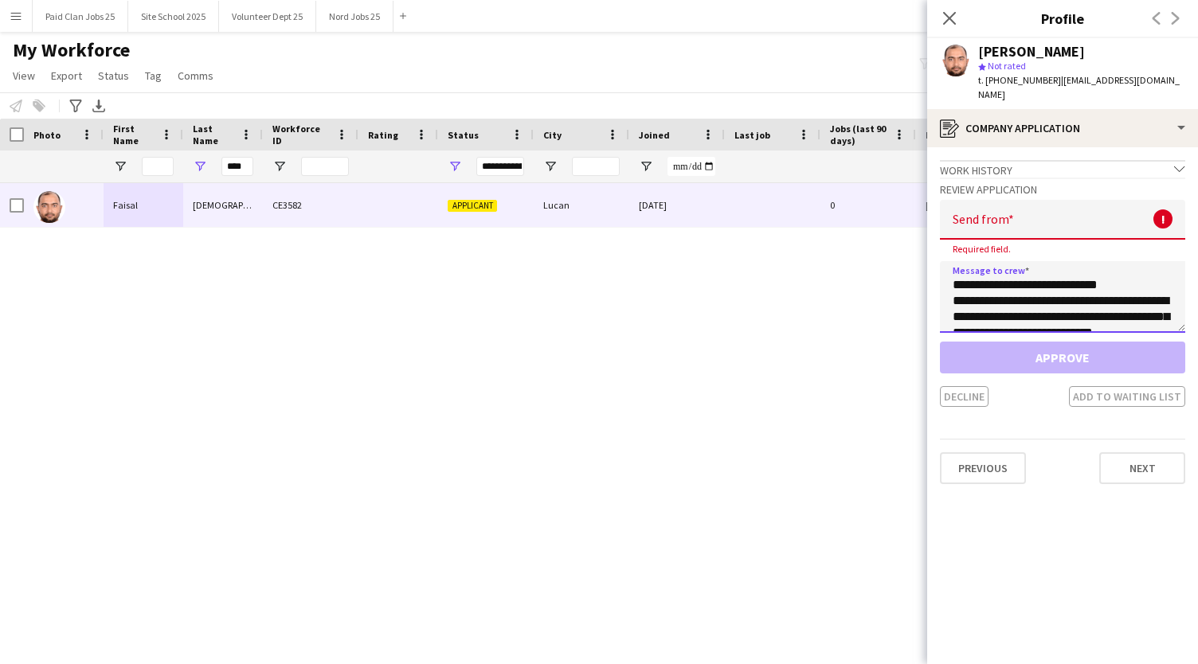
type textarea "**********"
click at [1001, 200] on input "email" at bounding box center [1062, 220] width 245 height 40
type input "*"
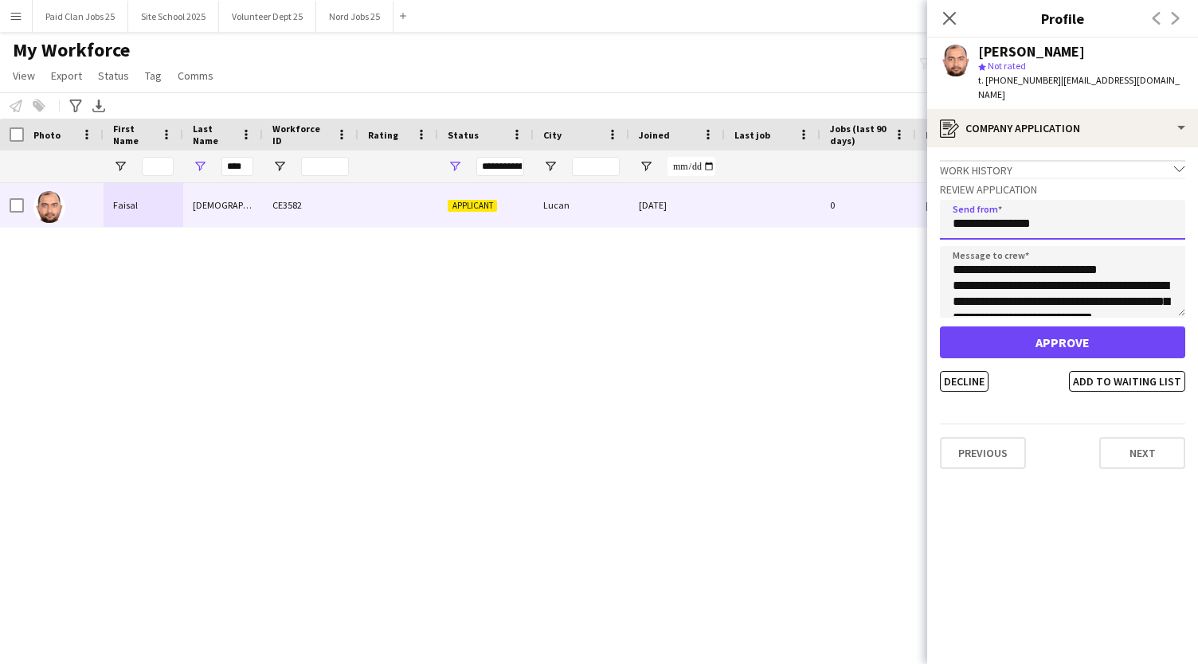
type input "**********"
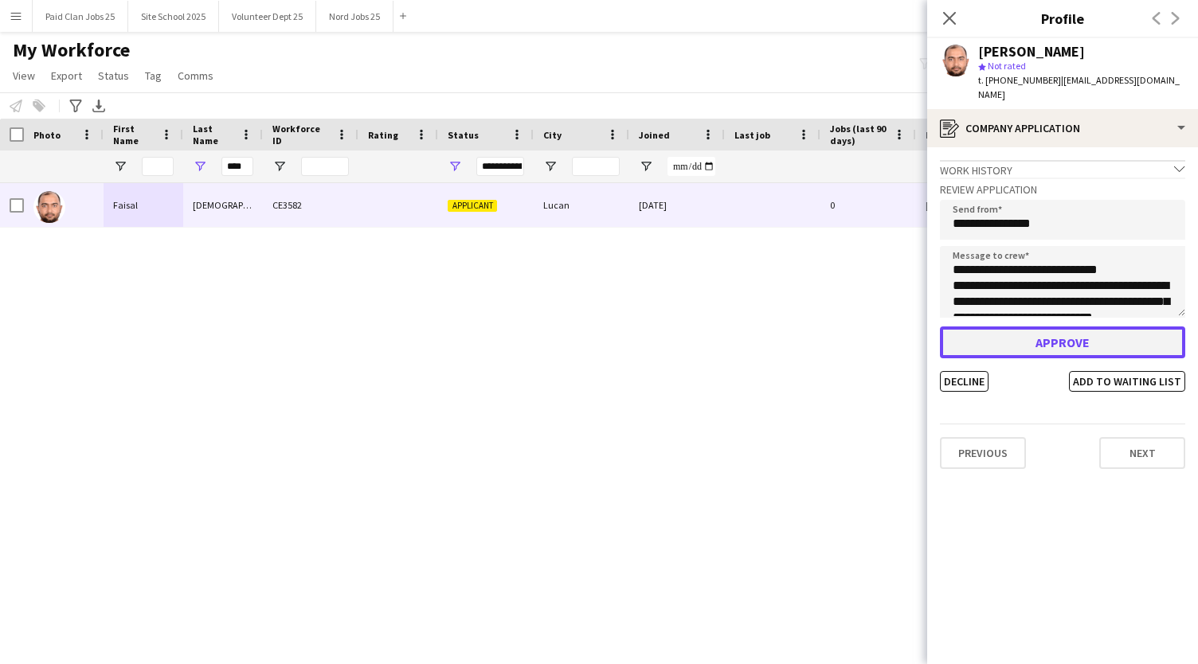
click at [1048, 333] on button "Approve" at bounding box center [1062, 343] width 245 height 32
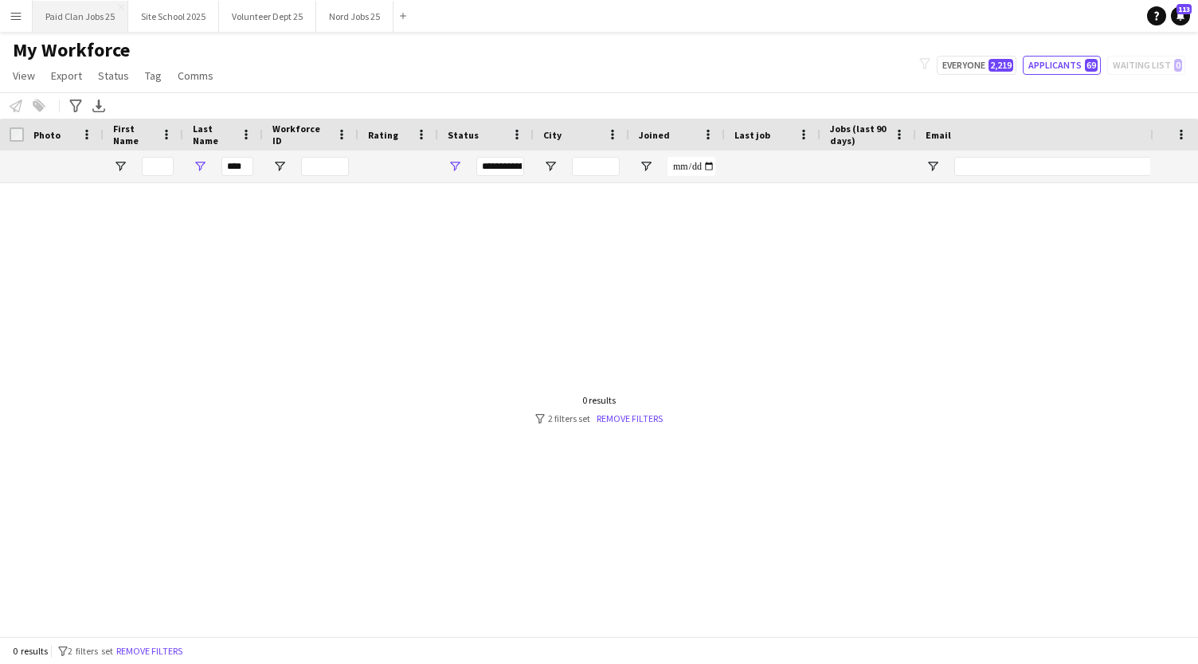
click at [49, 17] on button "Paid Clan Jobs 25 Close" at bounding box center [81, 16] width 96 height 31
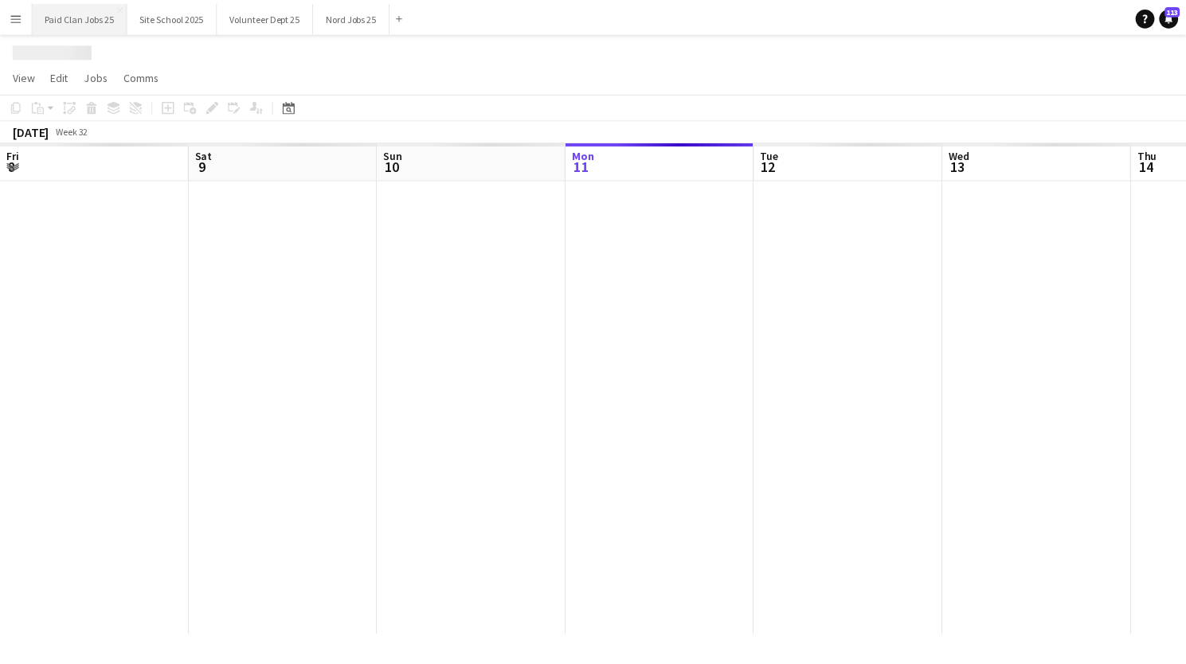
scroll to position [0, 381]
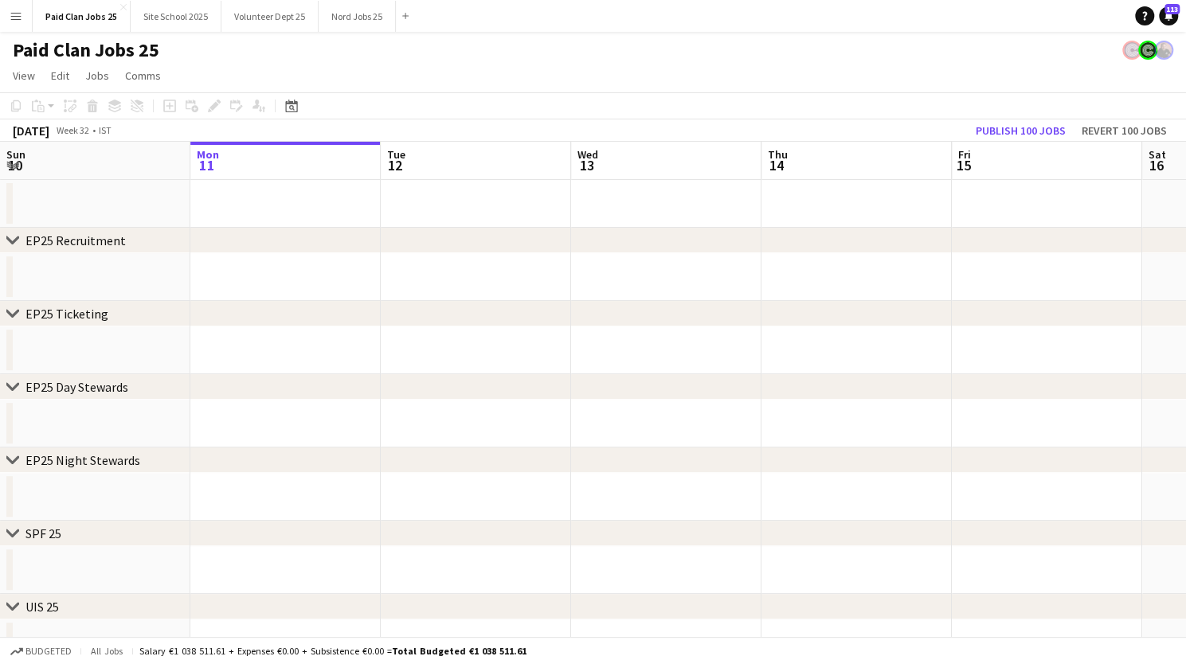
click at [247, 262] on app-date-cell at bounding box center [285, 277] width 190 height 48
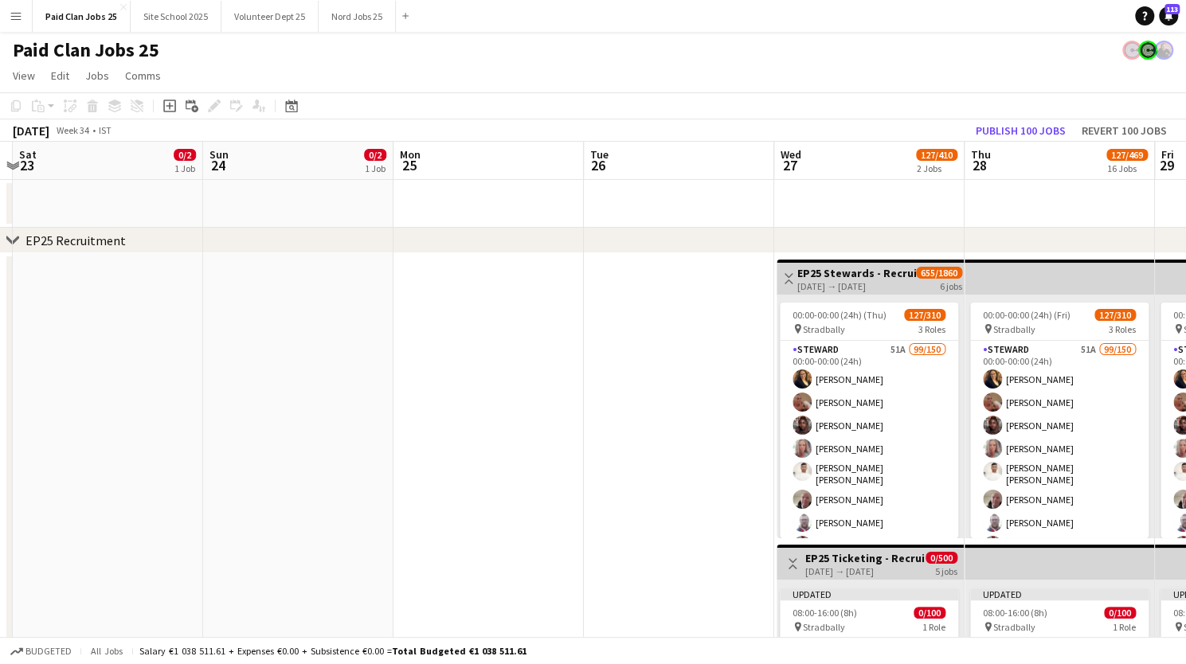
scroll to position [0, 527]
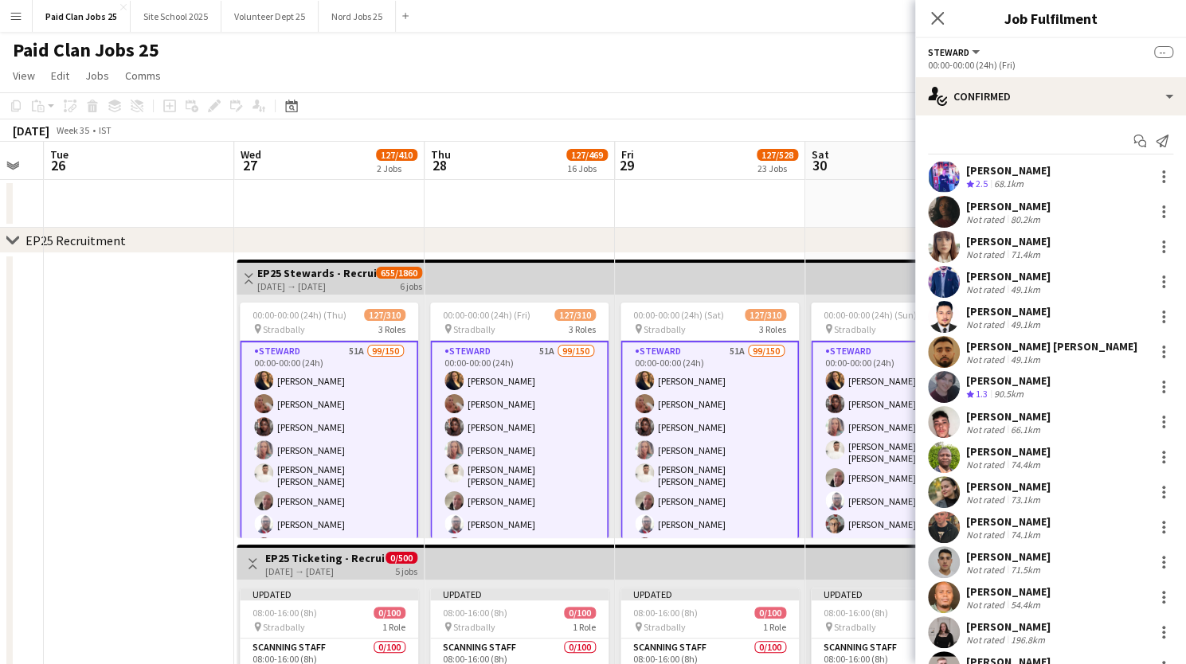
scroll to position [2971, 0]
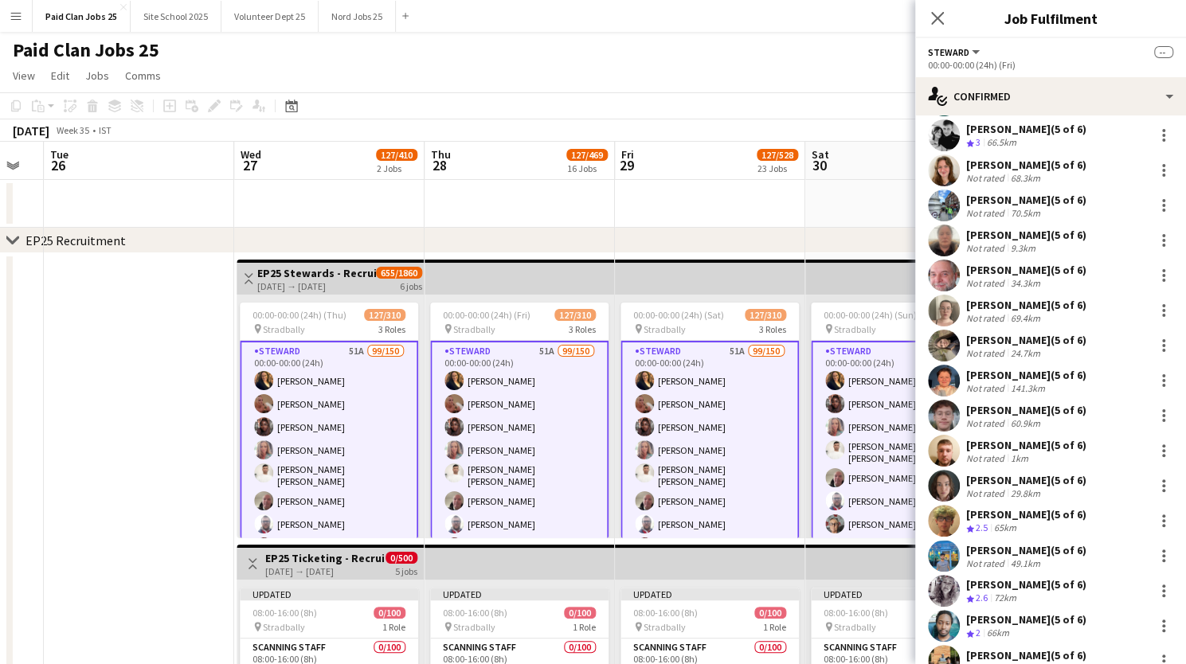
click at [944, 400] on app-user-avatar at bounding box center [944, 416] width 32 height 32
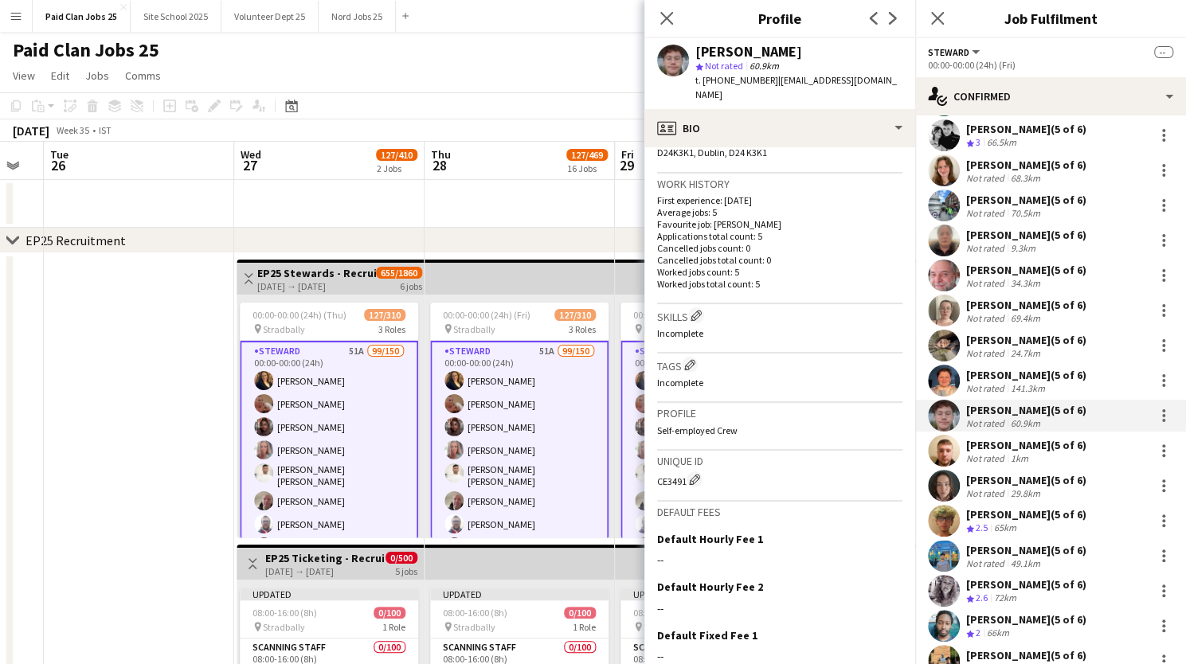
scroll to position [366, 0]
drag, startPoint x: 657, startPoint y: 466, endPoint x: 696, endPoint y: 464, distance: 39.9
click at [696, 464] on app-crew-profile-bio "Gender Male Birthday 08-04-2007 (18 years) Location D24K3K1, Dublin, D24 K3K1 W…" at bounding box center [780, 405] width 271 height 517
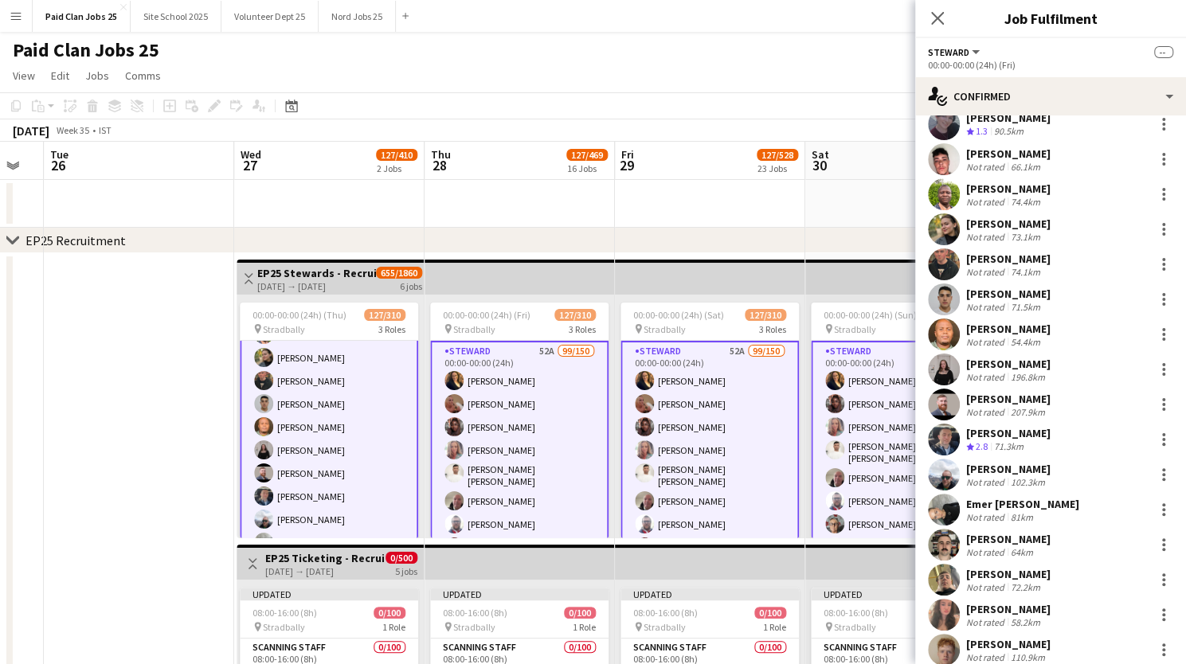
scroll to position [246, 0]
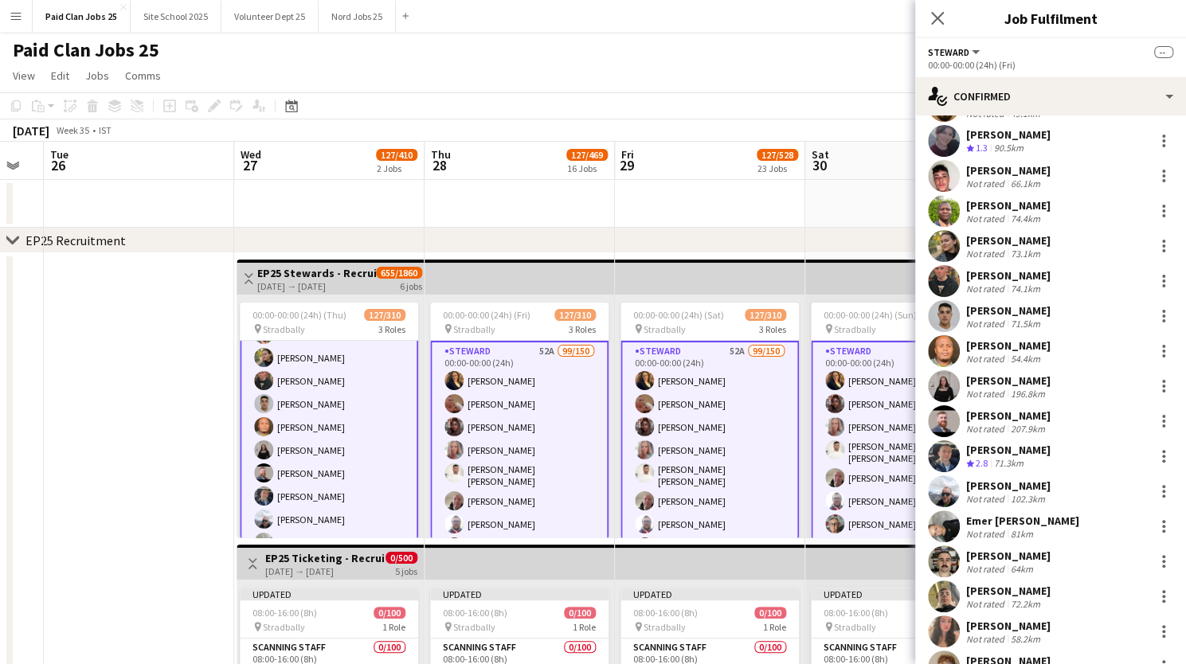
click at [939, 385] on app-user-avatar at bounding box center [944, 386] width 32 height 32
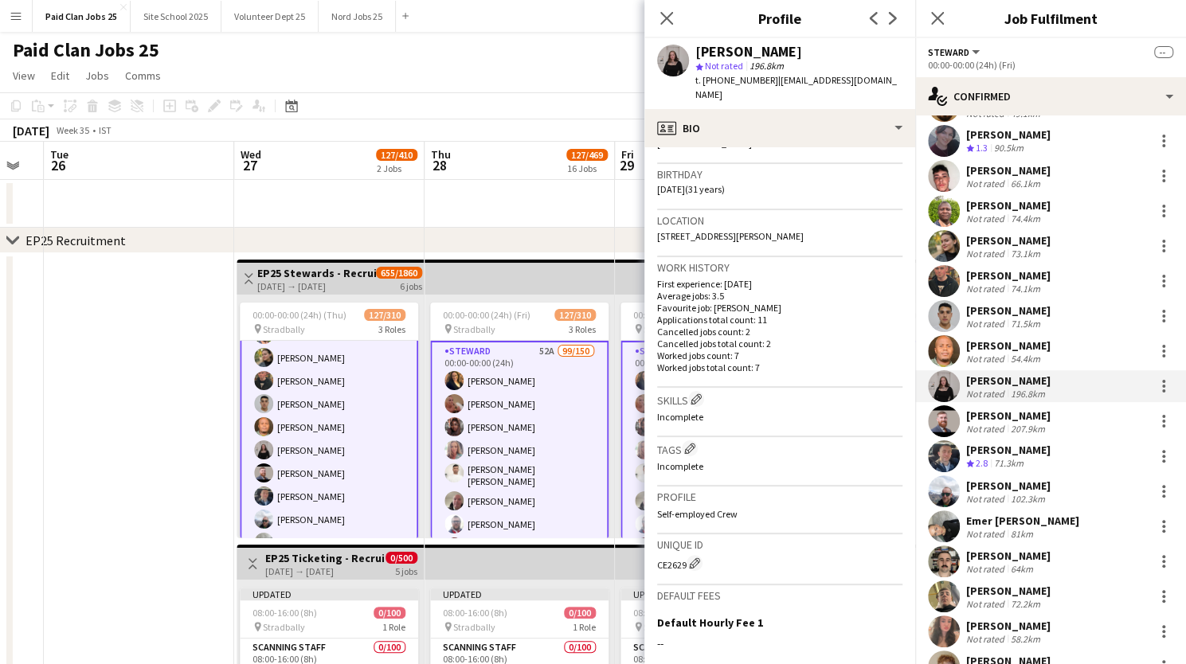
scroll to position [284, 0]
drag, startPoint x: 656, startPoint y: 546, endPoint x: 684, endPoint y: 547, distance: 27.9
click at [684, 547] on app-crew-profile-bio "Gender Female Birthday 04-04-1994 (31 years) Location 93 Henderson Avenue, Belf…" at bounding box center [780, 405] width 271 height 517
click at [657, 552] on div "CE2629 Edit crew unique ID" at bounding box center [779, 560] width 245 height 16
drag, startPoint x: 657, startPoint y: 550, endPoint x: 674, endPoint y: 555, distance: 17.4
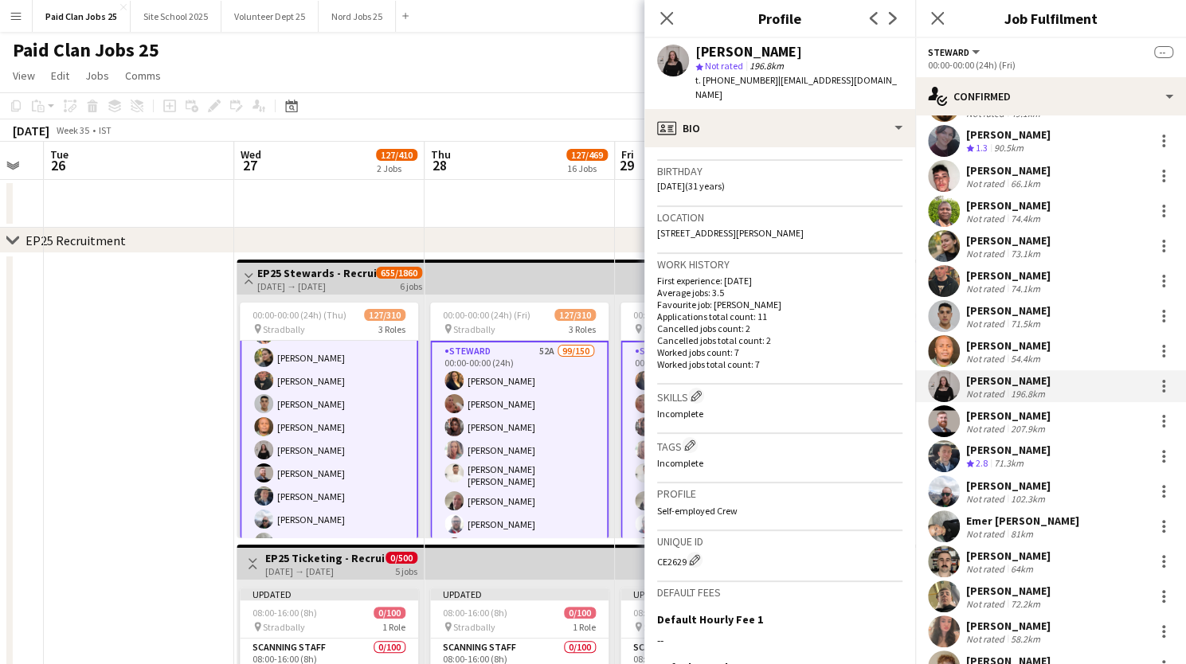
click at [674, 555] on div "Unique ID CE2629 Edit crew unique ID" at bounding box center [779, 556] width 245 height 51
click at [14, 8] on button "Menu" at bounding box center [16, 16] width 32 height 32
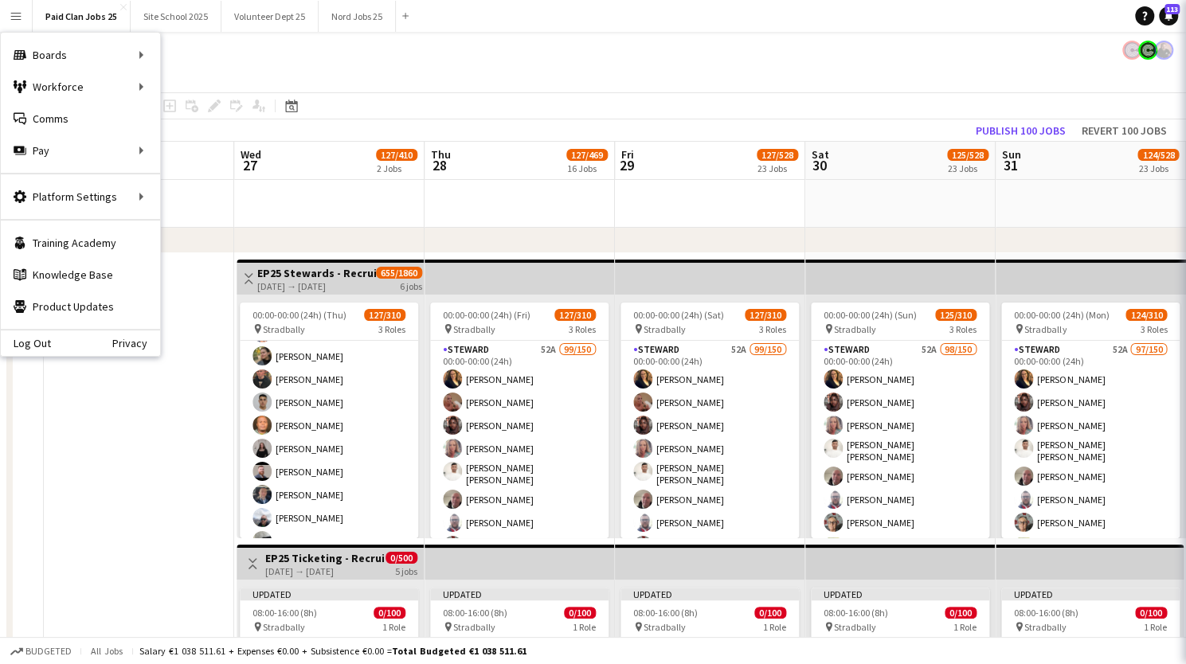
scroll to position [1977, 0]
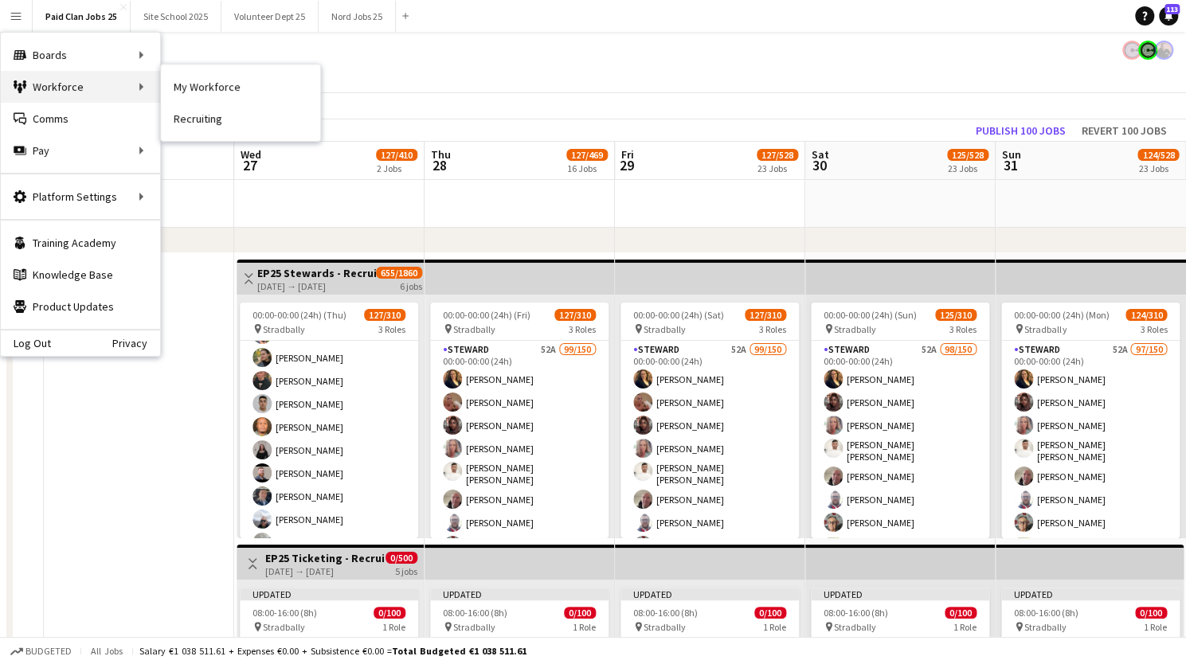
click at [107, 82] on div "Workforce Workforce" at bounding box center [80, 87] width 159 height 32
click at [190, 87] on link "My Workforce" at bounding box center [240, 87] width 159 height 32
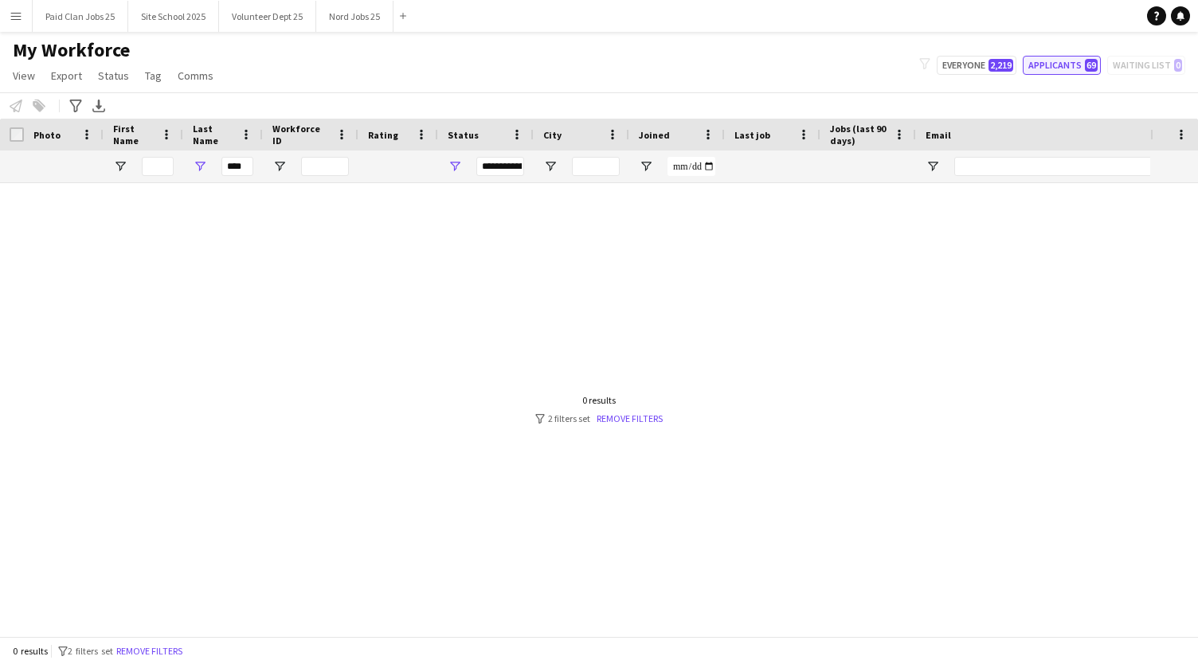
click at [1066, 65] on button "Applicants 69" at bounding box center [1062, 65] width 78 height 19
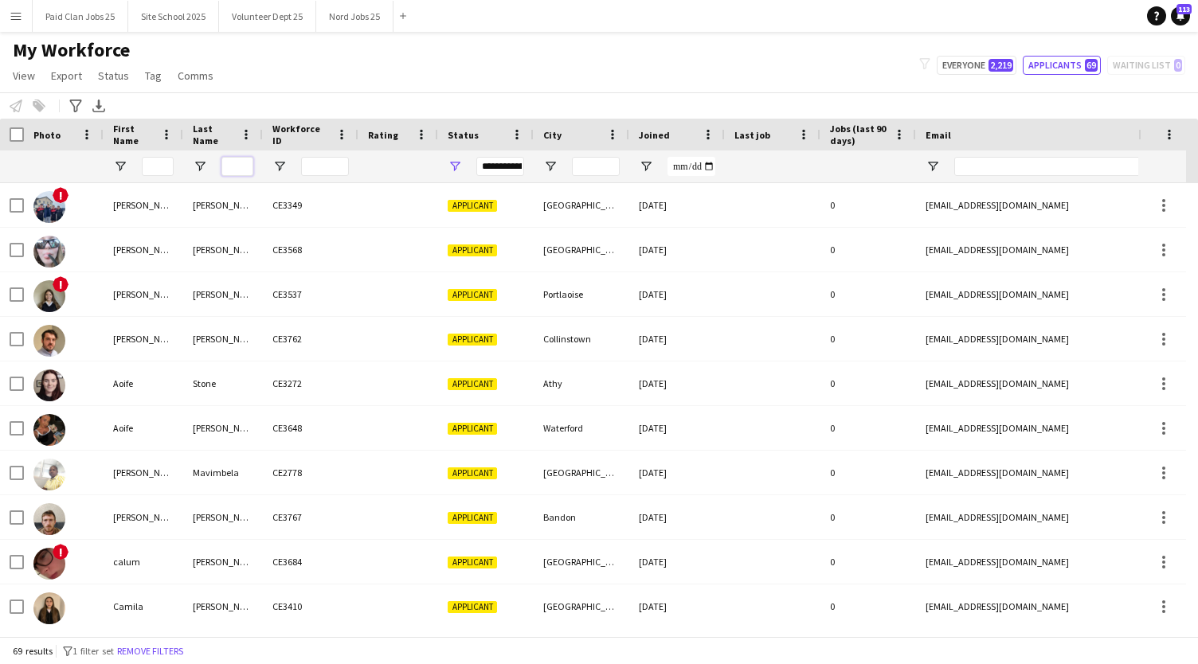
click at [236, 170] on input "Last Name Filter Input" at bounding box center [237, 166] width 32 height 19
paste input "**********"
type input "**********"
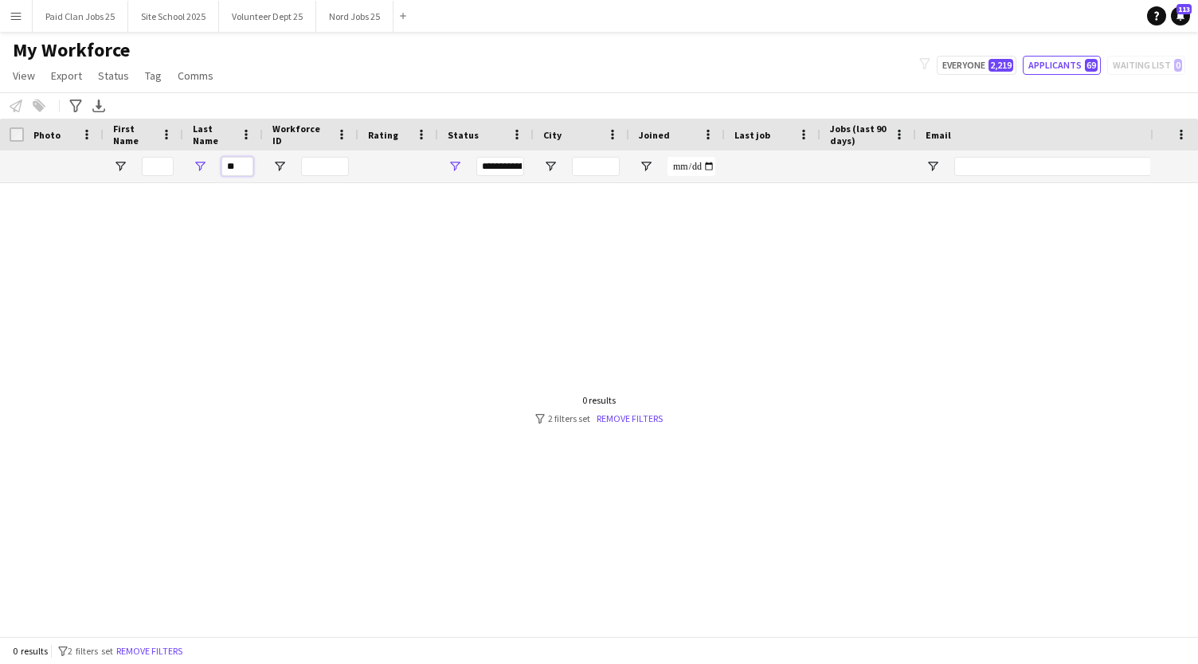
type input "*"
click at [160, 163] on input "First Name Filter Input" at bounding box center [158, 166] width 32 height 19
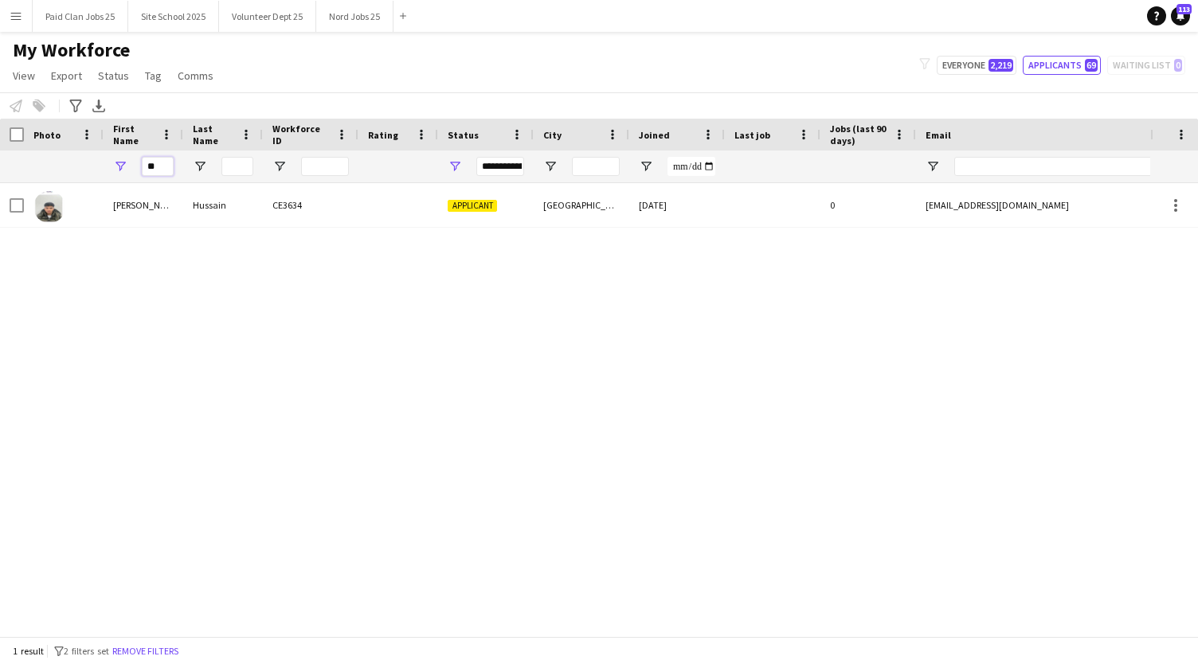
type input "*"
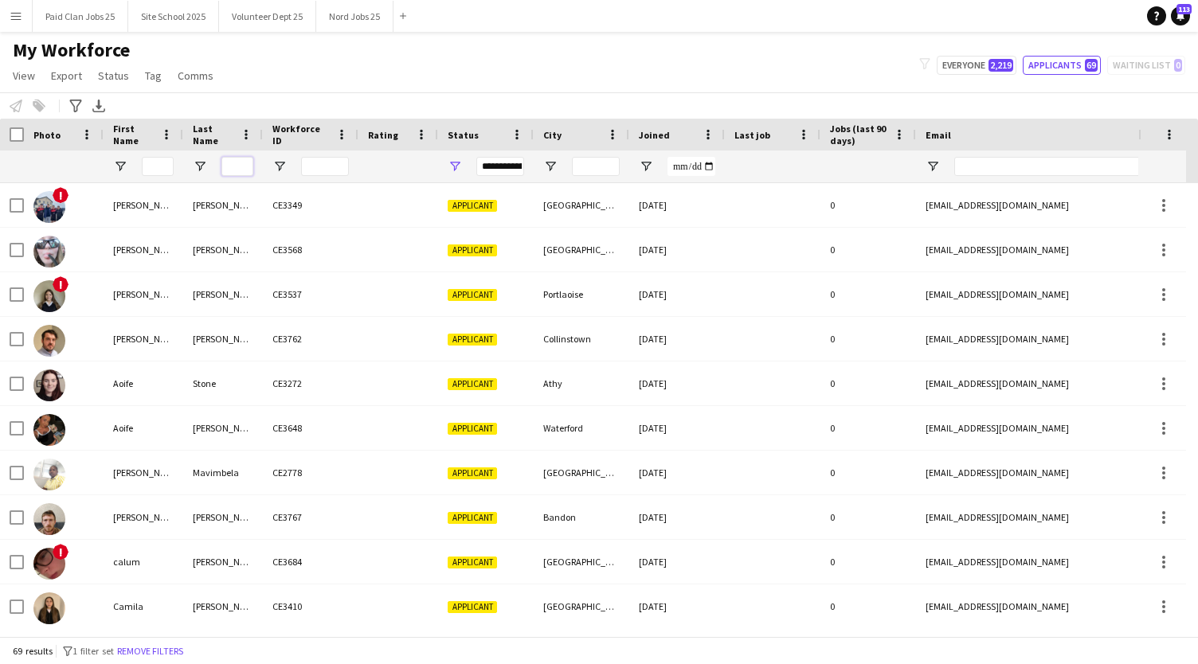
click at [237, 164] on input "Last Name Filter Input" at bounding box center [237, 166] width 32 height 19
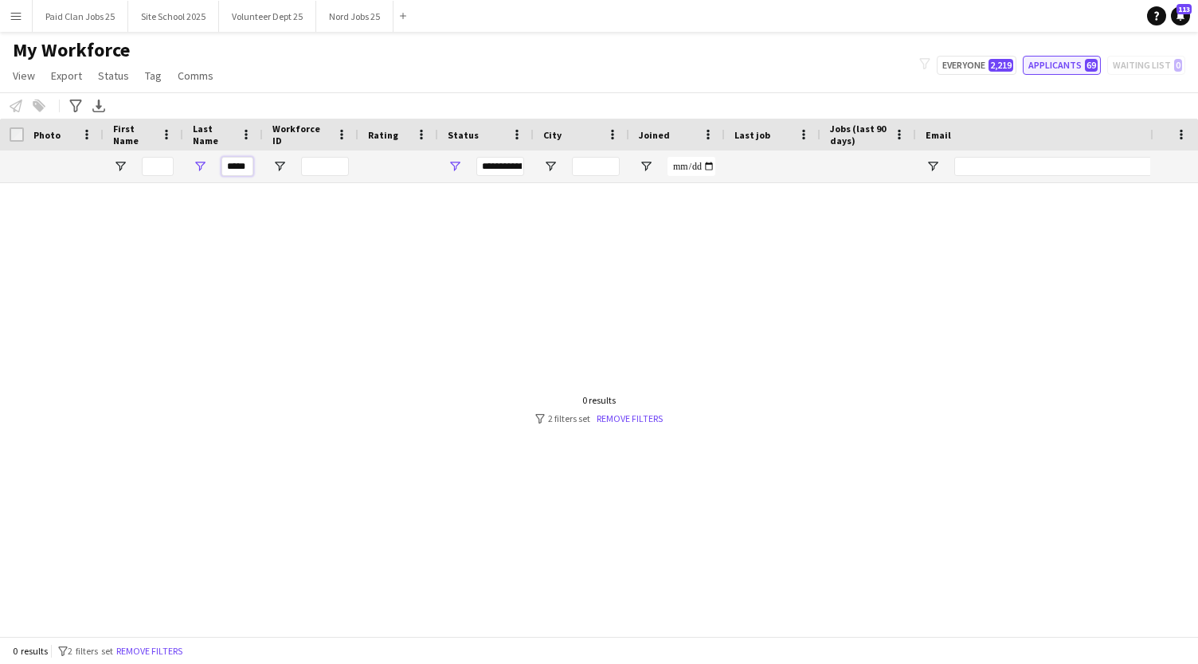
type input "*****"
click at [1079, 65] on button "Applicants 69" at bounding box center [1062, 65] width 78 height 19
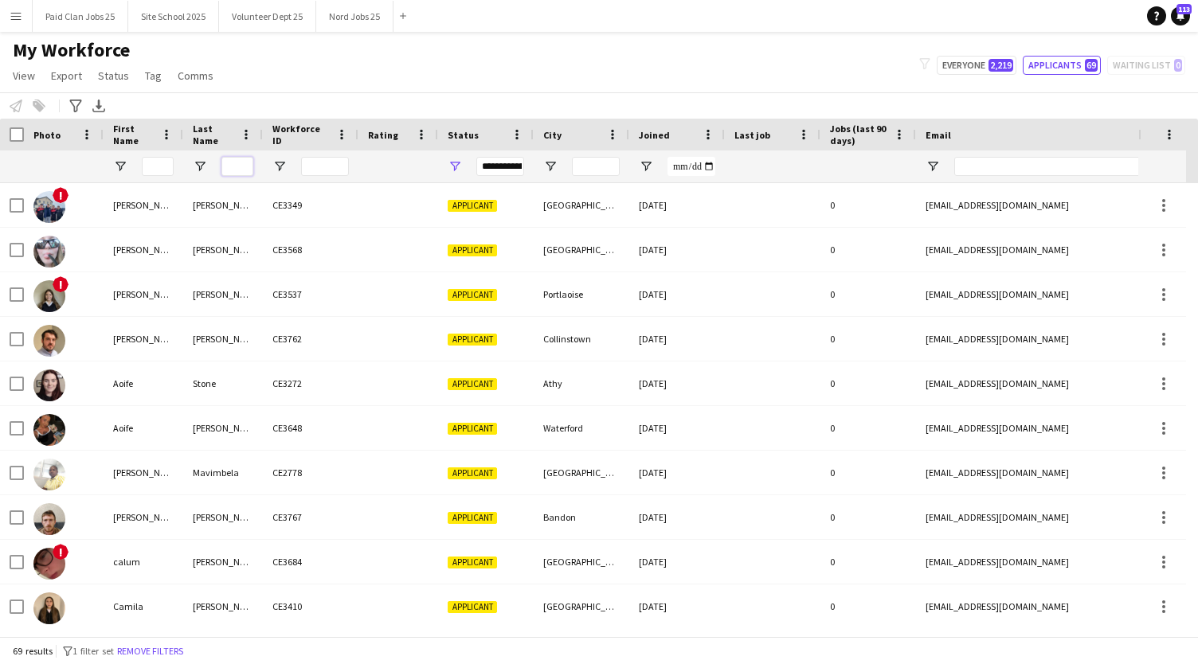
click at [238, 167] on input "Last Name Filter Input" at bounding box center [237, 166] width 32 height 19
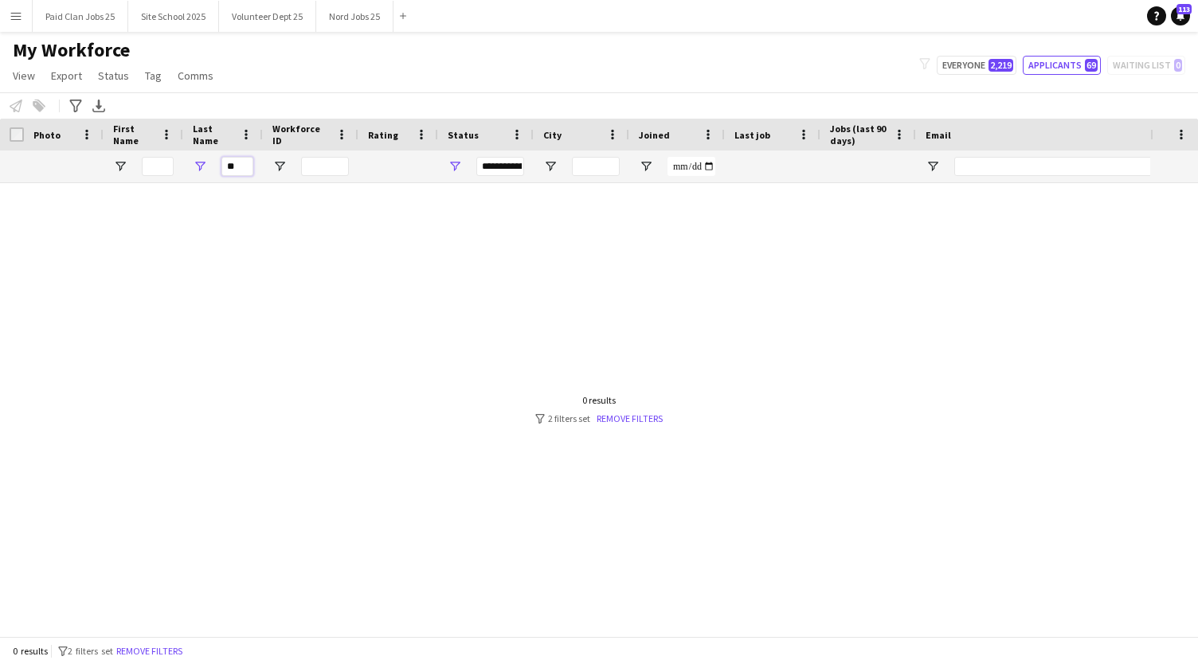
type input "*"
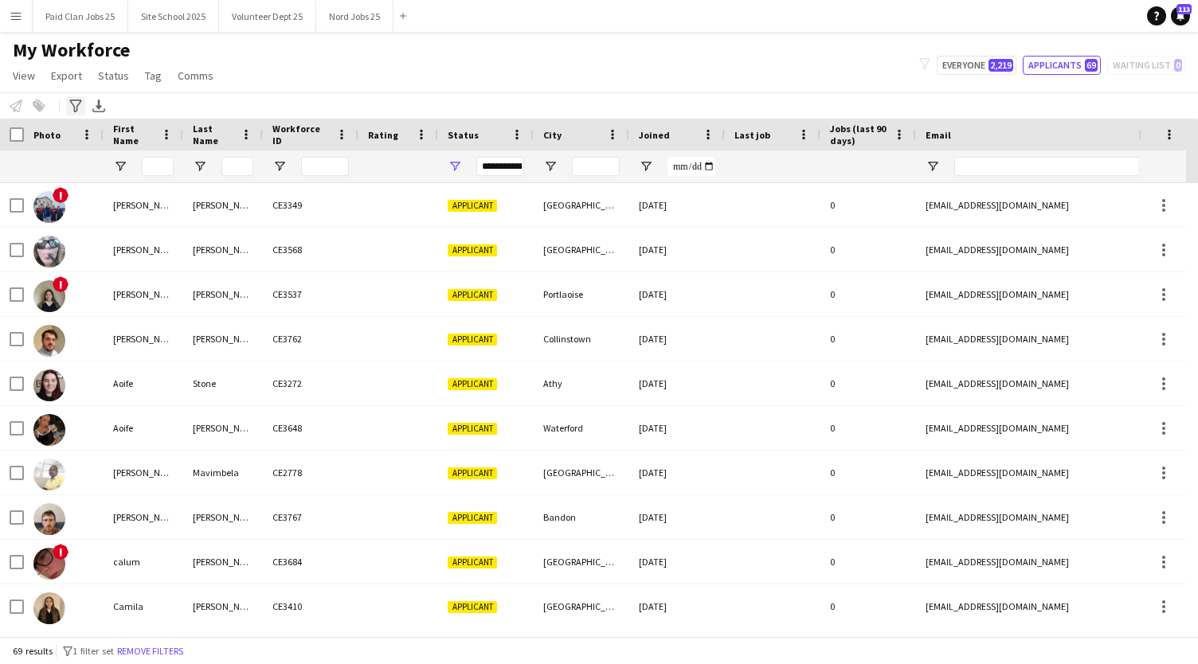
click at [73, 108] on icon "Advanced filters" at bounding box center [75, 106] width 13 height 13
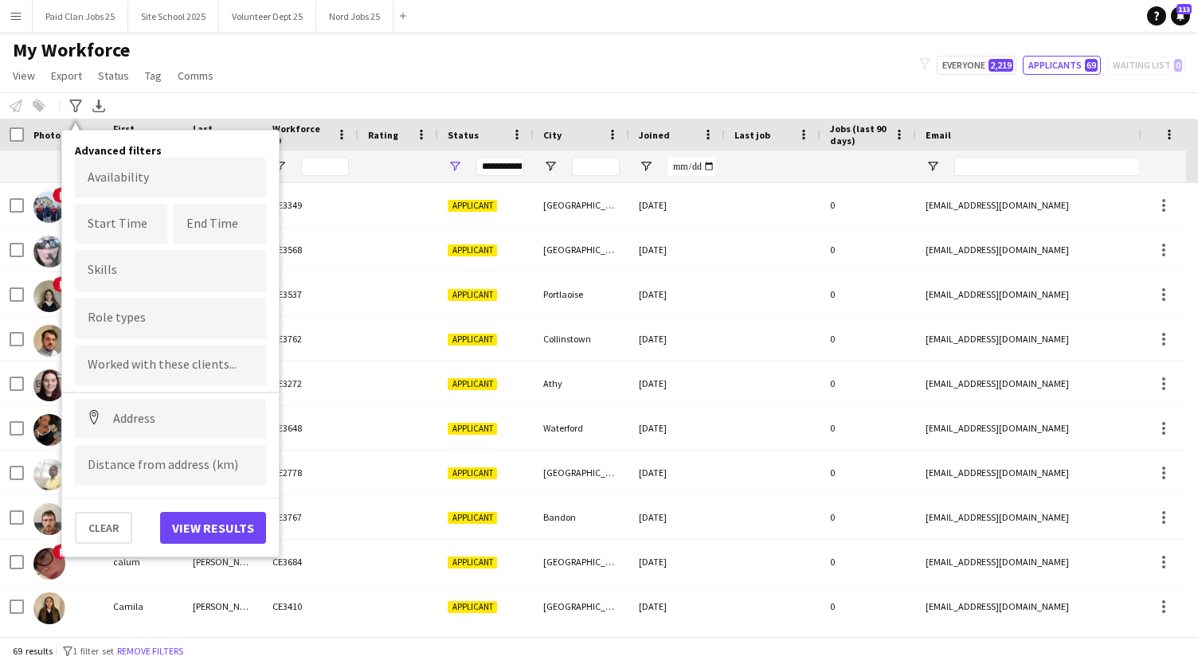
click at [493, 167] on div "**********" at bounding box center [500, 166] width 48 height 19
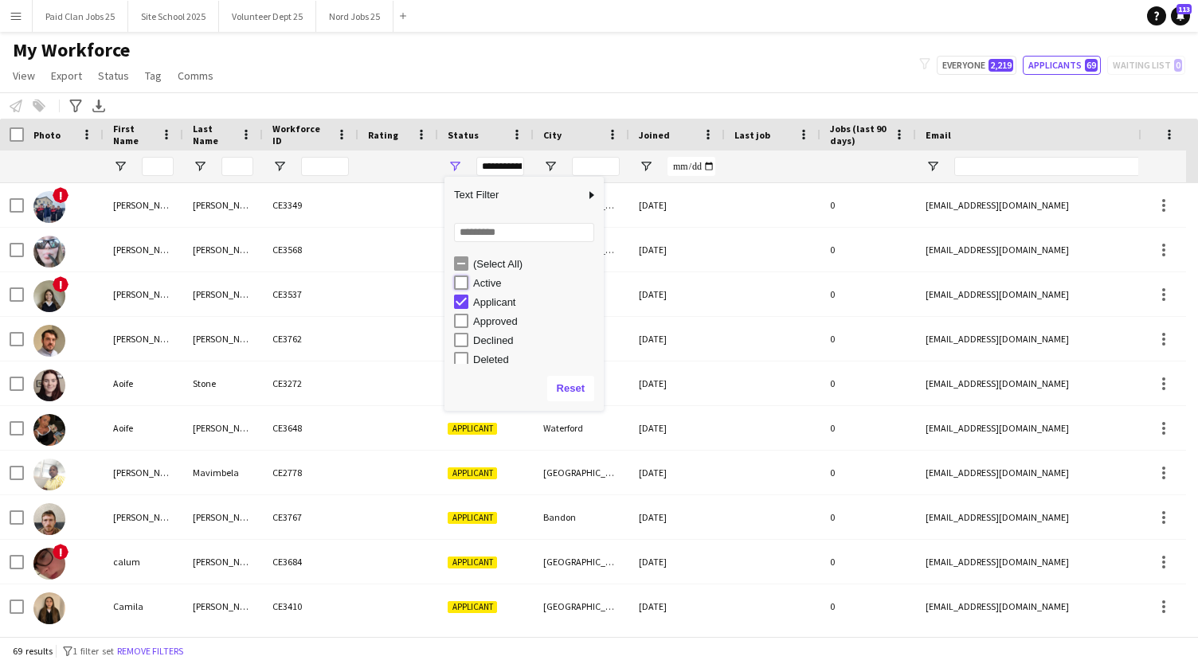
type input "**********"
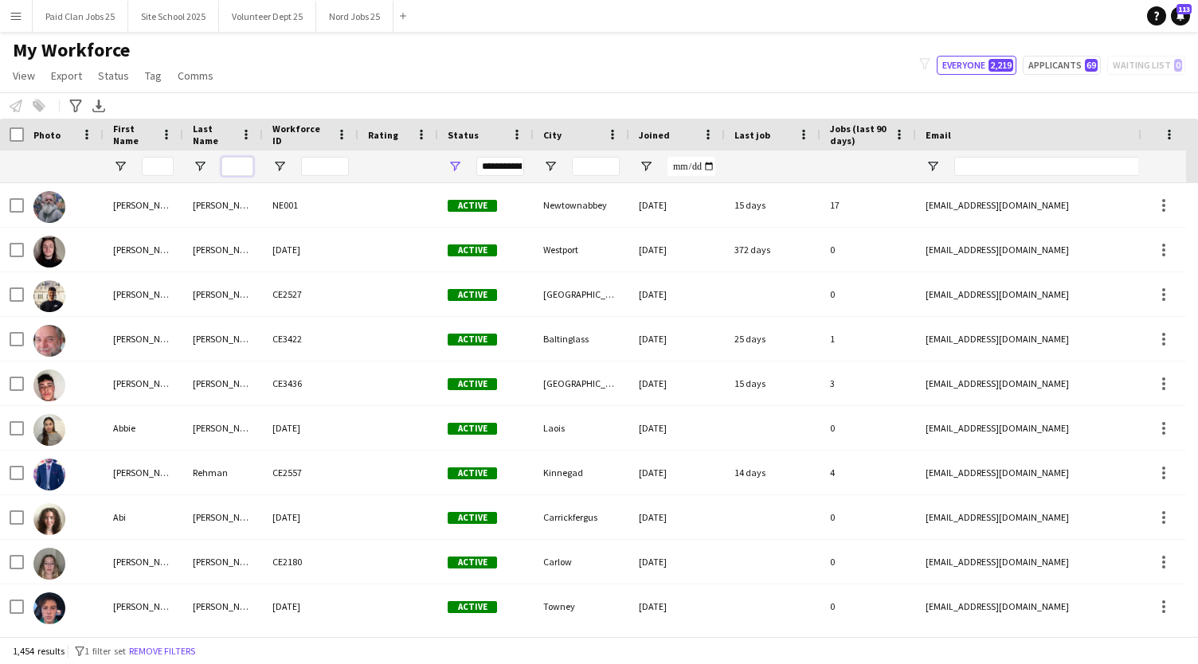
click at [239, 164] on input "Last Name Filter Input" at bounding box center [237, 166] width 32 height 19
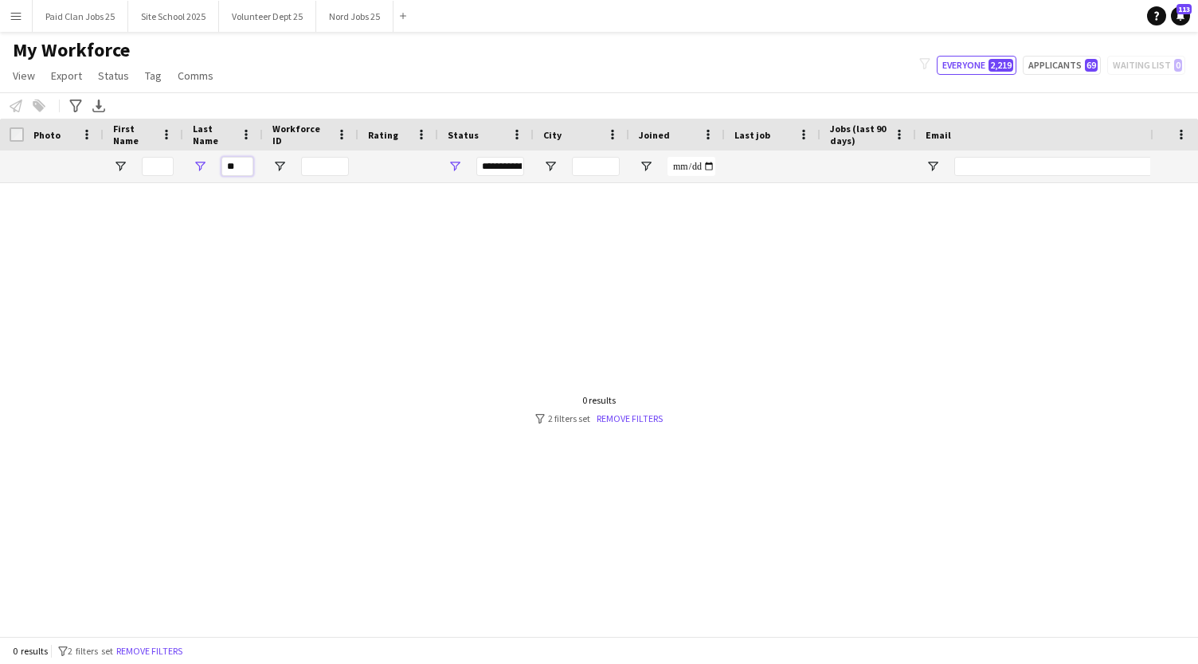
type input "*"
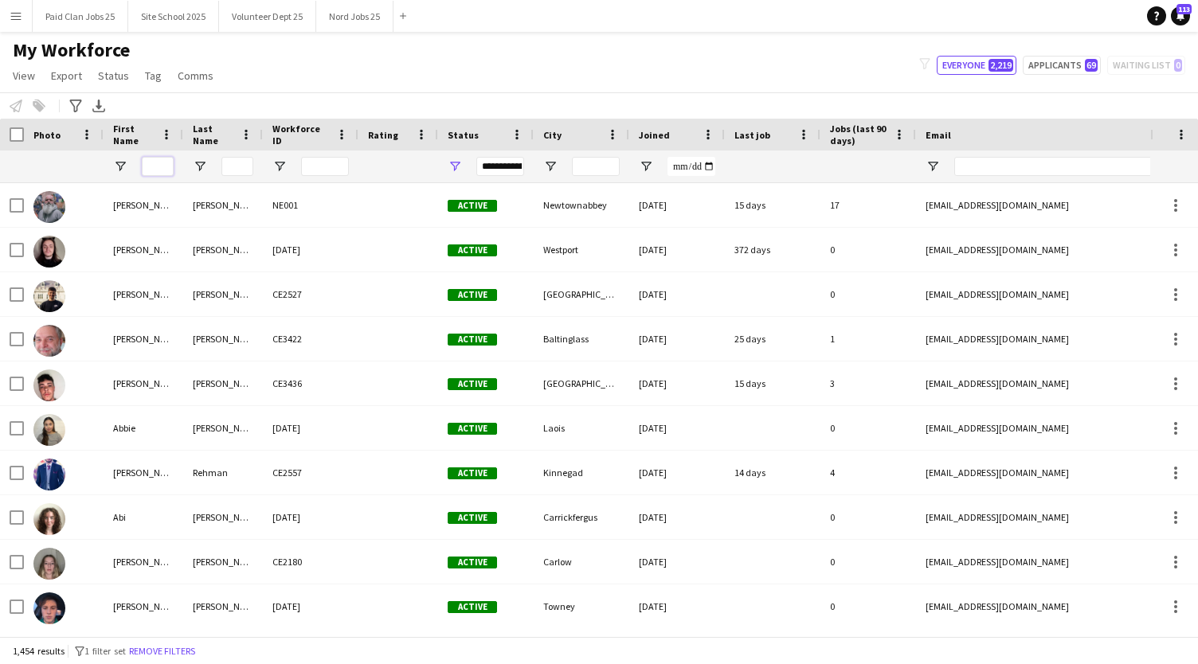
click at [151, 167] on input "First Name Filter Input" at bounding box center [158, 166] width 32 height 19
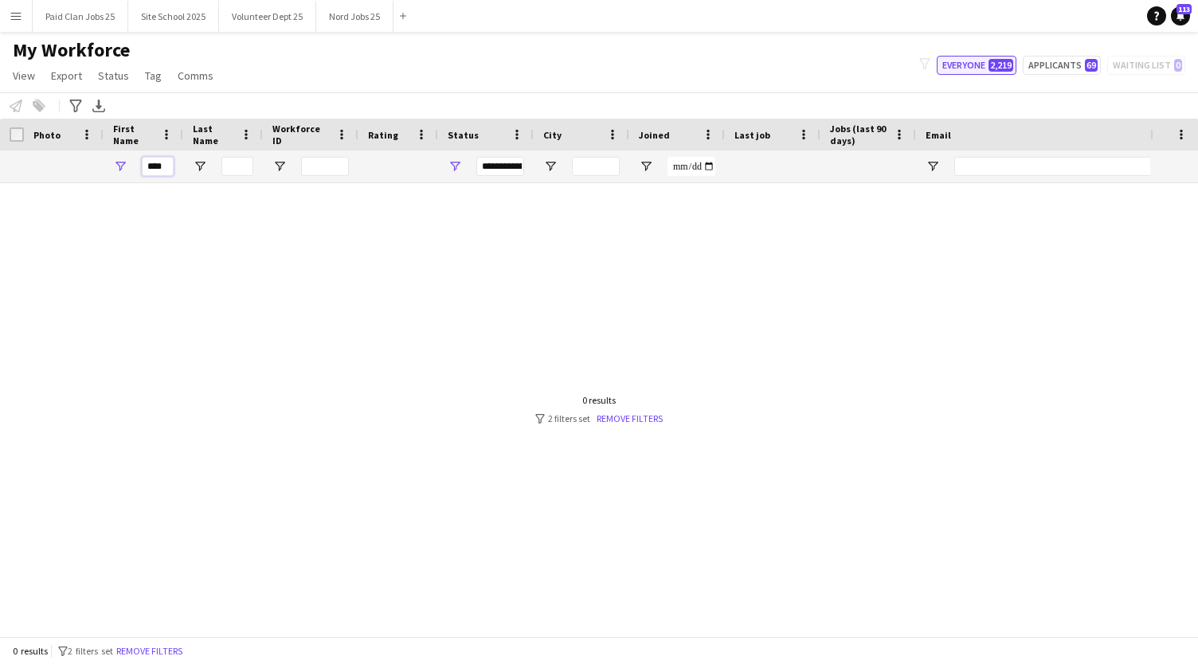
type input "****"
click at [988, 63] on button "Everyone 2,219" at bounding box center [977, 65] width 80 height 19
type input "**********"
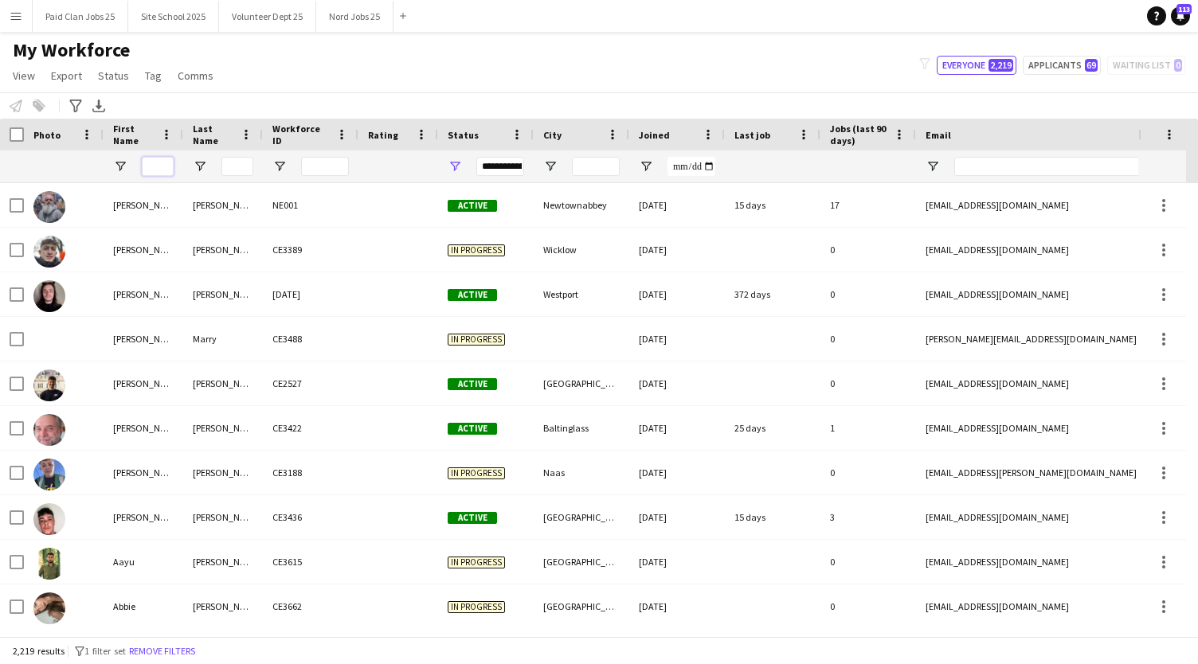
click at [150, 168] on input "First Name Filter Input" at bounding box center [158, 166] width 32 height 19
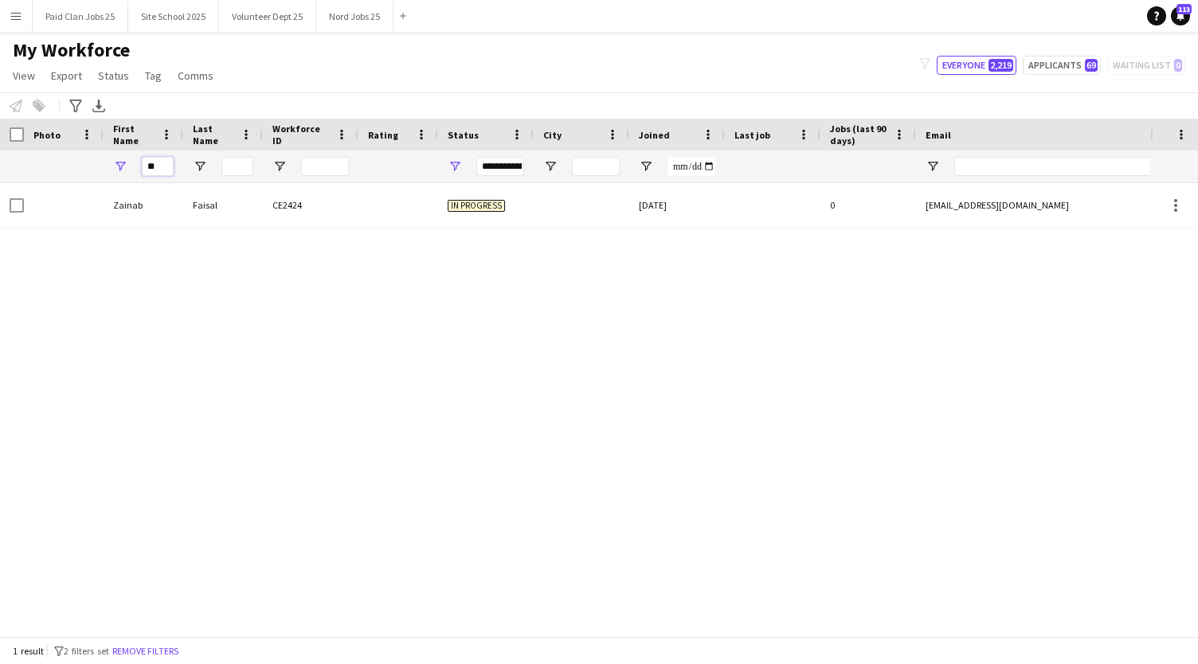
type input "*"
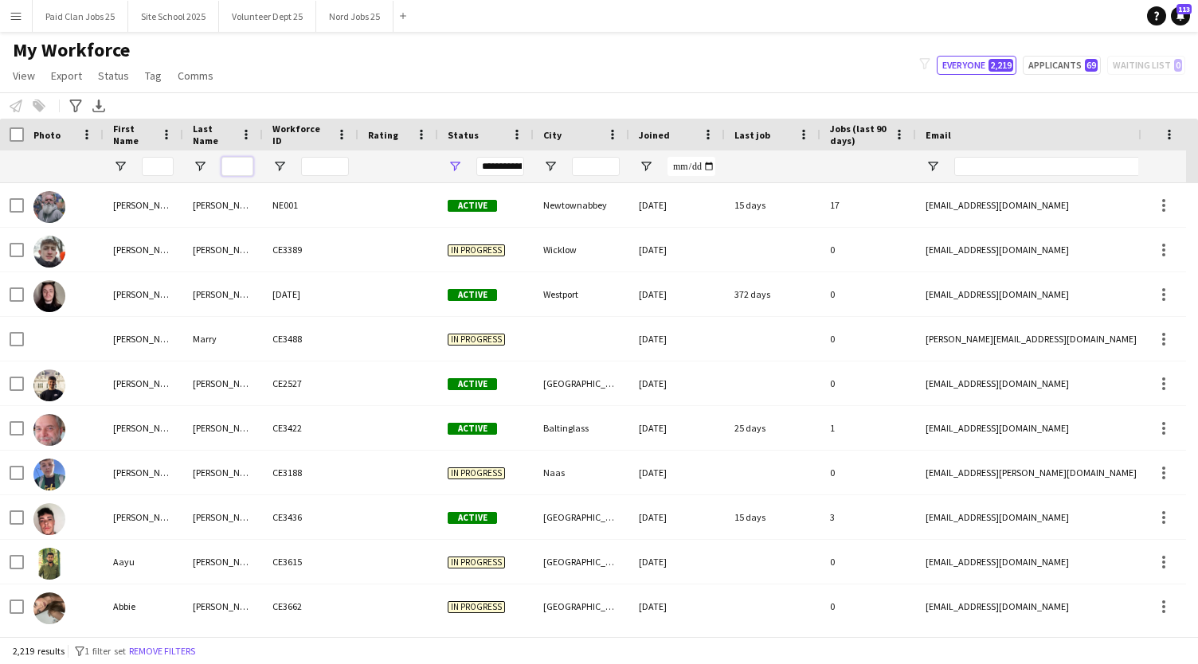
click at [231, 162] on input "Last Name Filter Input" at bounding box center [237, 166] width 32 height 19
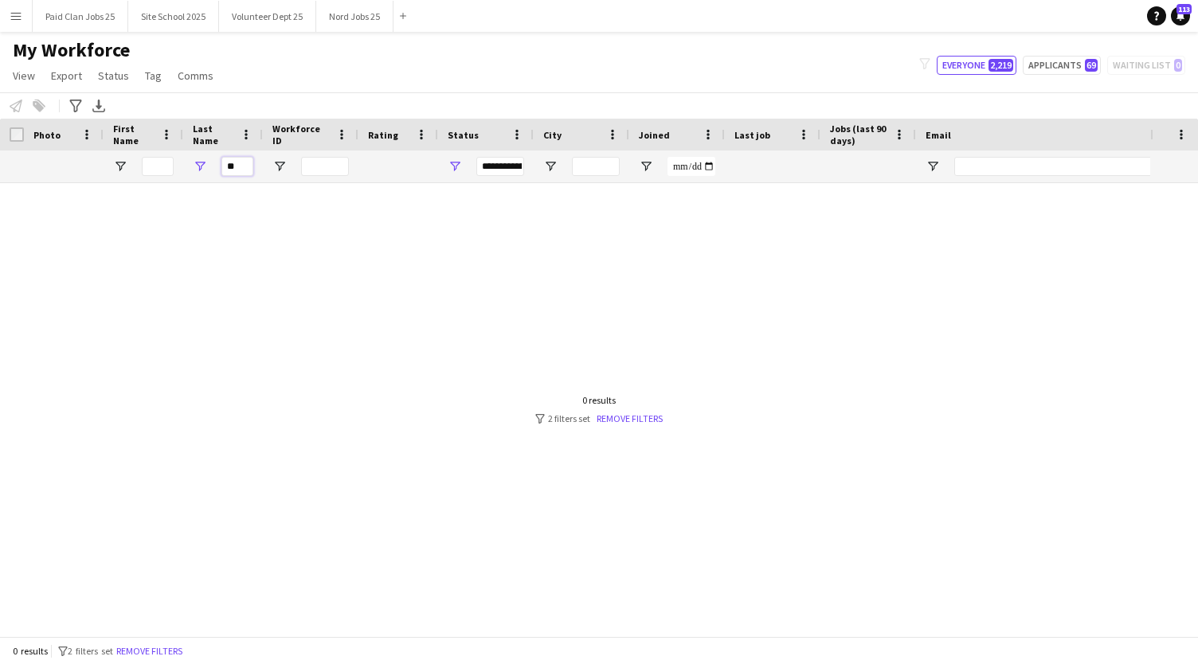
type input "*"
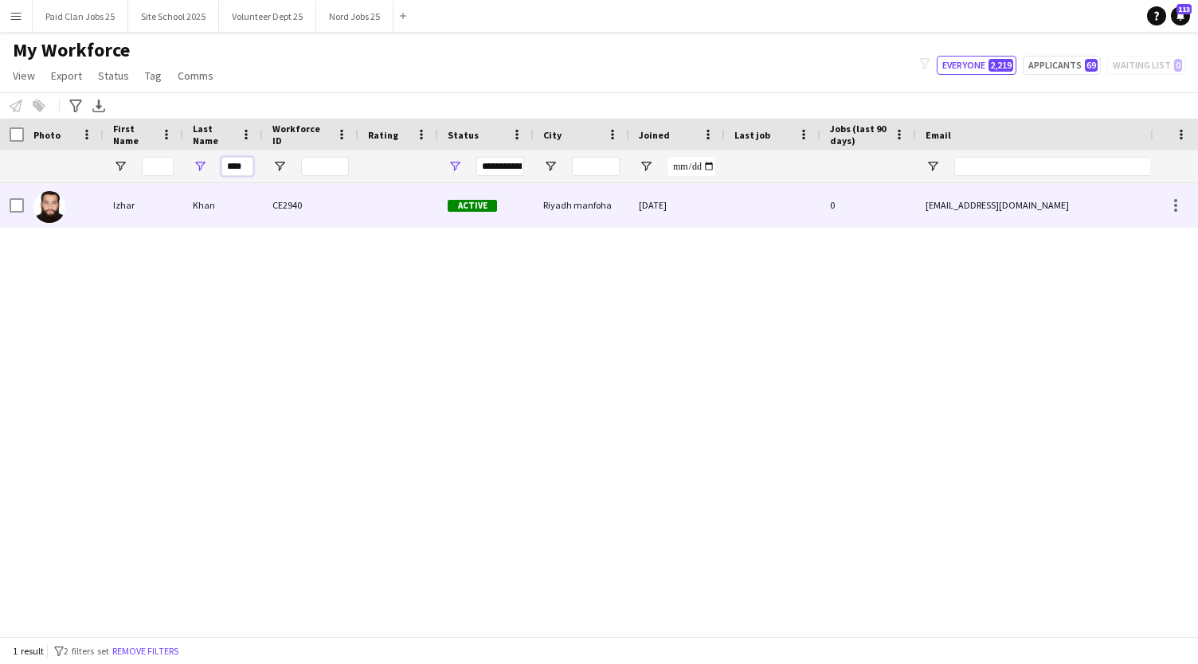
type input "****"
click at [237, 194] on div "Khan" at bounding box center [223, 205] width 80 height 44
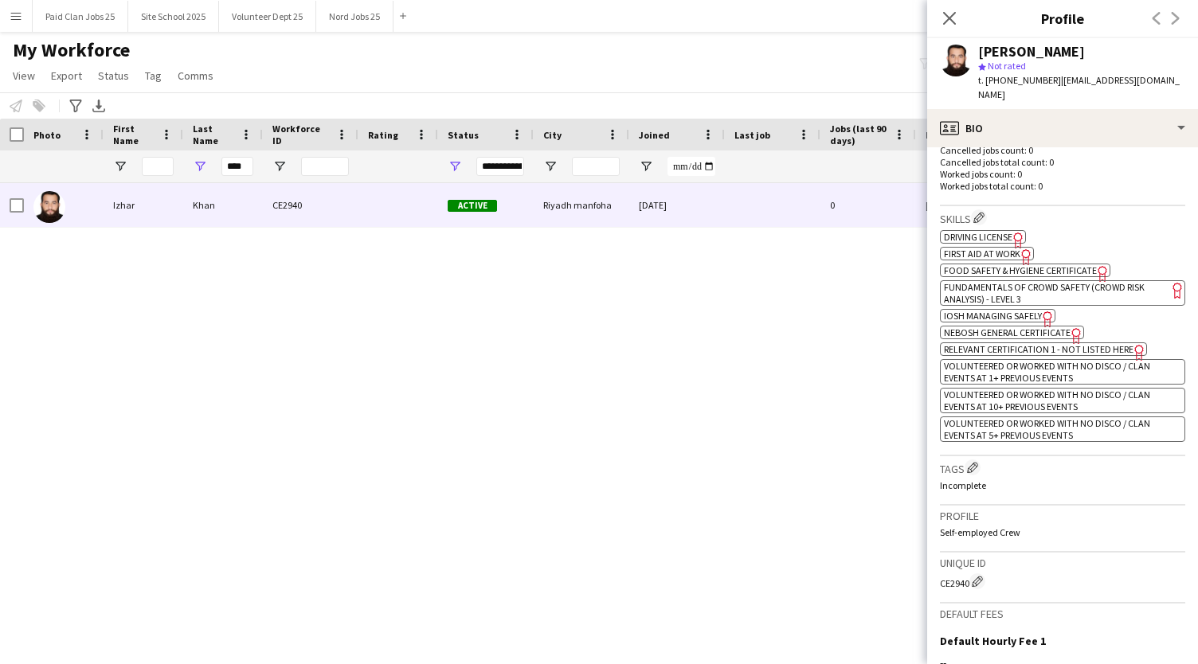
scroll to position [470, 0]
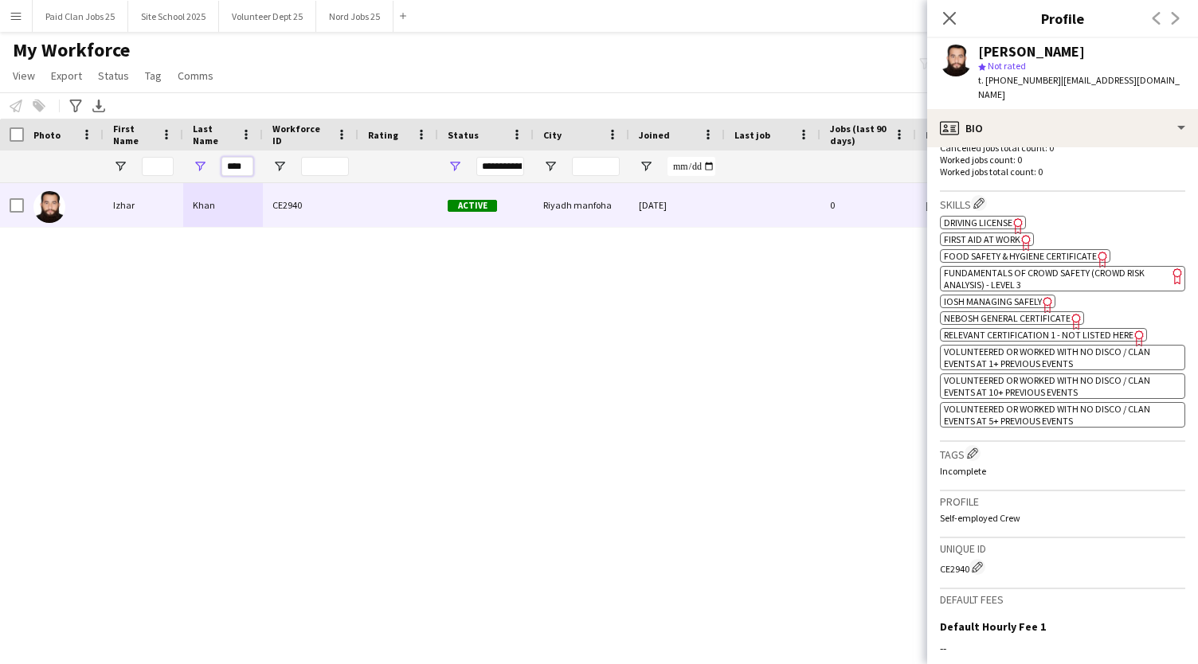
drag, startPoint x: 245, startPoint y: 162, endPoint x: 199, endPoint y: 149, distance: 47.9
click at [199, 149] on div "Workforce Details Photo First Name" at bounding box center [851, 151] width 1703 height 65
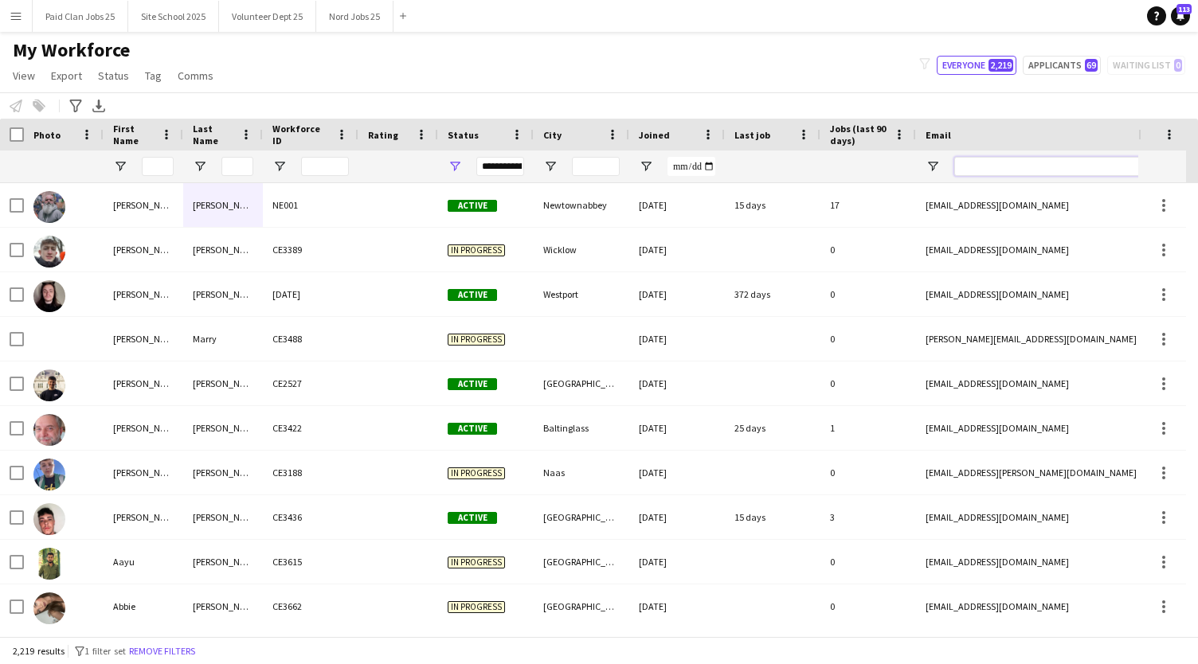
click at [972, 157] on input "Email Filter Input" at bounding box center [1089, 166] width 271 height 19
paste input "**********"
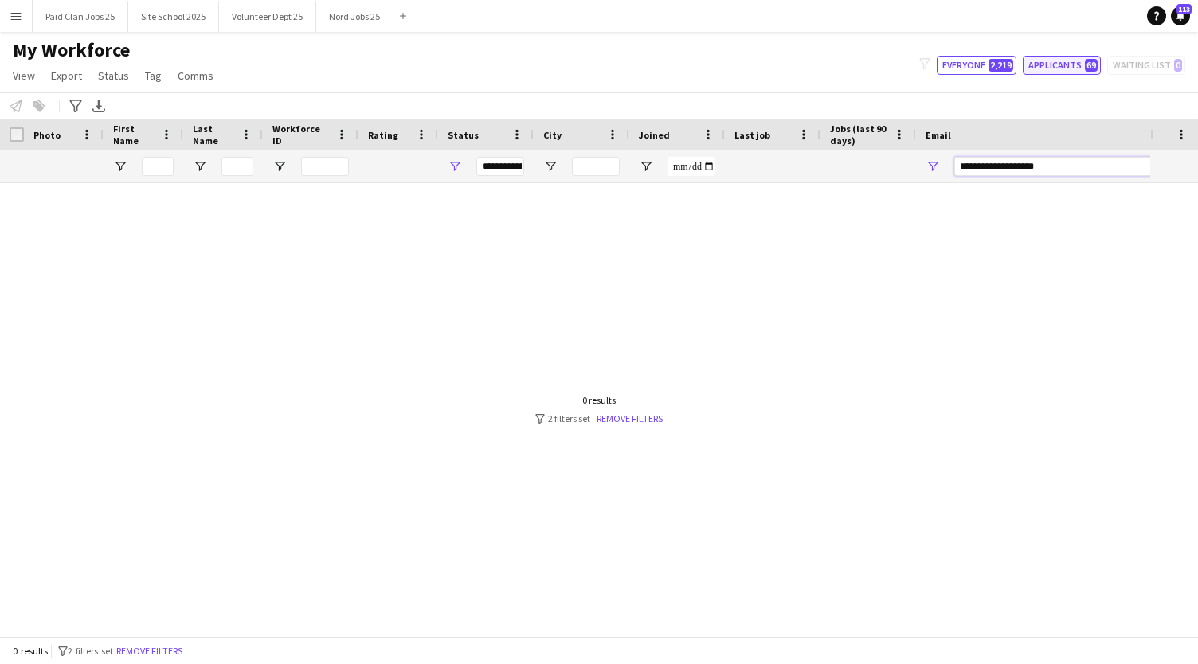
type input "**********"
click at [1073, 71] on button "Applicants 69" at bounding box center [1062, 65] width 78 height 19
type input "**********"
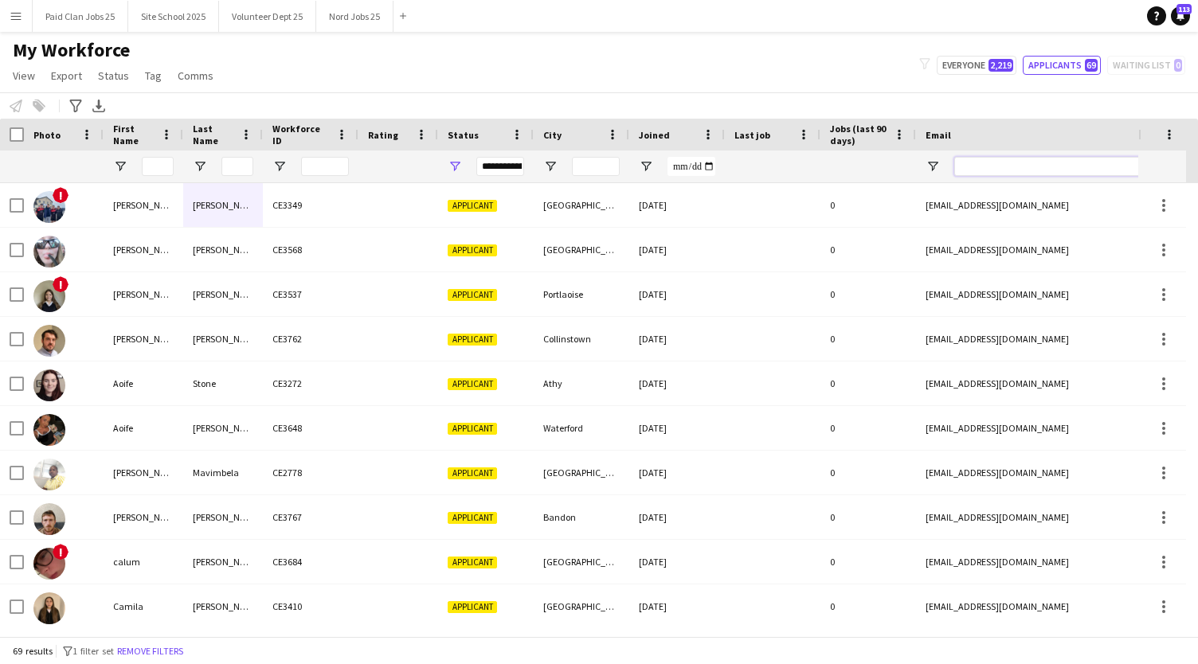
click at [1001, 170] on input "Email Filter Input" at bounding box center [1089, 166] width 271 height 19
paste input "**********"
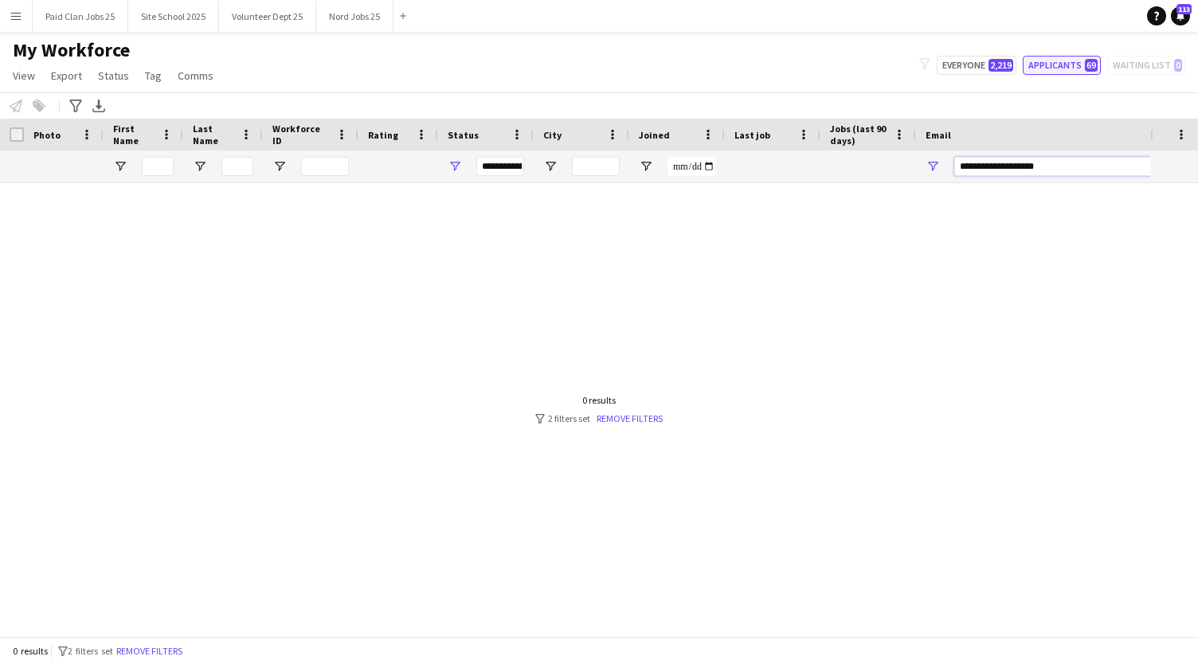
type input "**********"
click at [1056, 68] on button "Applicants 69" at bounding box center [1062, 65] width 78 height 19
